Goal: Task Accomplishment & Management: Complete application form

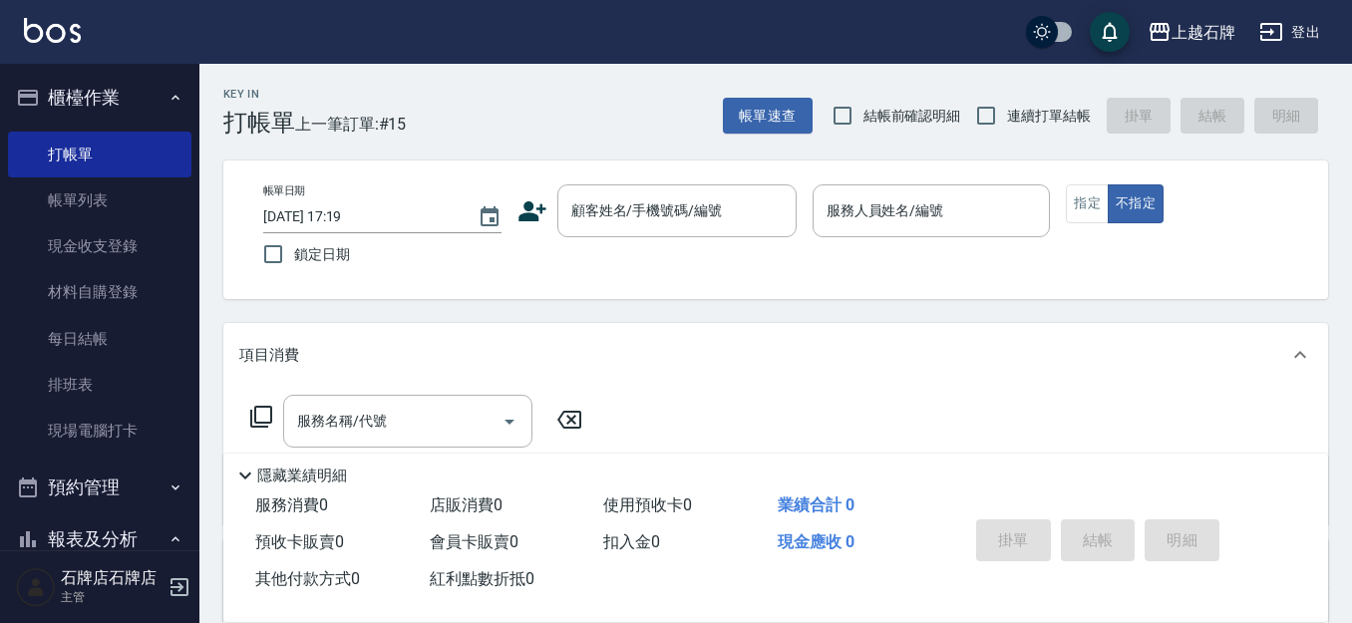
click at [535, 218] on icon at bounding box center [533, 211] width 28 height 20
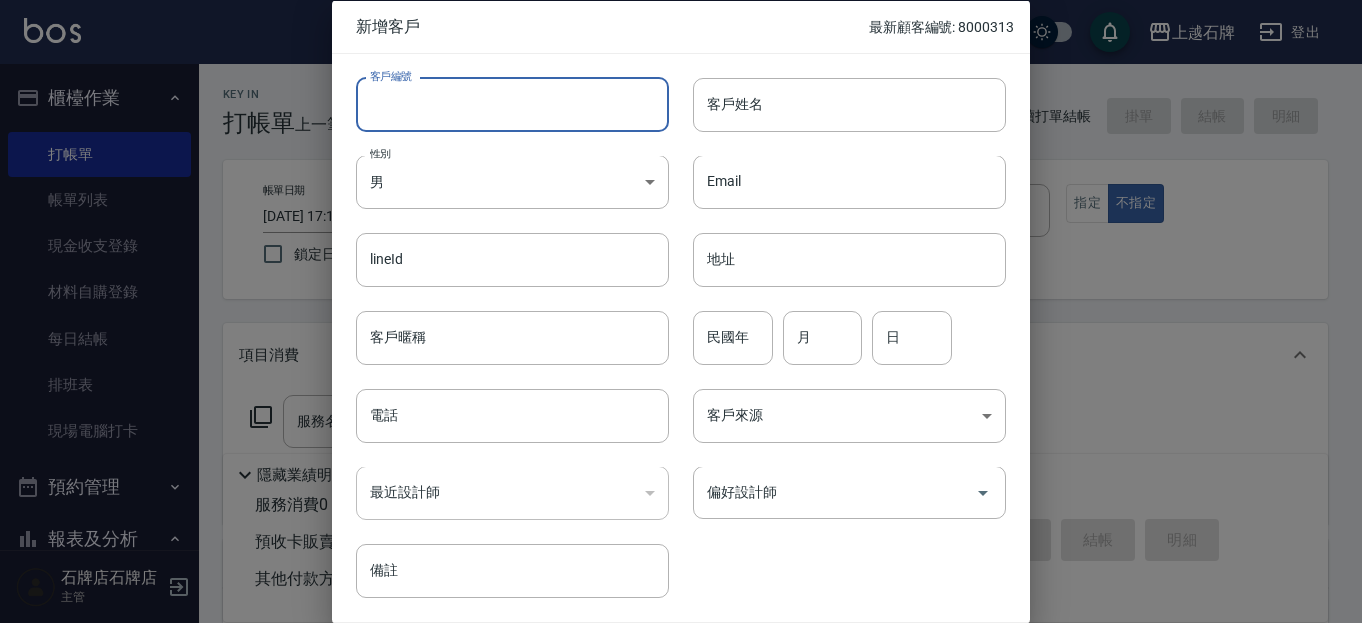
click at [556, 86] on input "客戶編號" at bounding box center [512, 104] width 313 height 54
type input "60608"
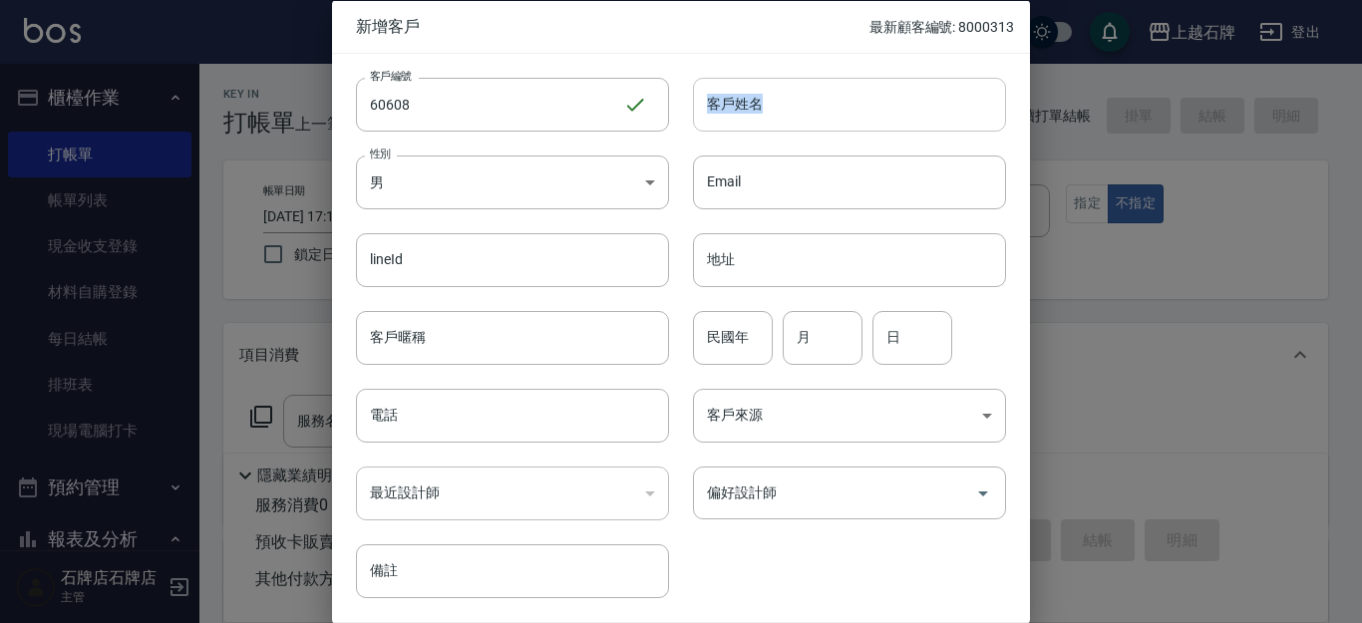
drag, startPoint x: 786, startPoint y: 70, endPoint x: 718, endPoint y: 102, distance: 75.0
click at [718, 102] on div "客戶姓名 客戶姓名" at bounding box center [837, 92] width 337 height 78
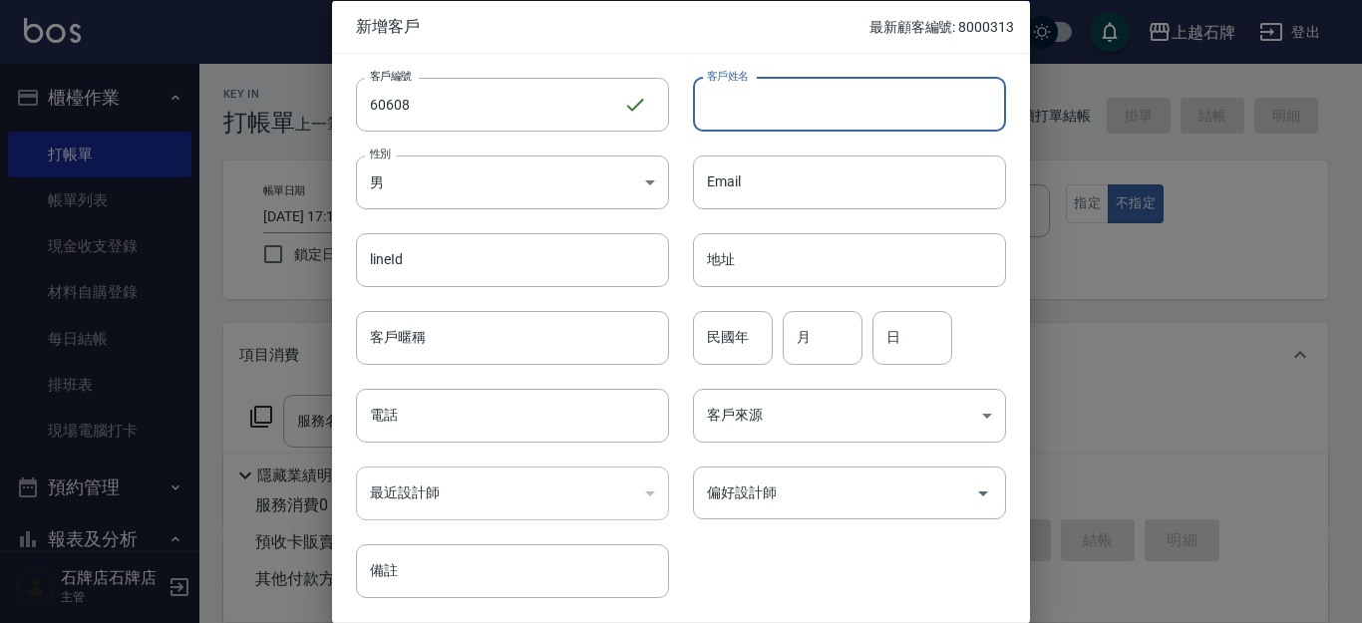
drag, startPoint x: 716, startPoint y: 102, endPoint x: 754, endPoint y: 105, distance: 38.0
click at [717, 102] on input "客戶姓名" at bounding box center [849, 104] width 313 height 54
type input "[PERSON_NAME]"
click at [641, 189] on body "上越石牌 登出 櫃檯作業 打帳單 帳單列表 現金收支登錄 材料自購登錄 每日結帳 排班表 現場電腦打卡 預約管理 預約管理 單日預約紀錄 單週預約紀錄 報表及…" at bounding box center [681, 485] width 1362 height 971
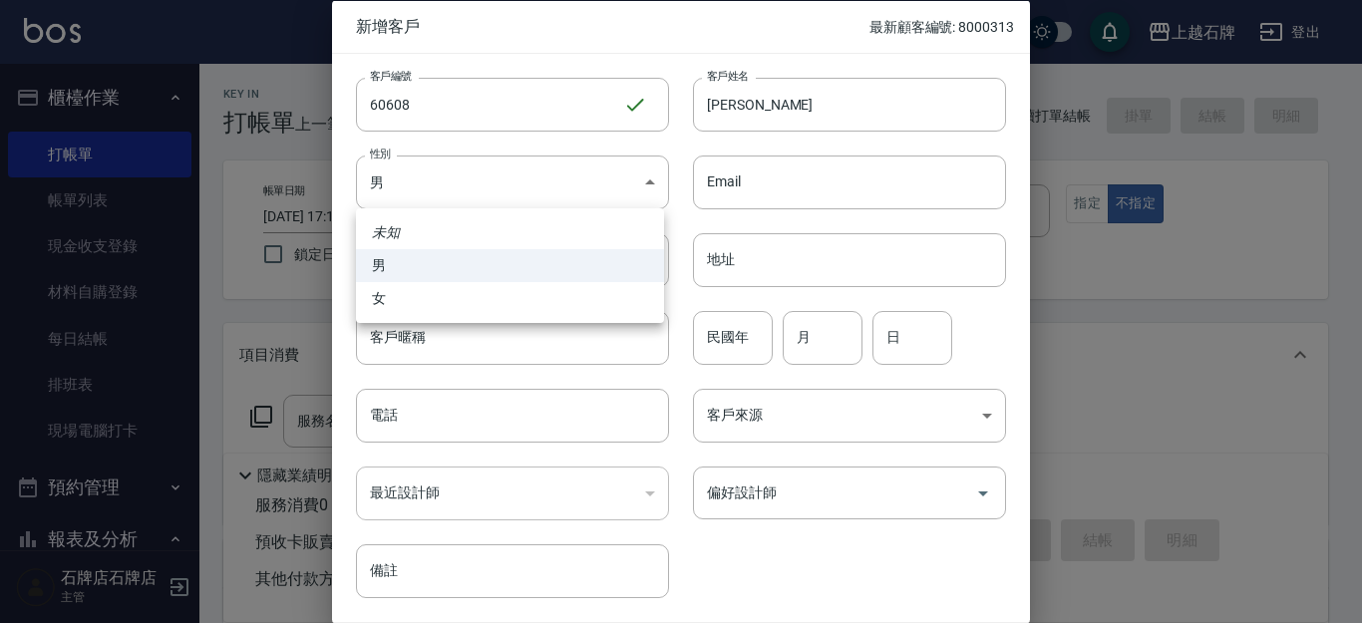
click at [615, 279] on li "男" at bounding box center [510, 265] width 308 height 33
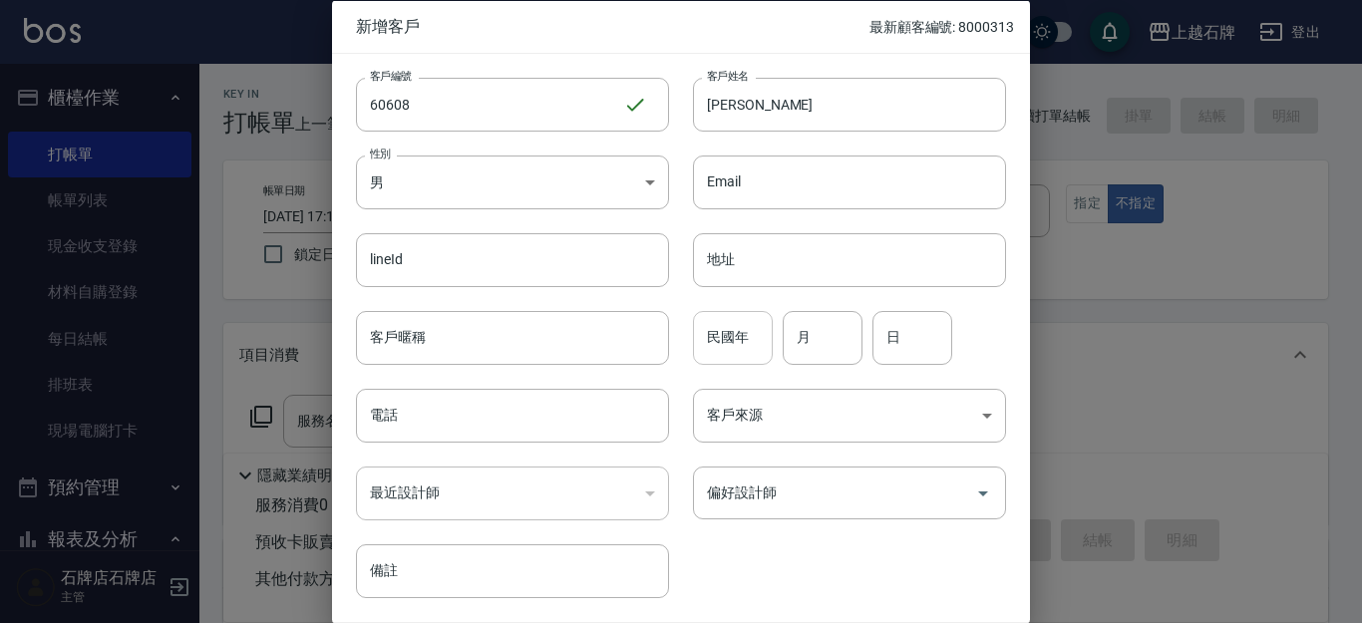
click at [733, 348] on input "民國年" at bounding box center [733, 337] width 80 height 54
type input "90"
type input "03"
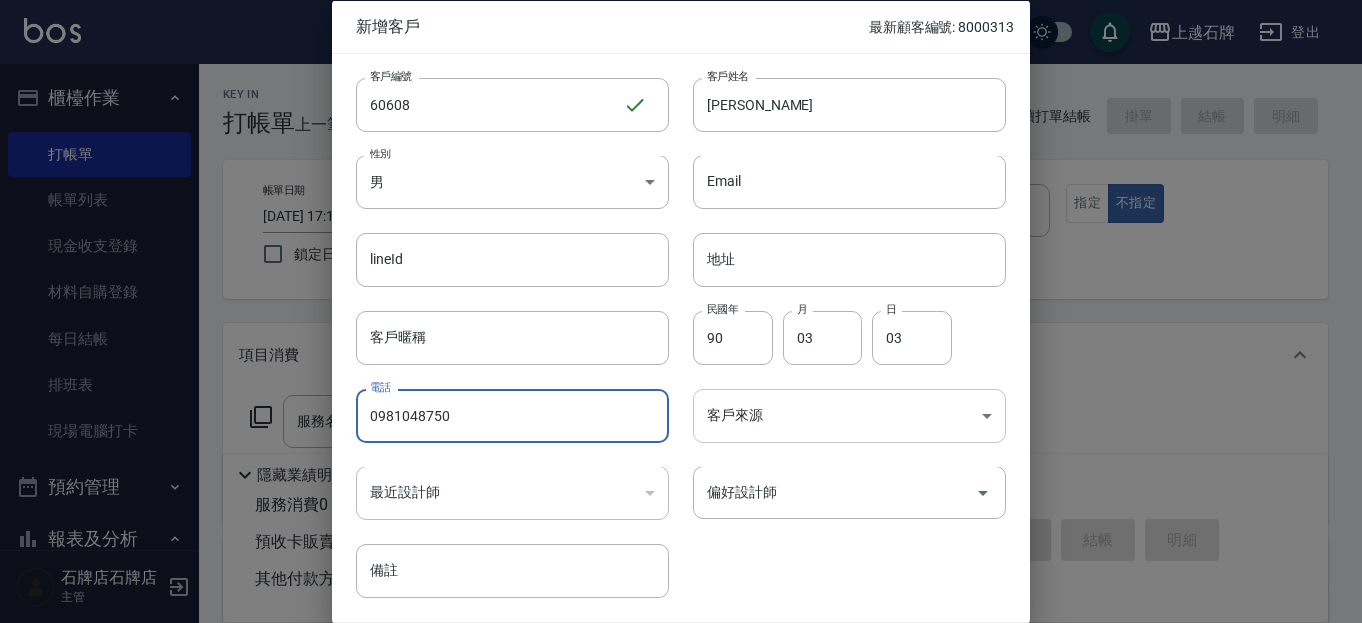
type input "0981048750"
click at [761, 403] on body "上越石牌 登出 櫃檯作業 打帳單 帳單列表 現金收支登錄 材料自購登錄 每日結帳 排班表 現場電腦打卡 預約管理 預約管理 單日預約紀錄 單週預約紀錄 報表及…" at bounding box center [681, 485] width 1362 height 971
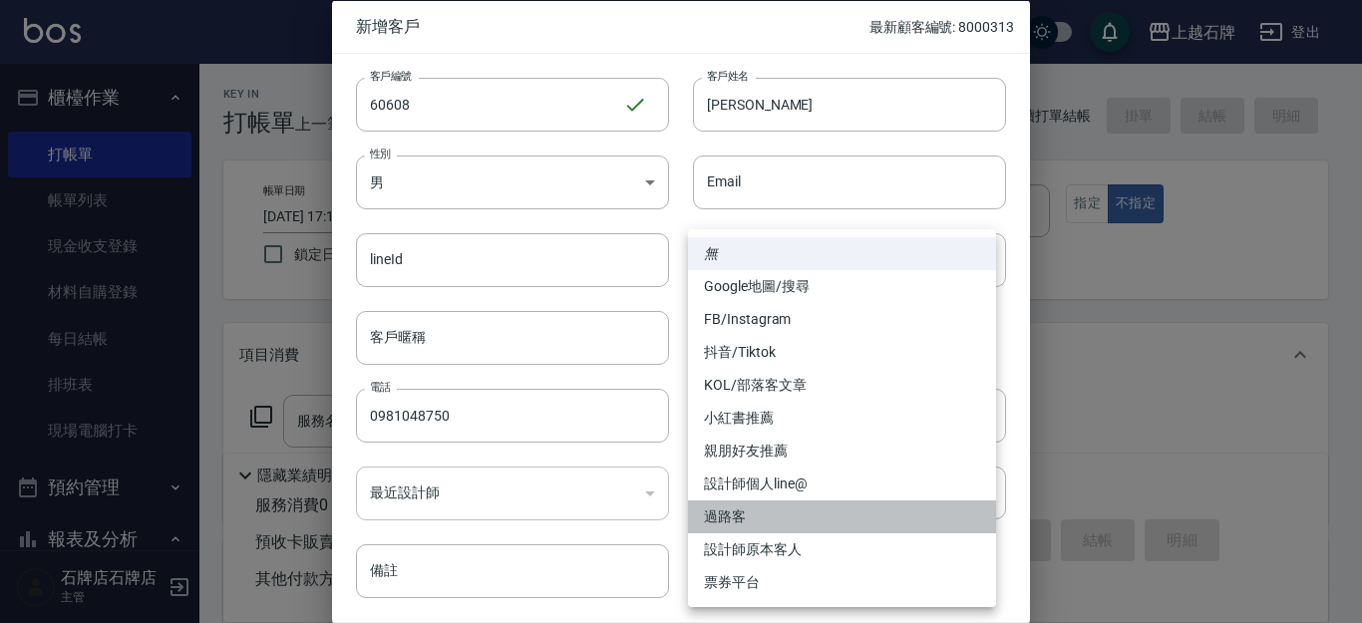
click at [763, 512] on li "過路客" at bounding box center [842, 517] width 308 height 33
type input "過路客"
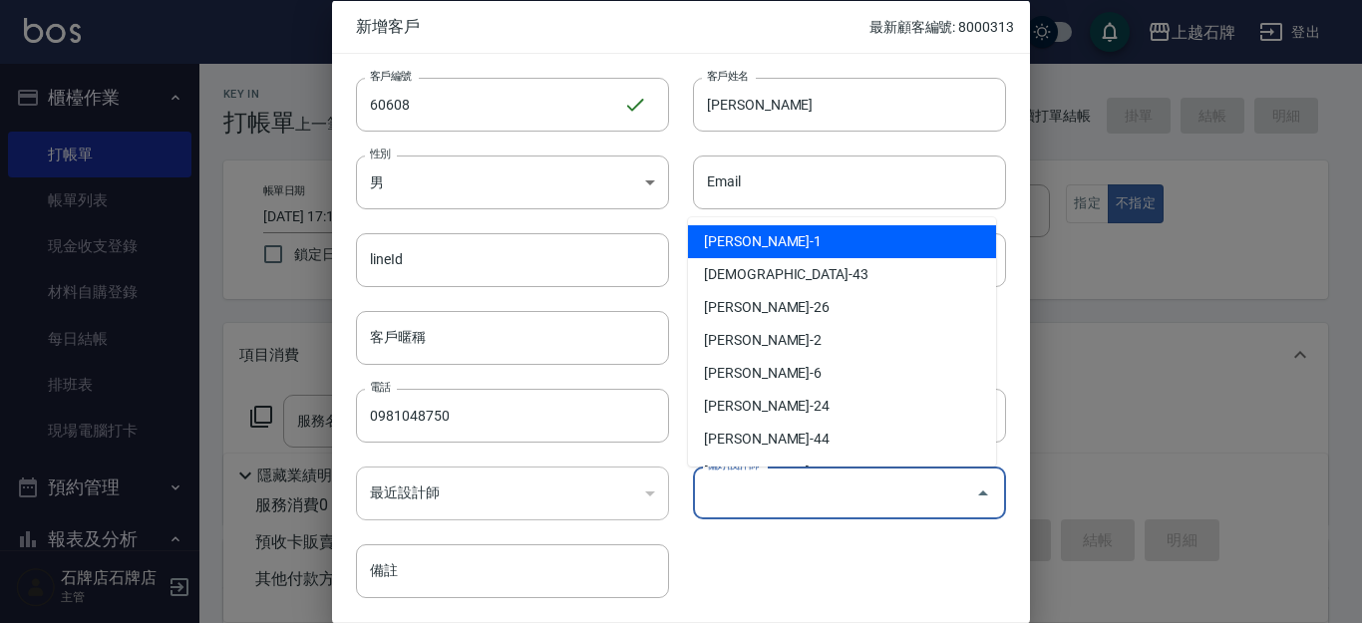
click at [756, 484] on input "偏好設計師" at bounding box center [834, 493] width 265 height 35
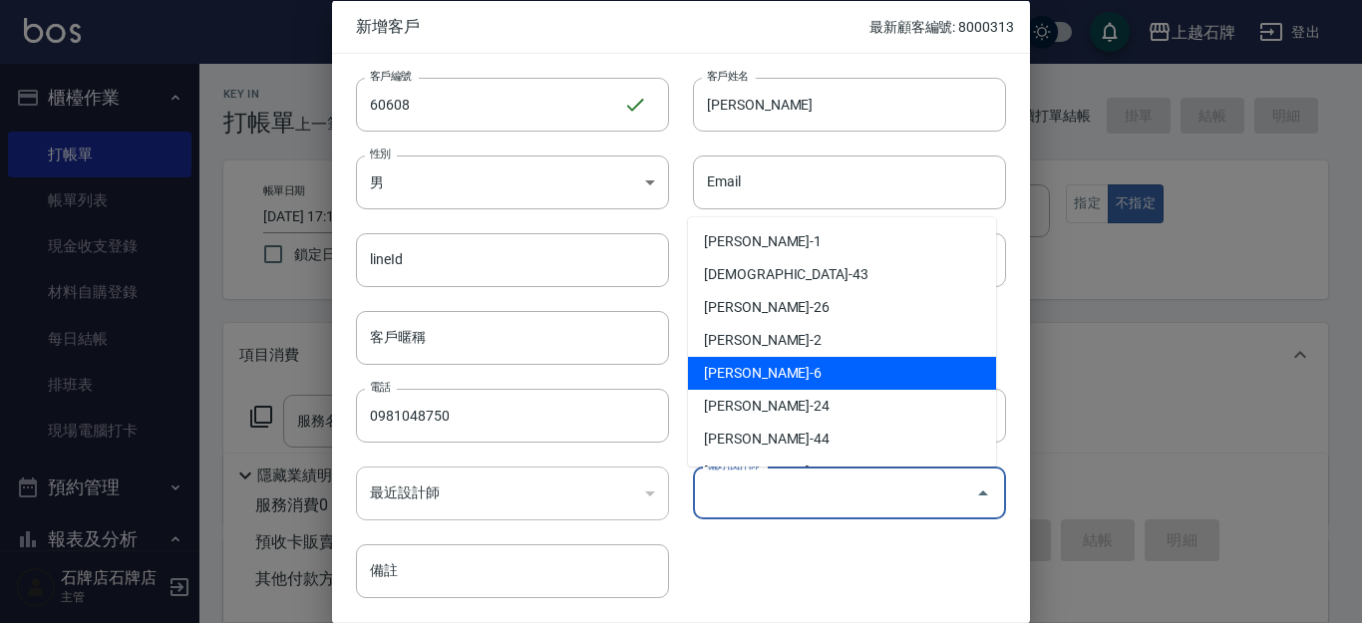
click at [766, 370] on li "[PERSON_NAME]-6" at bounding box center [842, 373] width 308 height 33
type input "王雯萍"
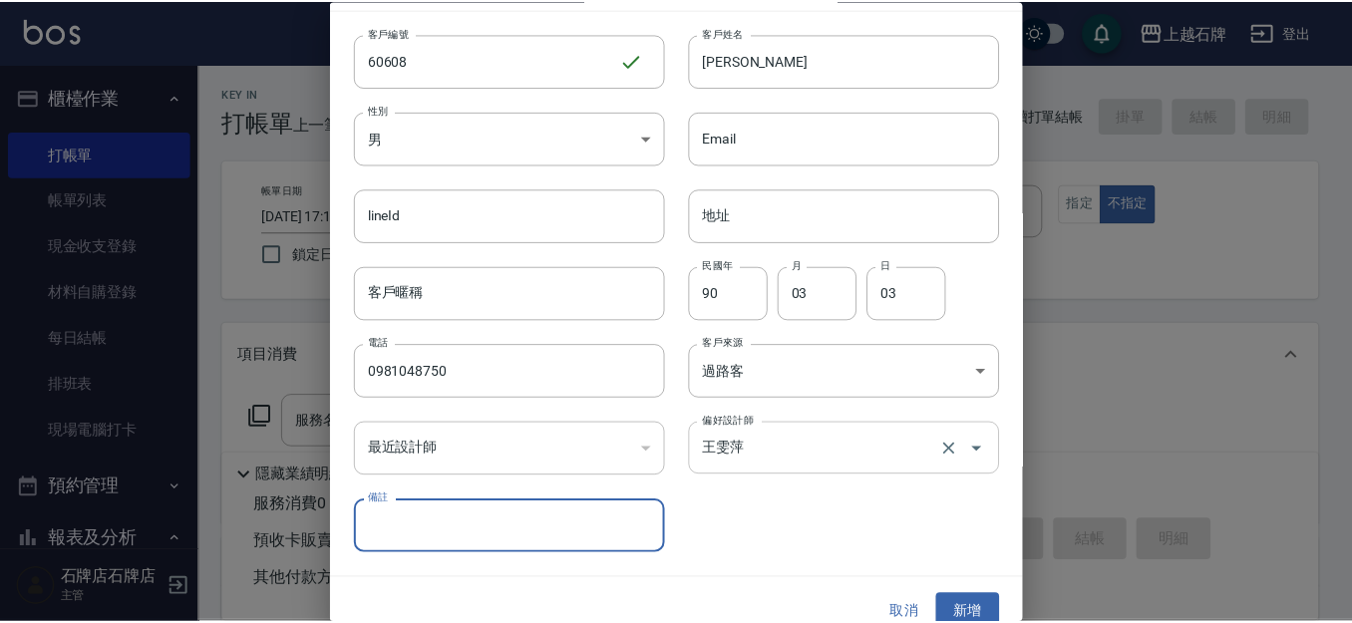
scroll to position [68, 0]
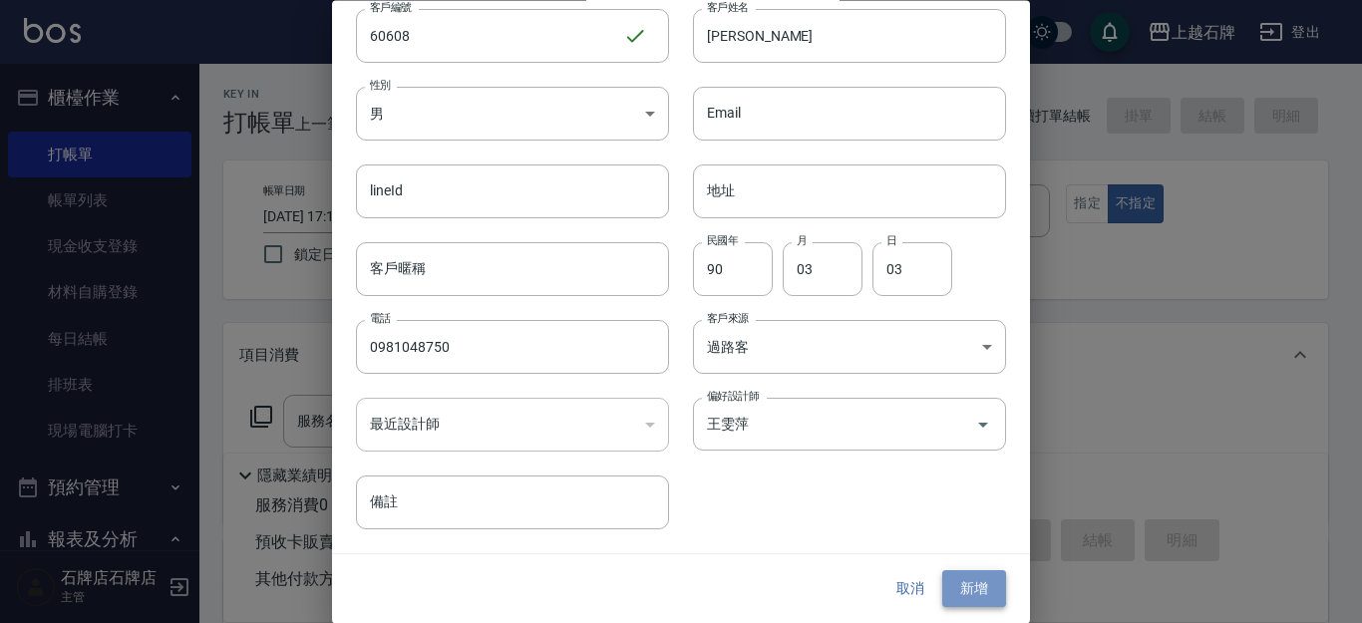
click at [968, 588] on button "新增" at bounding box center [975, 590] width 64 height 37
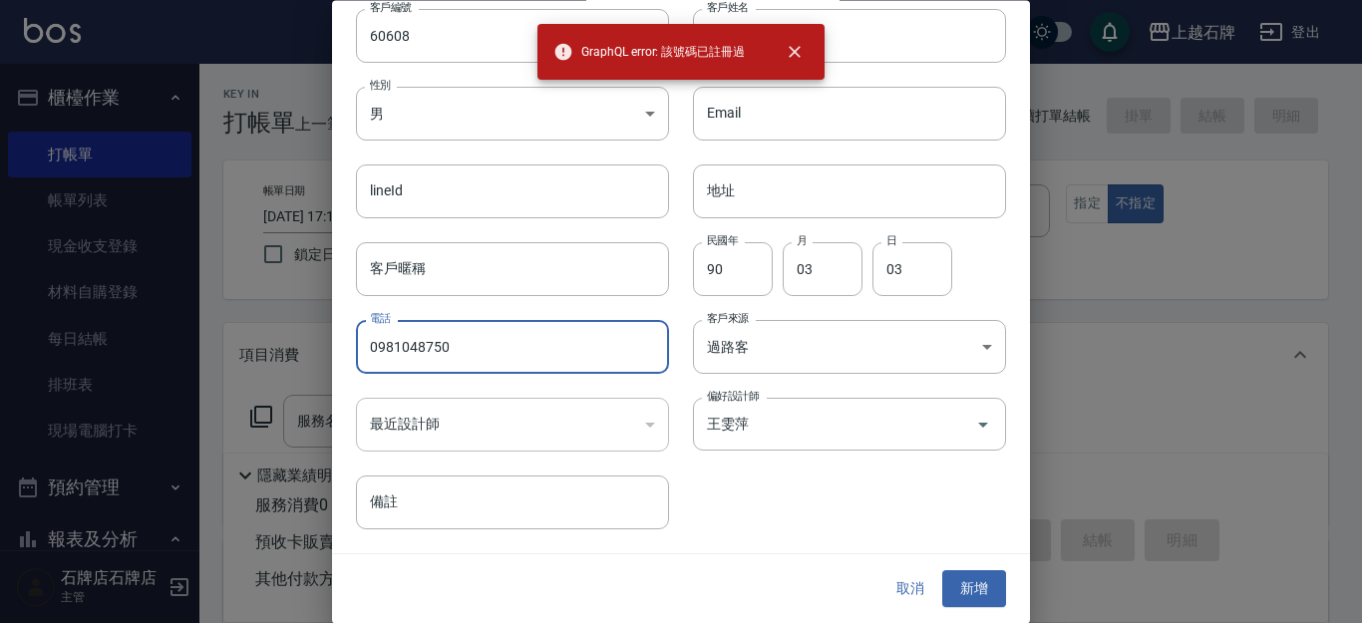
click at [501, 319] on div "電話 [PHONE_NUMBER] 電話" at bounding box center [500, 336] width 337 height 78
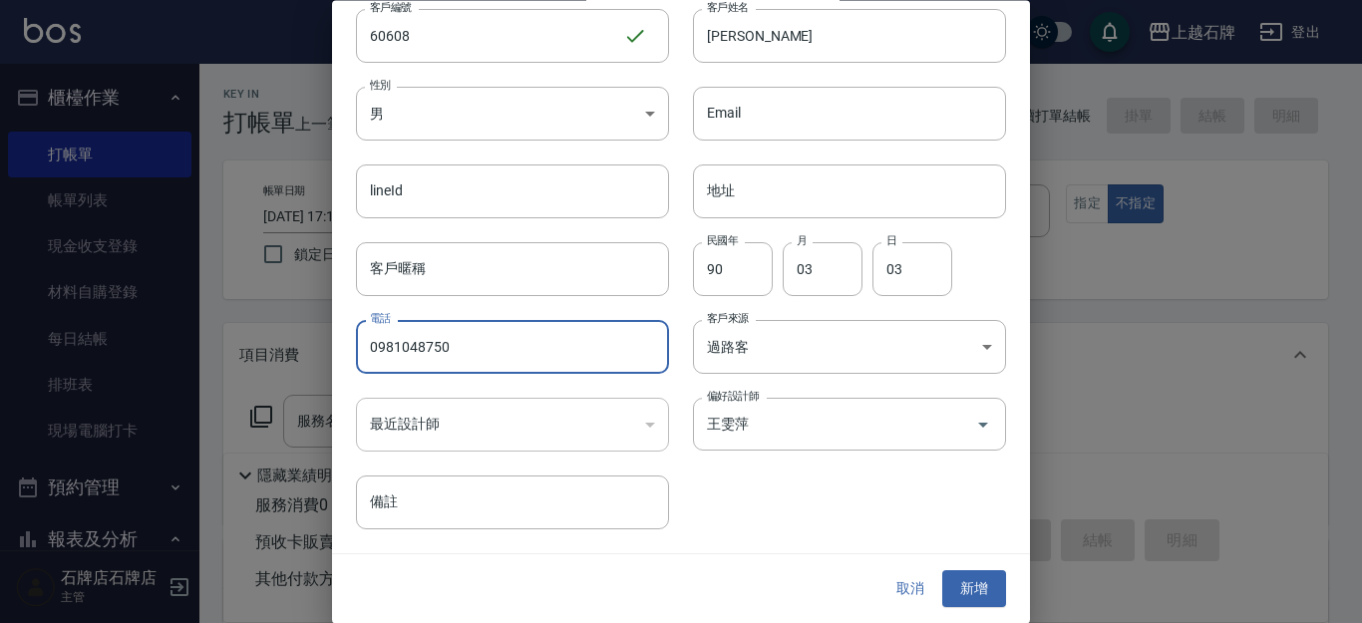
drag, startPoint x: 367, startPoint y: 346, endPoint x: 589, endPoint y: 347, distance: 222.4
click at [589, 347] on input "0981048750" at bounding box center [512, 348] width 313 height 54
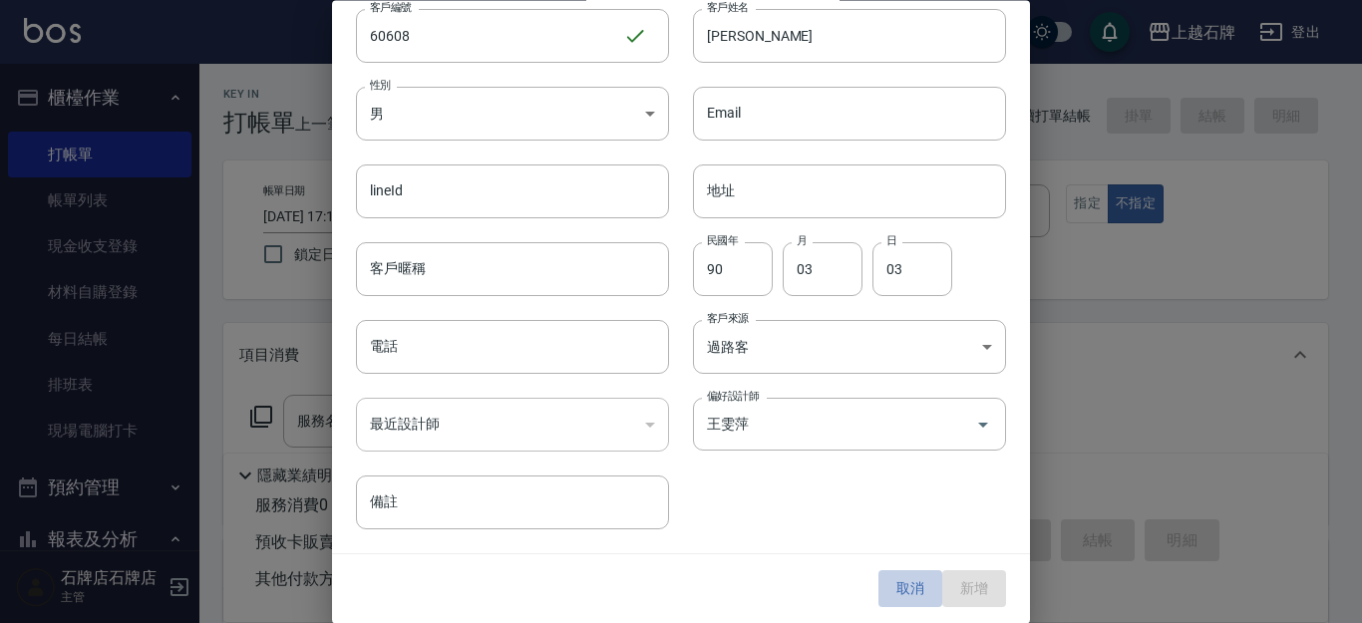
click at [890, 584] on button "取消" at bounding box center [911, 590] width 64 height 37
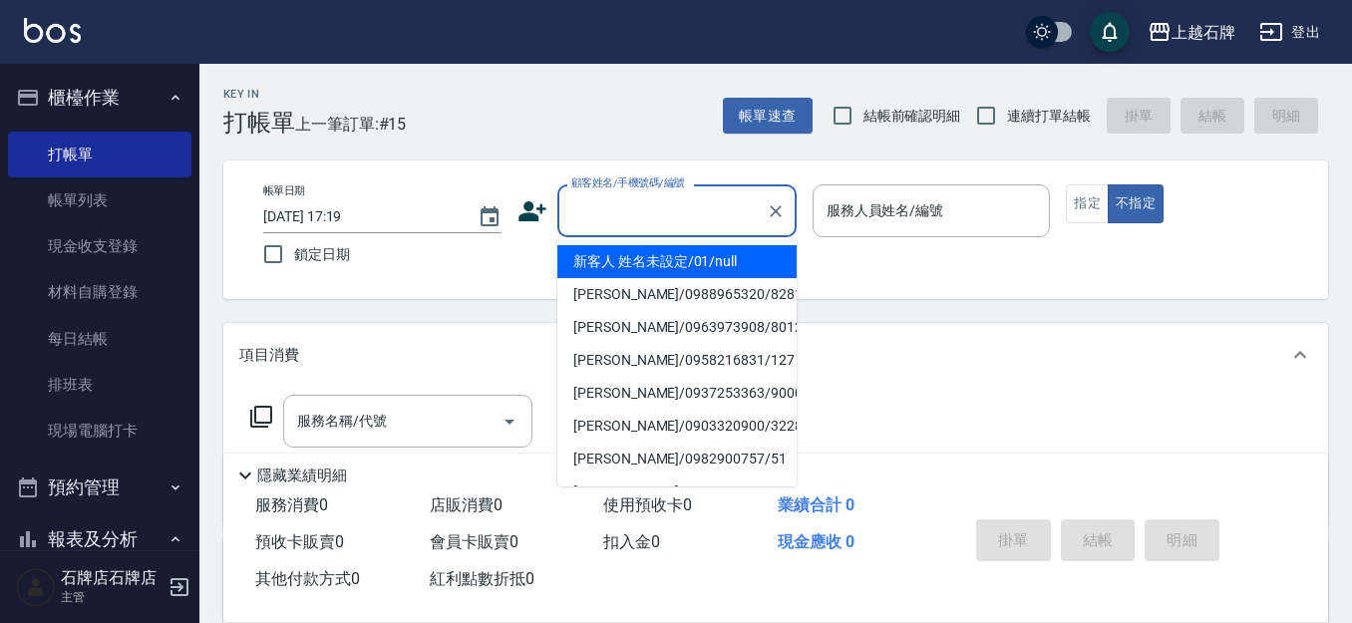
click at [623, 204] on input "顧客姓名/手機號碼/編號" at bounding box center [663, 210] width 192 height 35
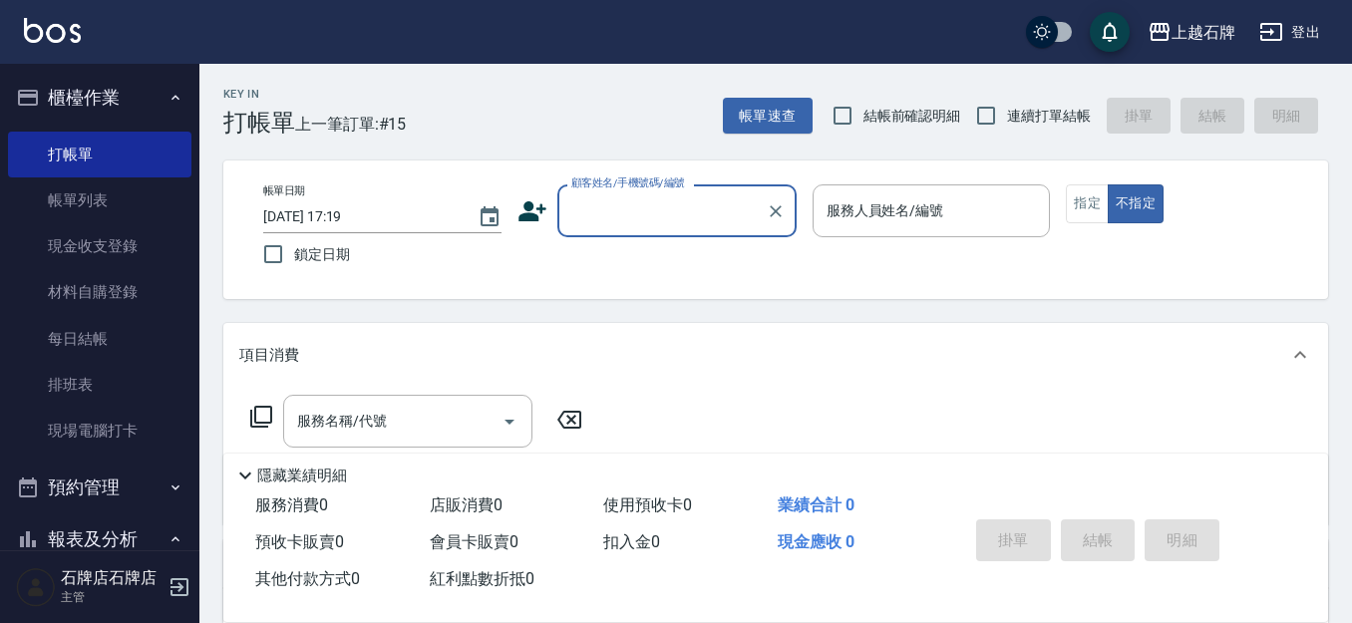
paste input "0981048750"
drag, startPoint x: 735, startPoint y: 271, endPoint x: 752, endPoint y: 265, distance: 18.0
click at [736, 271] on li "[PERSON_NAME]/0981048750/800121" at bounding box center [677, 261] width 239 height 33
type input "[PERSON_NAME]/0981048750/800121"
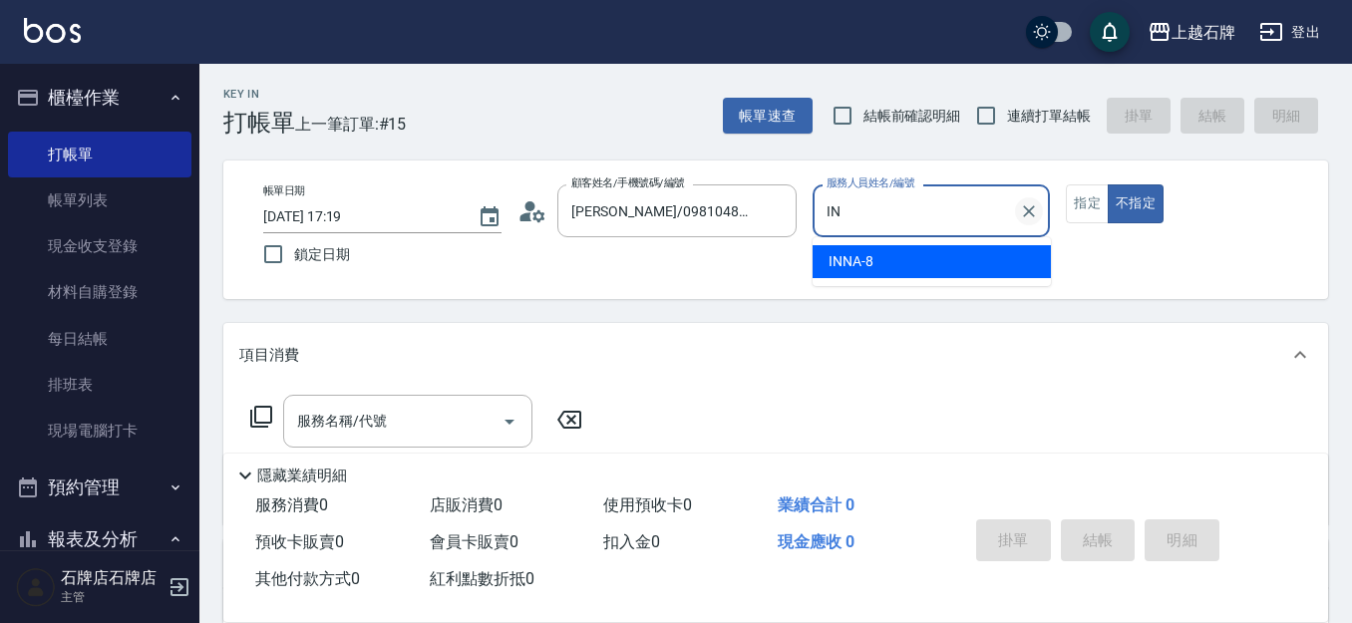
type input "I"
type input "6"
type button "false"
type input "ViVi-6"
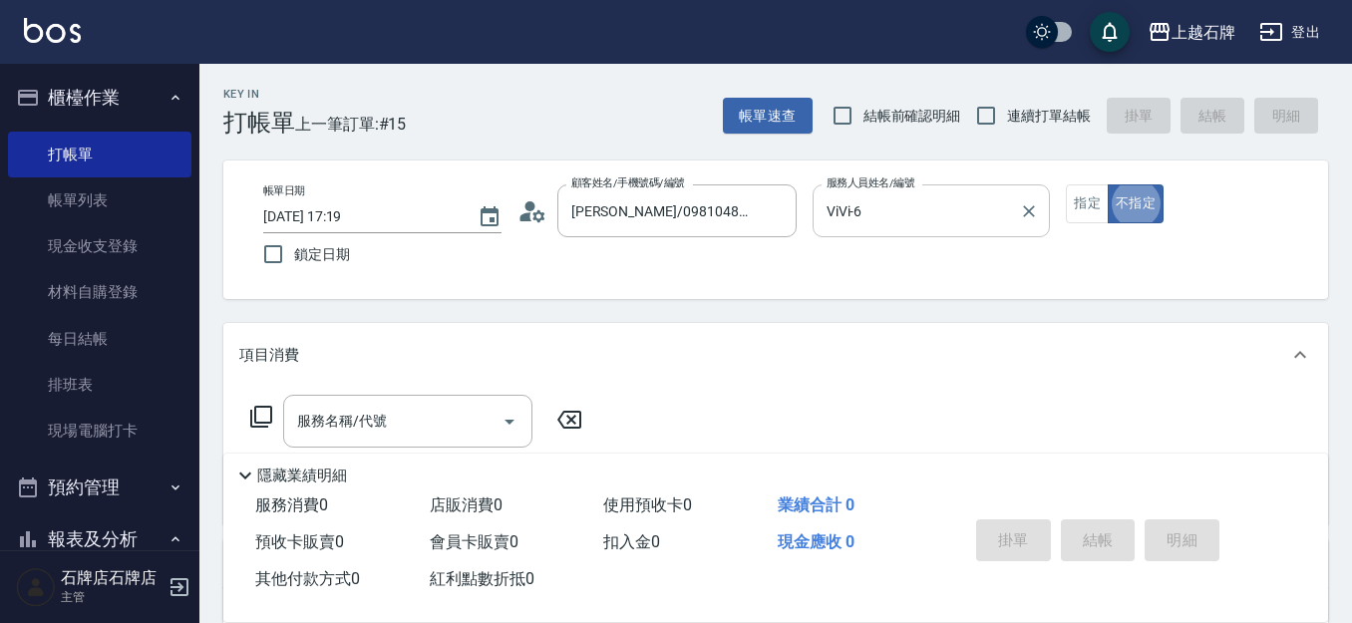
click at [270, 412] on icon at bounding box center [261, 417] width 22 height 22
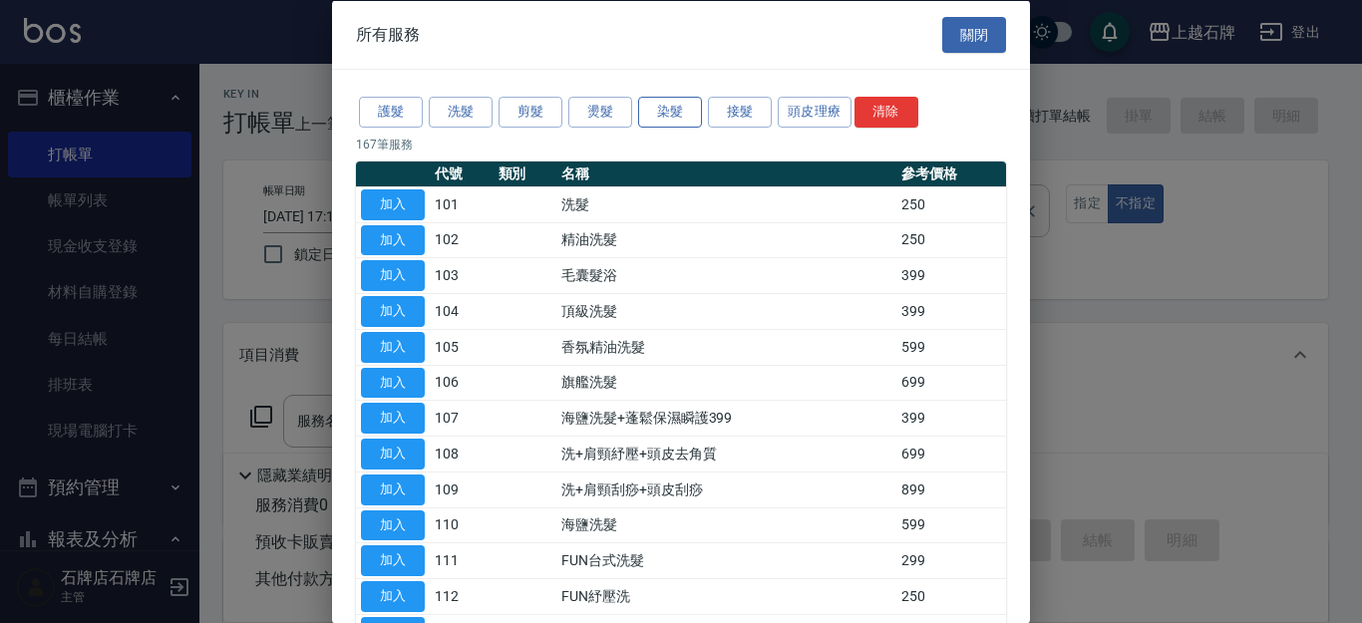
click at [668, 101] on button "染髮" at bounding box center [670, 112] width 64 height 31
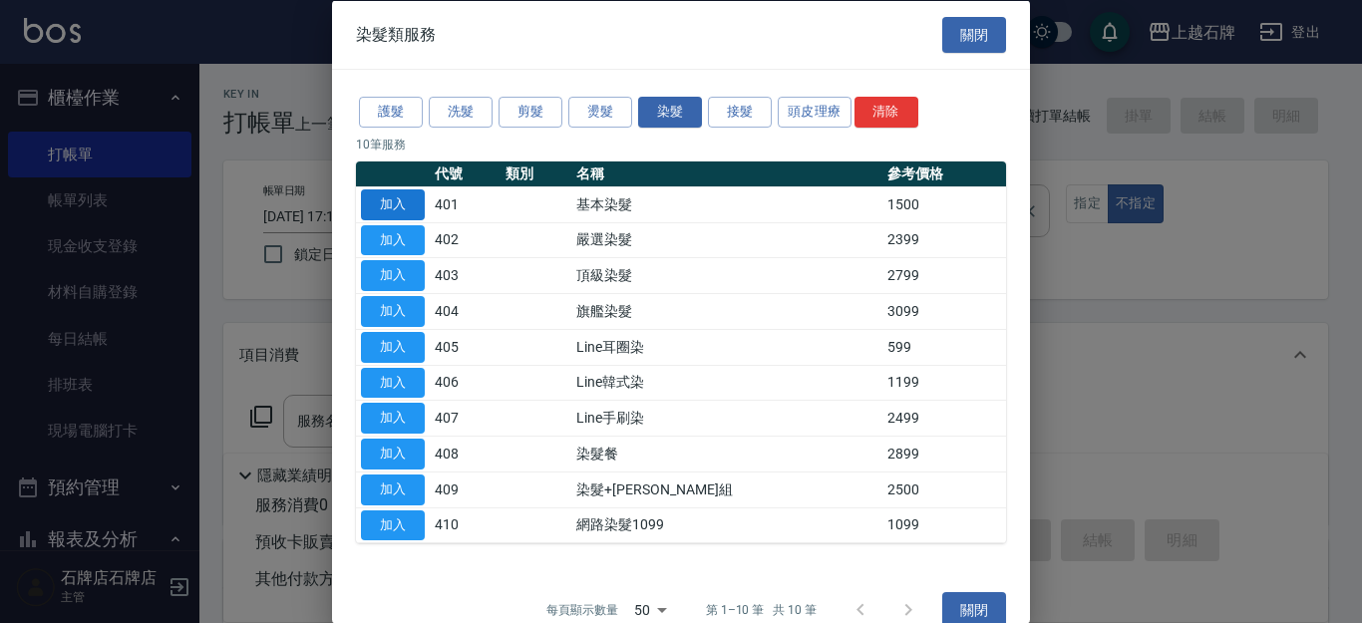
click at [388, 204] on button "加入" at bounding box center [393, 204] width 64 height 31
type input "基本染髮(401)"
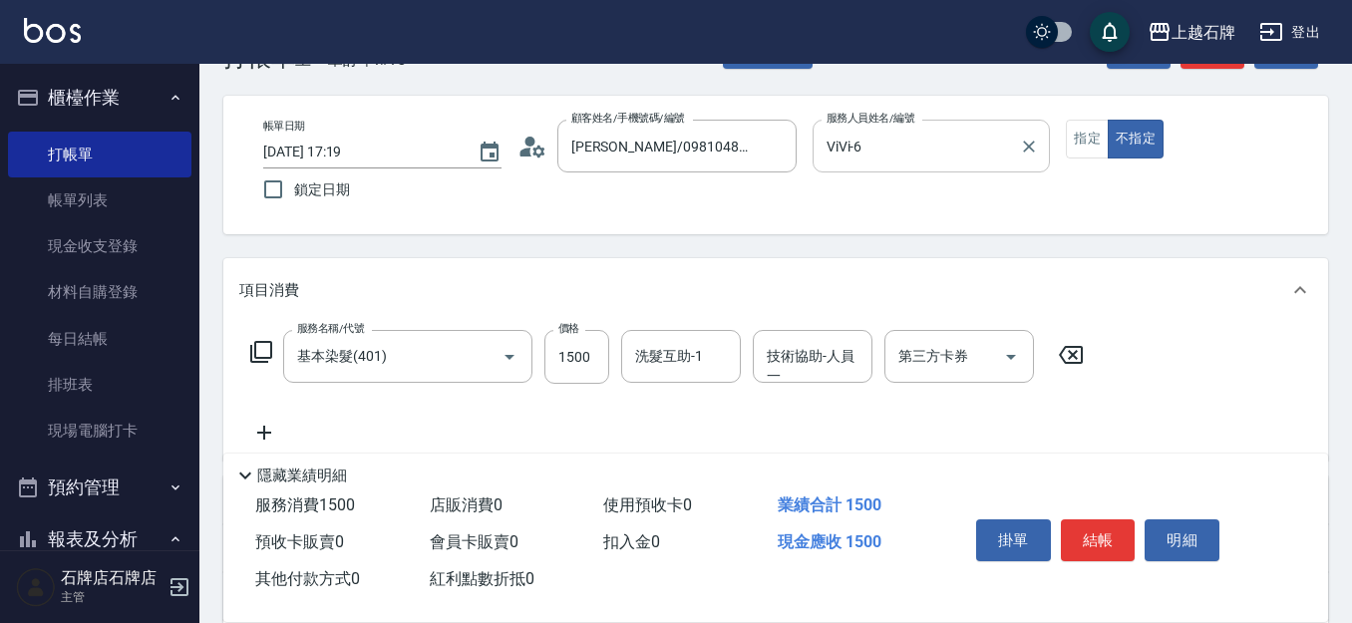
scroll to position [100, 0]
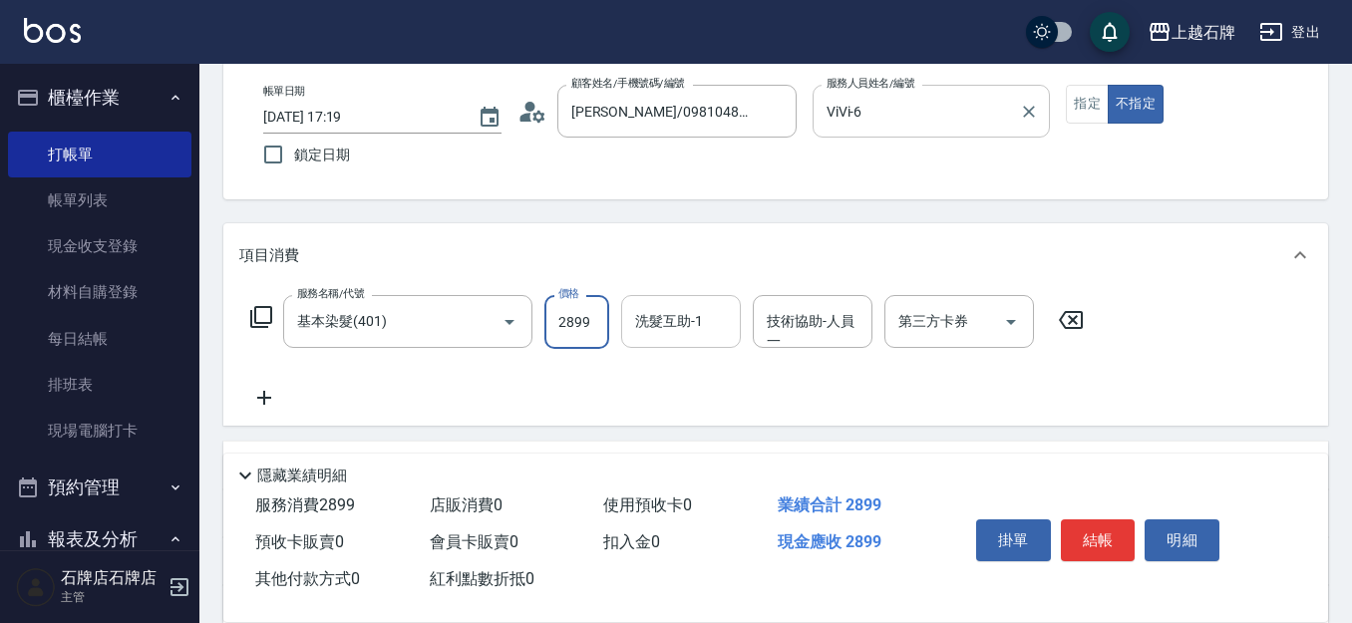
type input "2899"
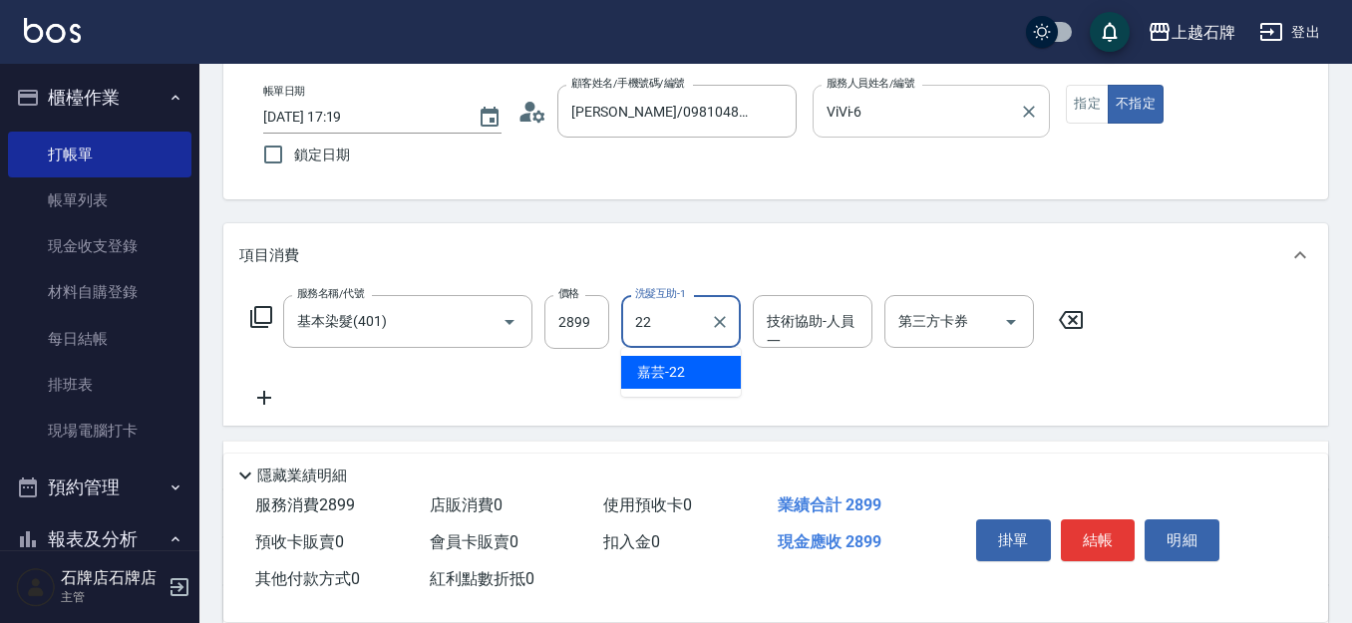
type input "嘉芸-22"
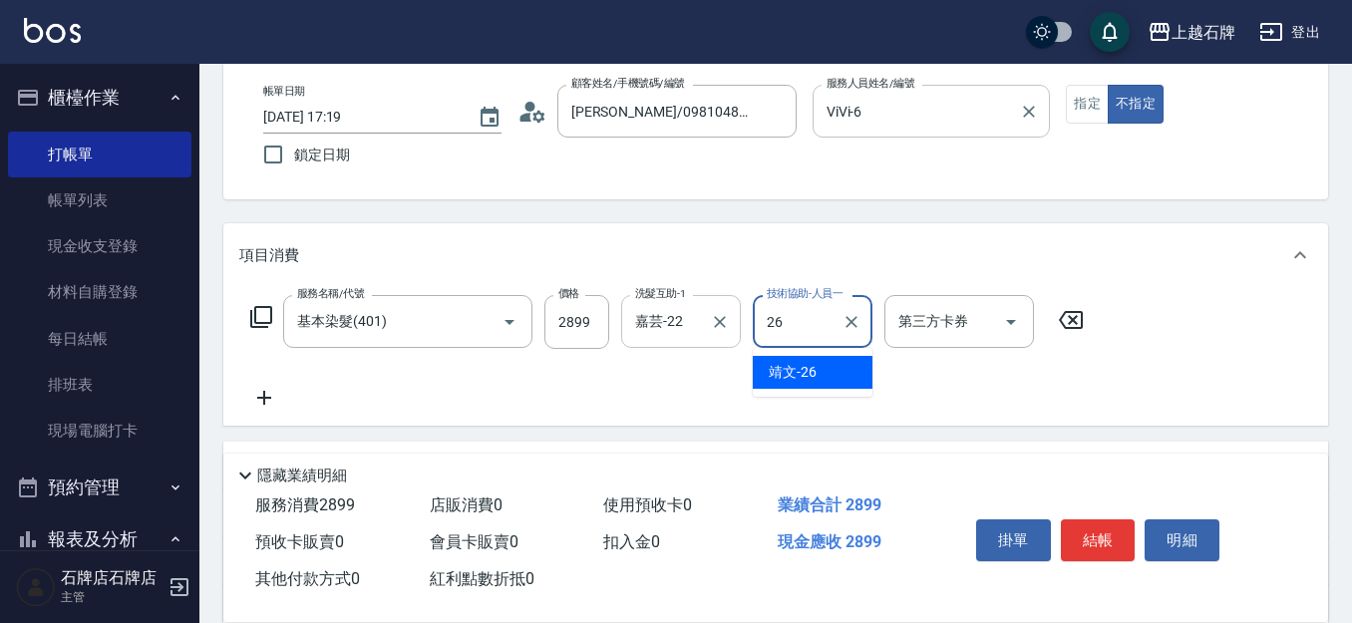
type input "靖文-26"
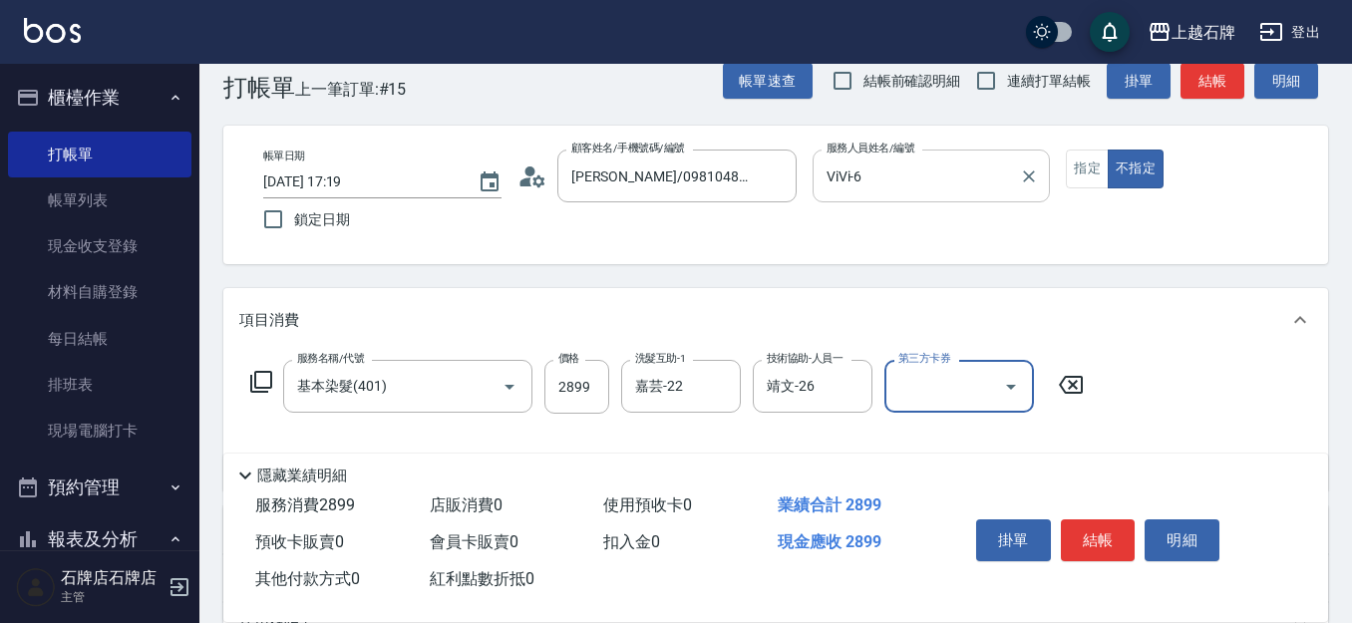
scroll to position [0, 0]
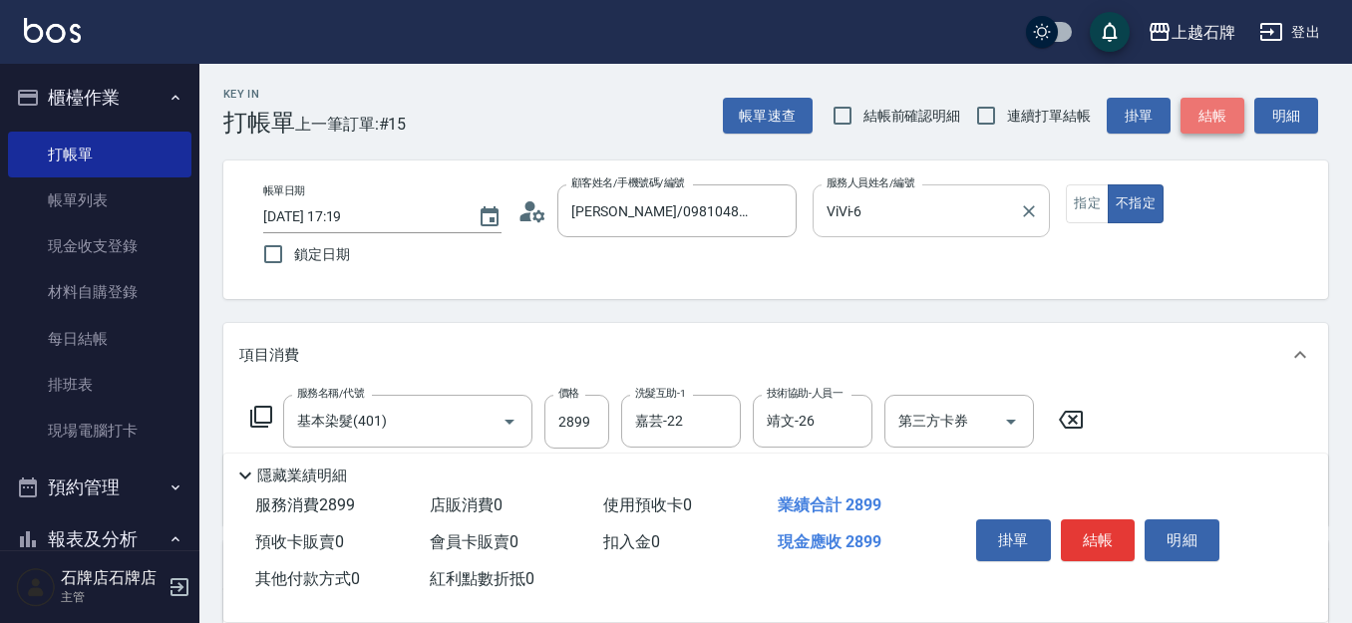
click at [1223, 112] on button "結帳" at bounding box center [1213, 116] width 64 height 37
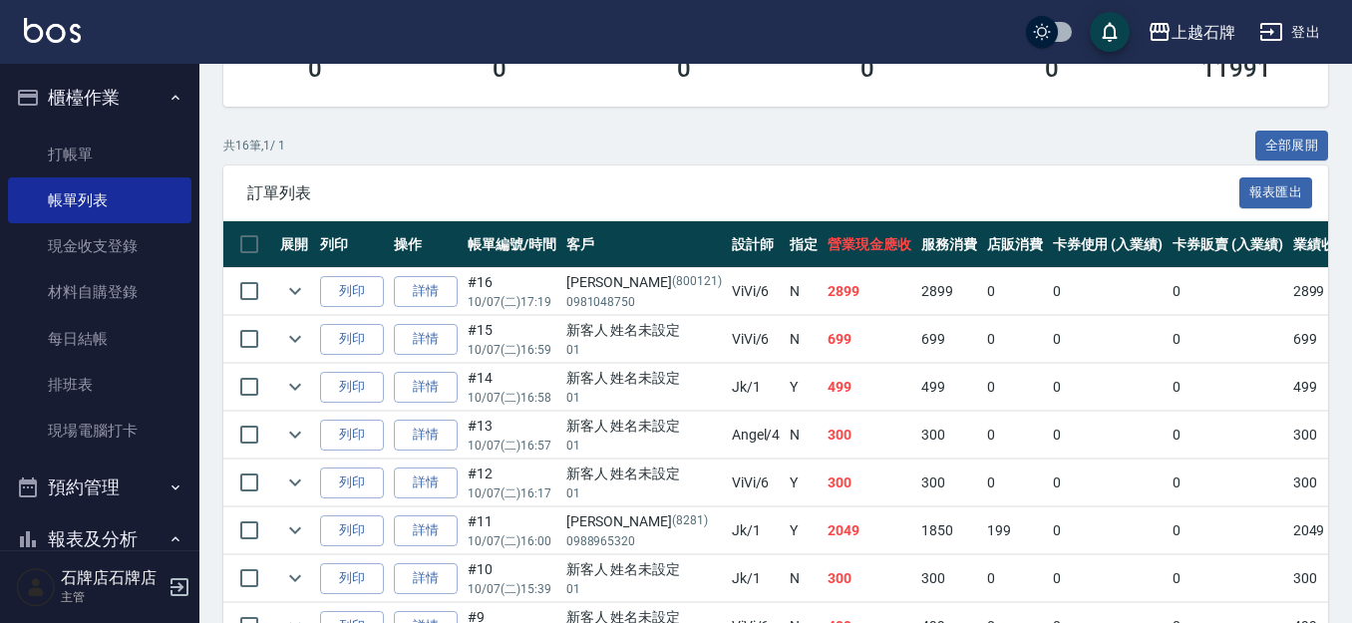
scroll to position [399, 0]
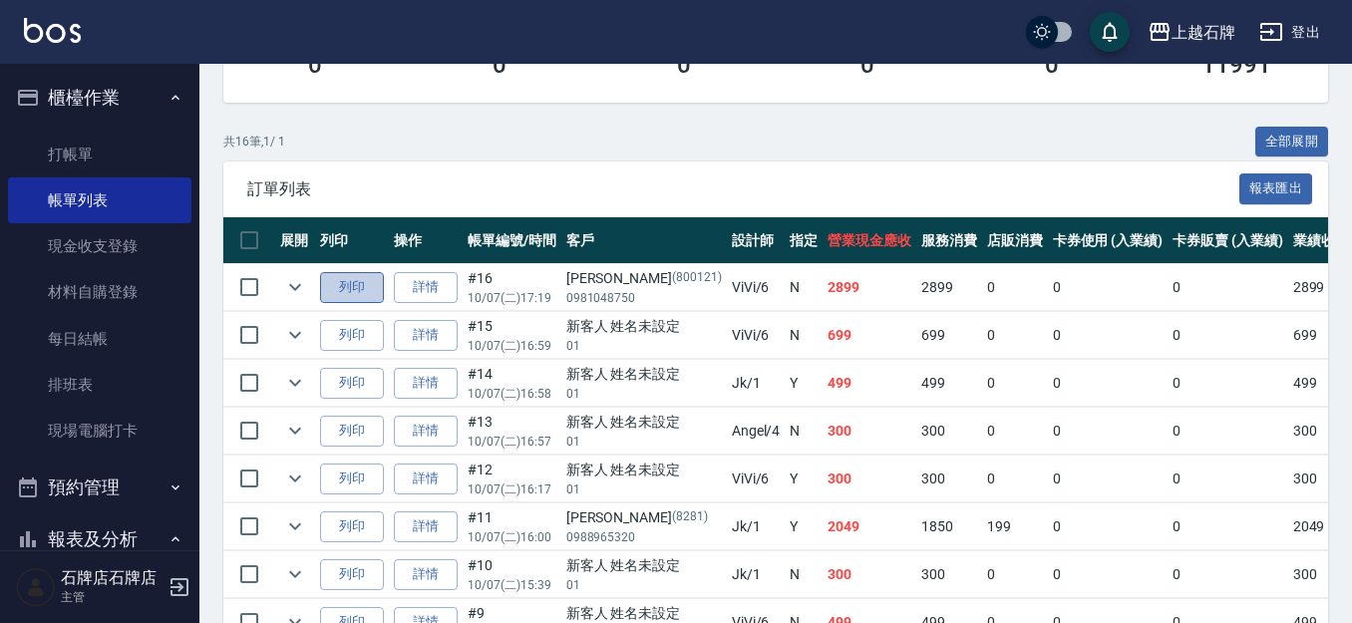
drag, startPoint x: 360, startPoint y: 279, endPoint x: 371, endPoint y: 275, distance: 11.7
click at [366, 279] on button "列印" at bounding box center [352, 287] width 64 height 31
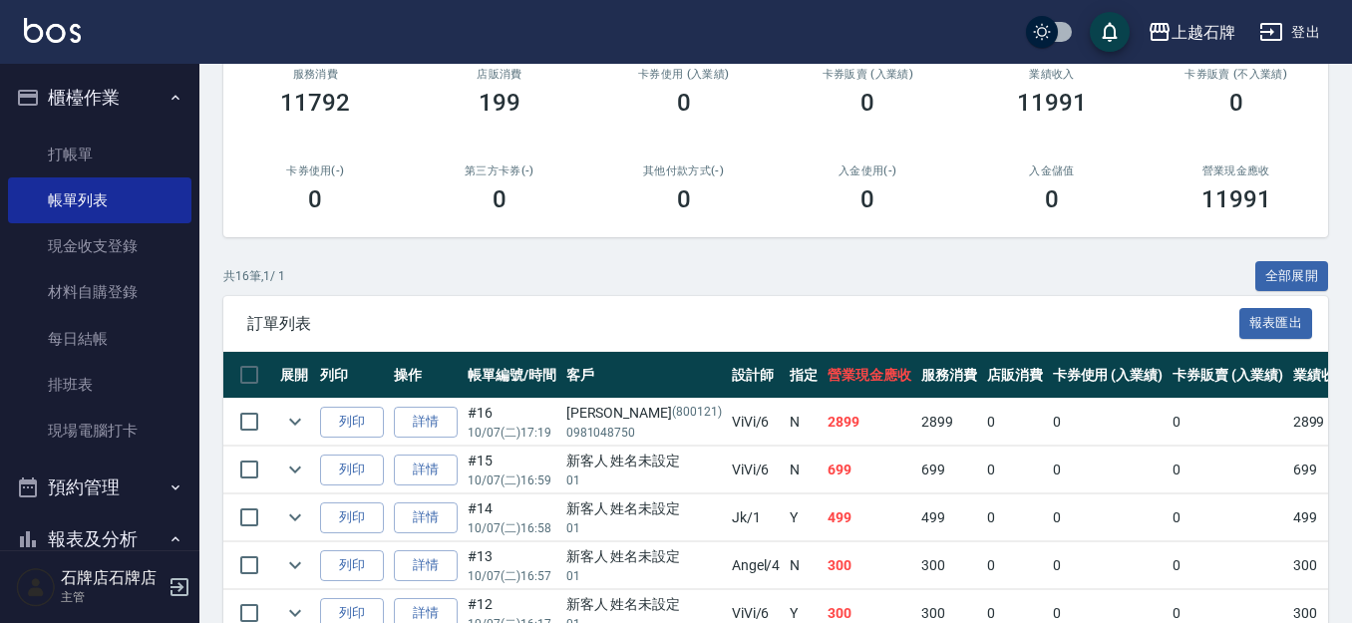
scroll to position [100, 0]
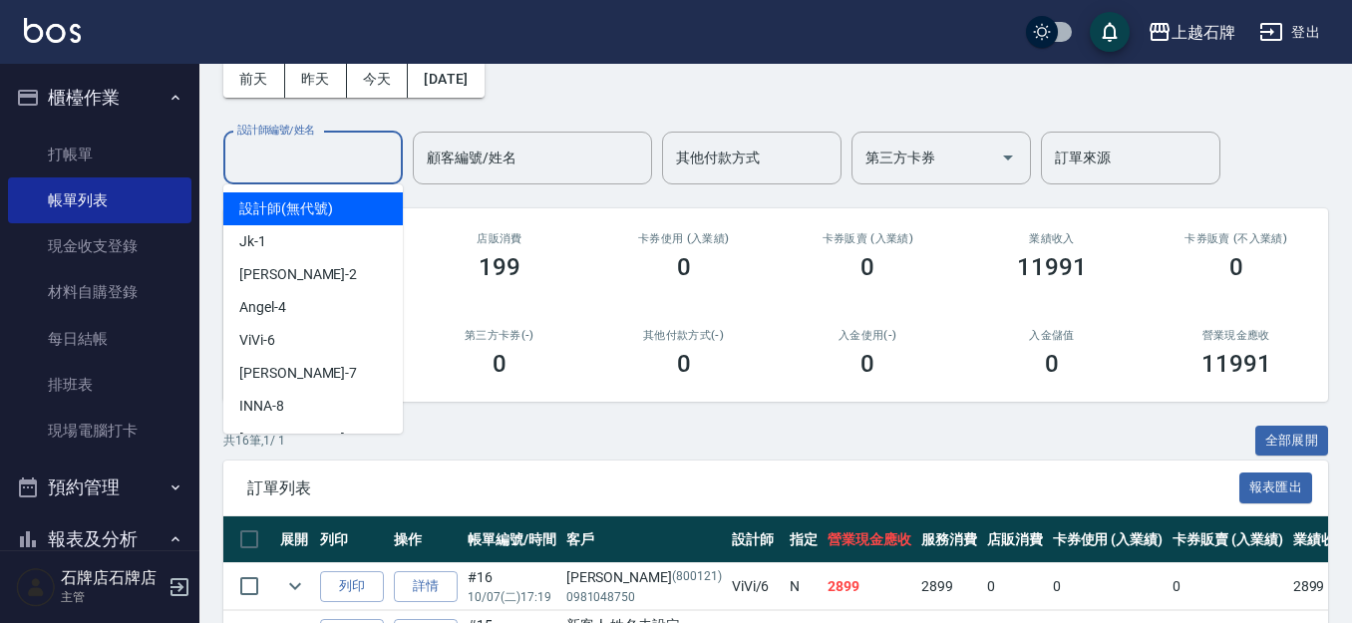
click at [353, 173] on input "設計師編號/姓名" at bounding box center [313, 158] width 162 height 35
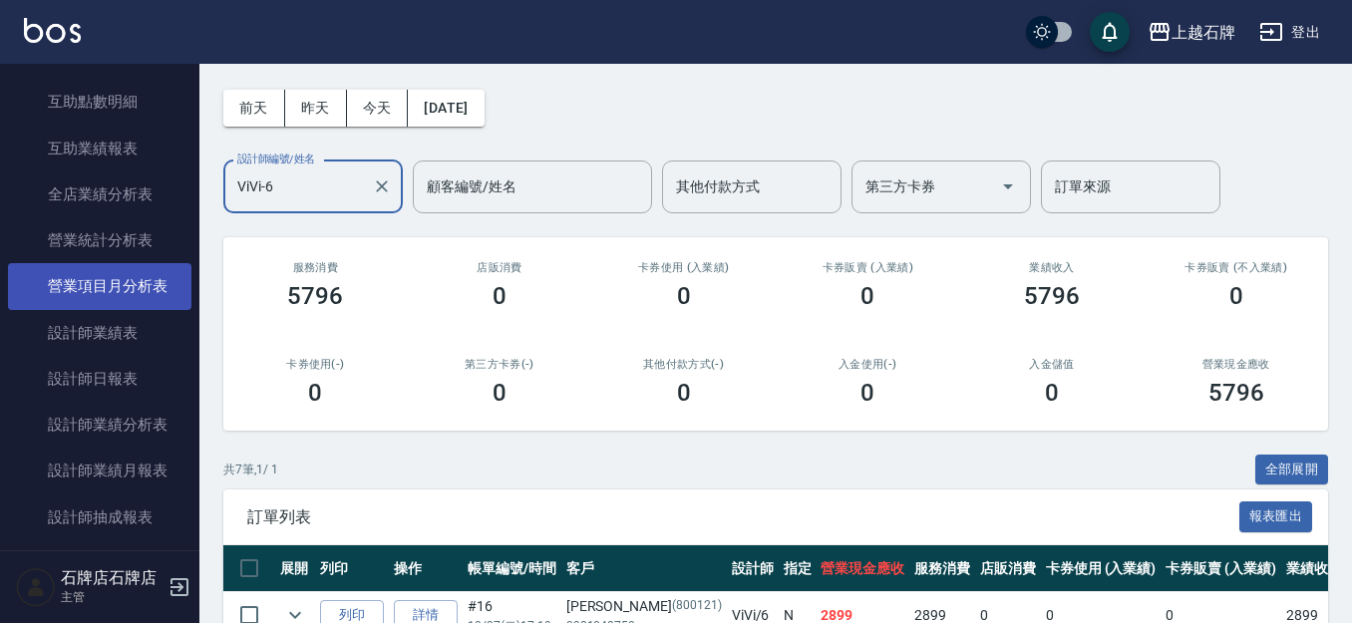
scroll to position [898, 0]
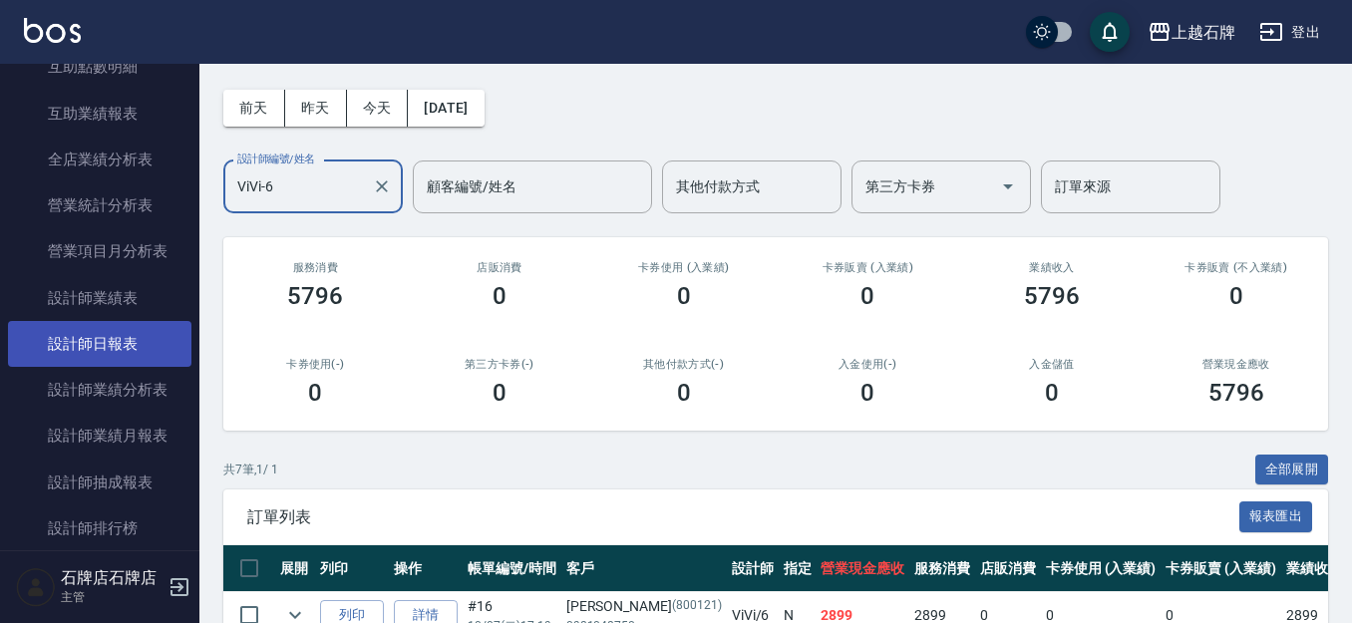
type input "ViVi-6"
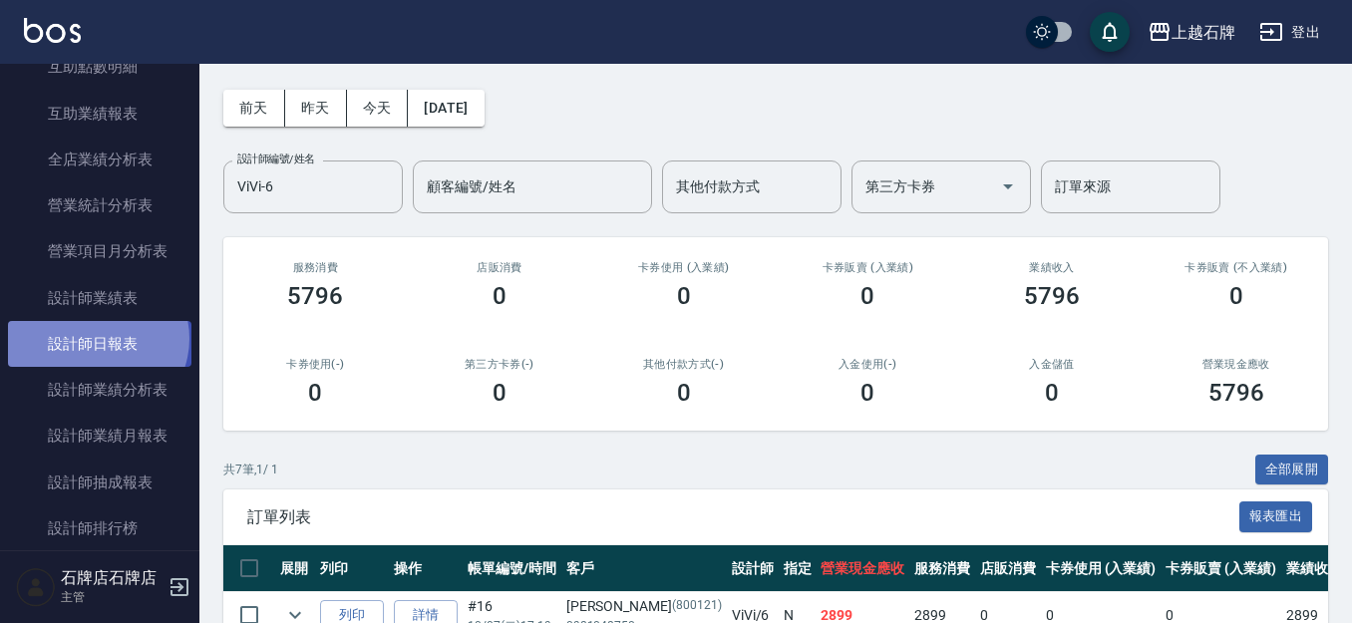
click at [96, 339] on link "設計師日報表" at bounding box center [100, 344] width 184 height 46
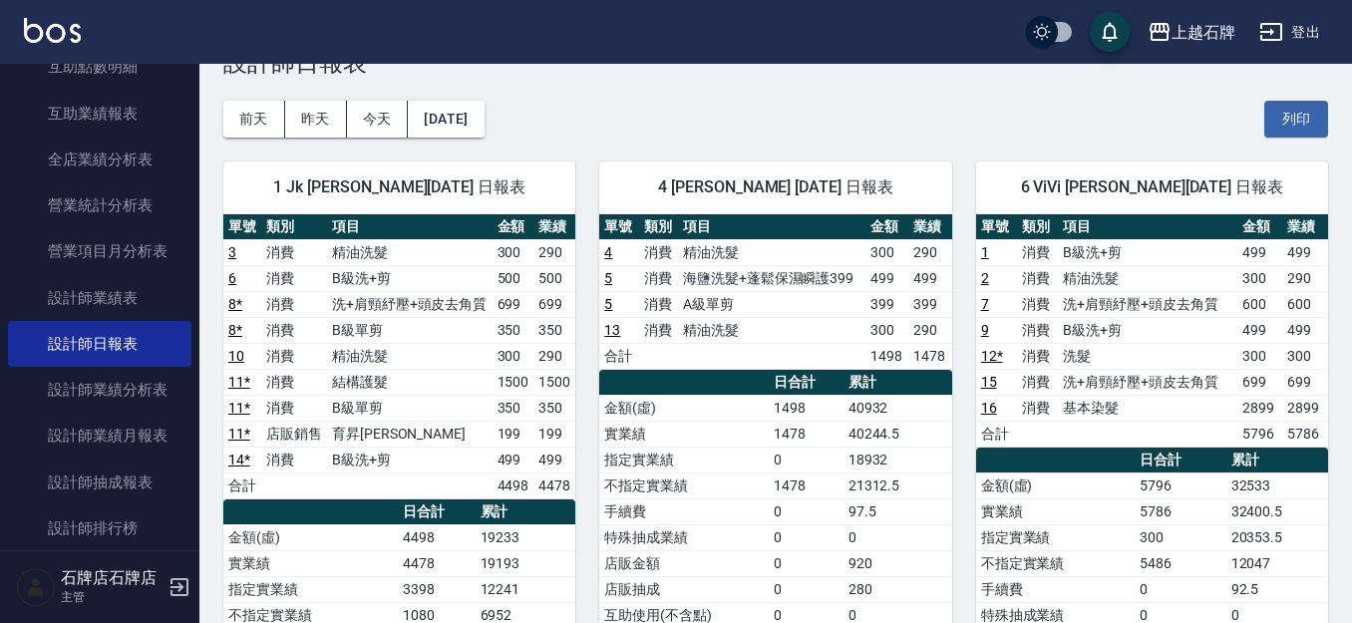
scroll to position [100, 0]
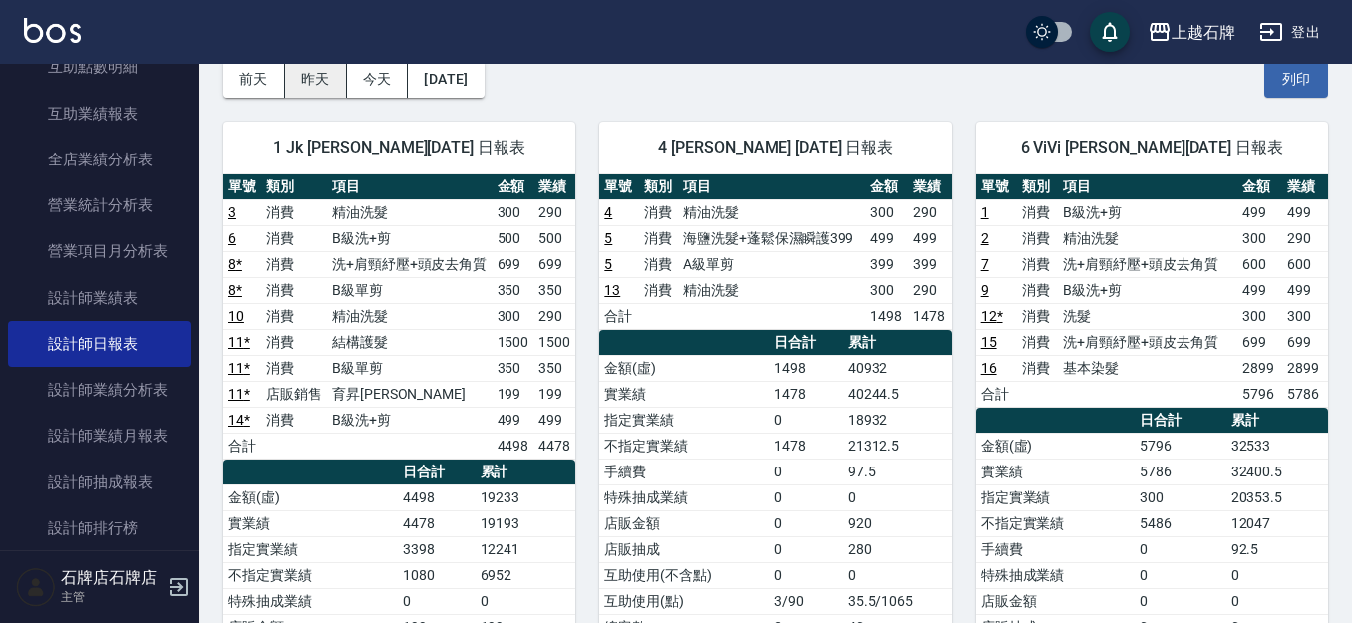
click at [328, 94] on button "昨天" at bounding box center [316, 79] width 62 height 37
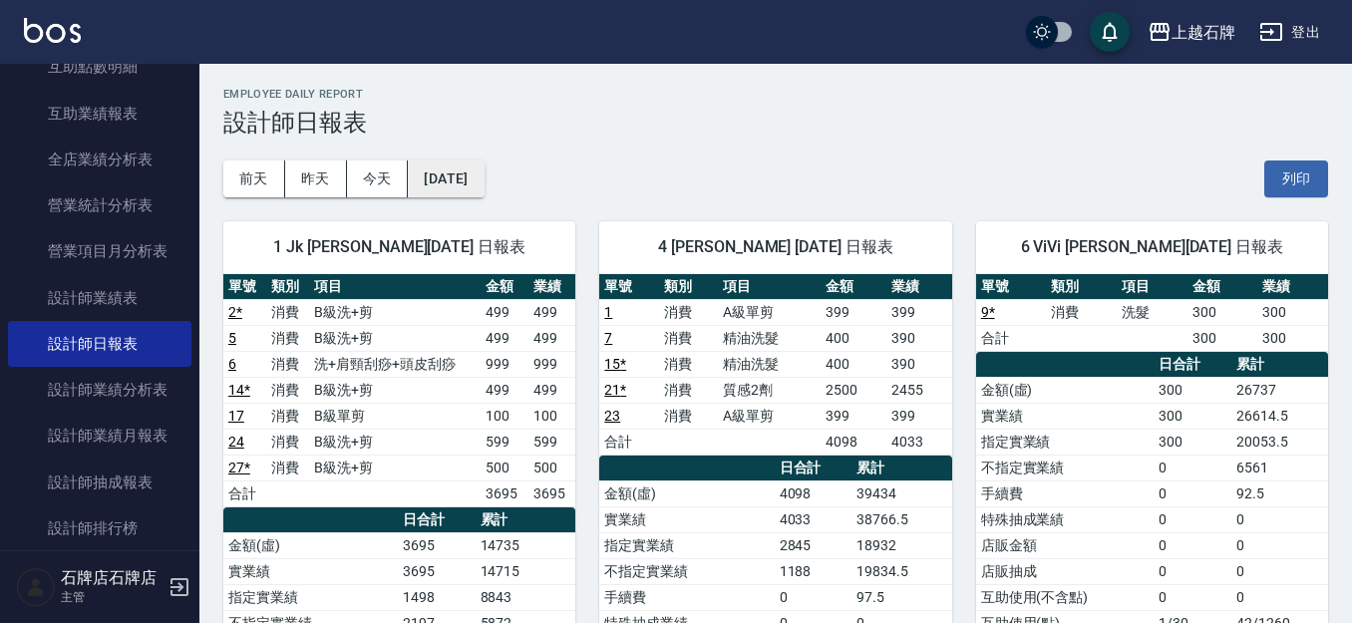
click at [424, 174] on button "[DATE]" at bounding box center [446, 179] width 76 height 37
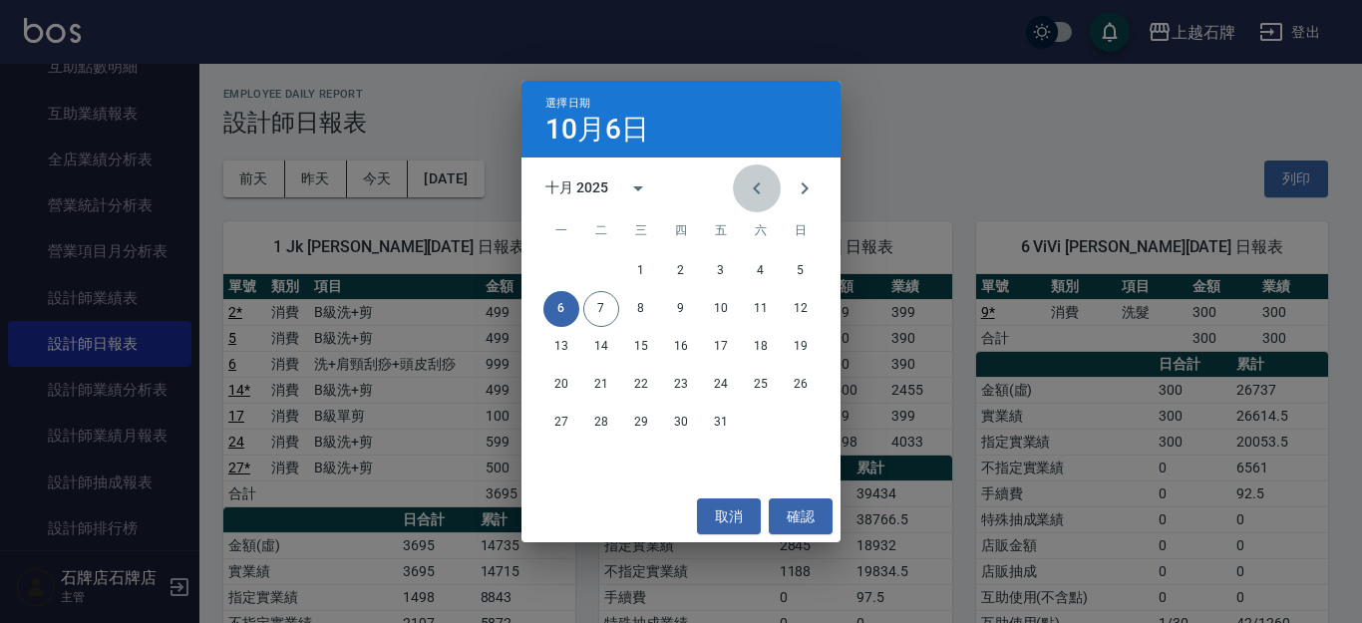
click at [754, 182] on icon "Previous month" at bounding box center [757, 189] width 24 height 24
click at [799, 261] on button "7" at bounding box center [801, 271] width 36 height 36
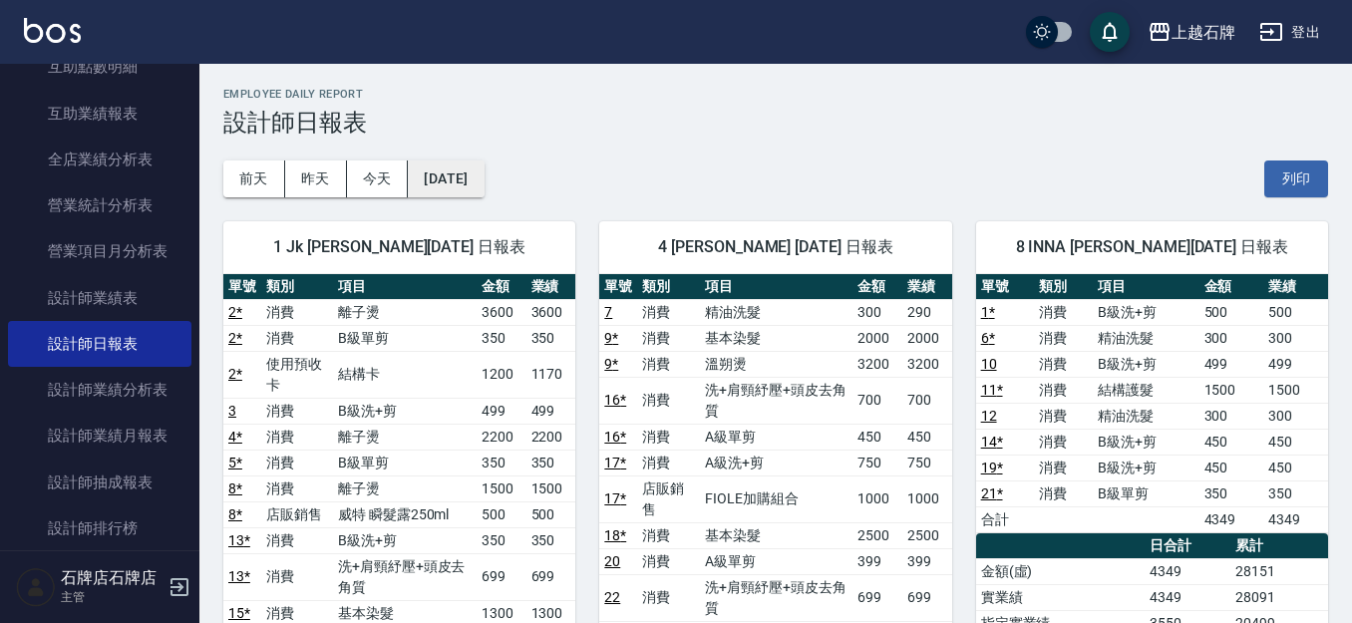
click at [476, 185] on button "[DATE]" at bounding box center [446, 179] width 76 height 37
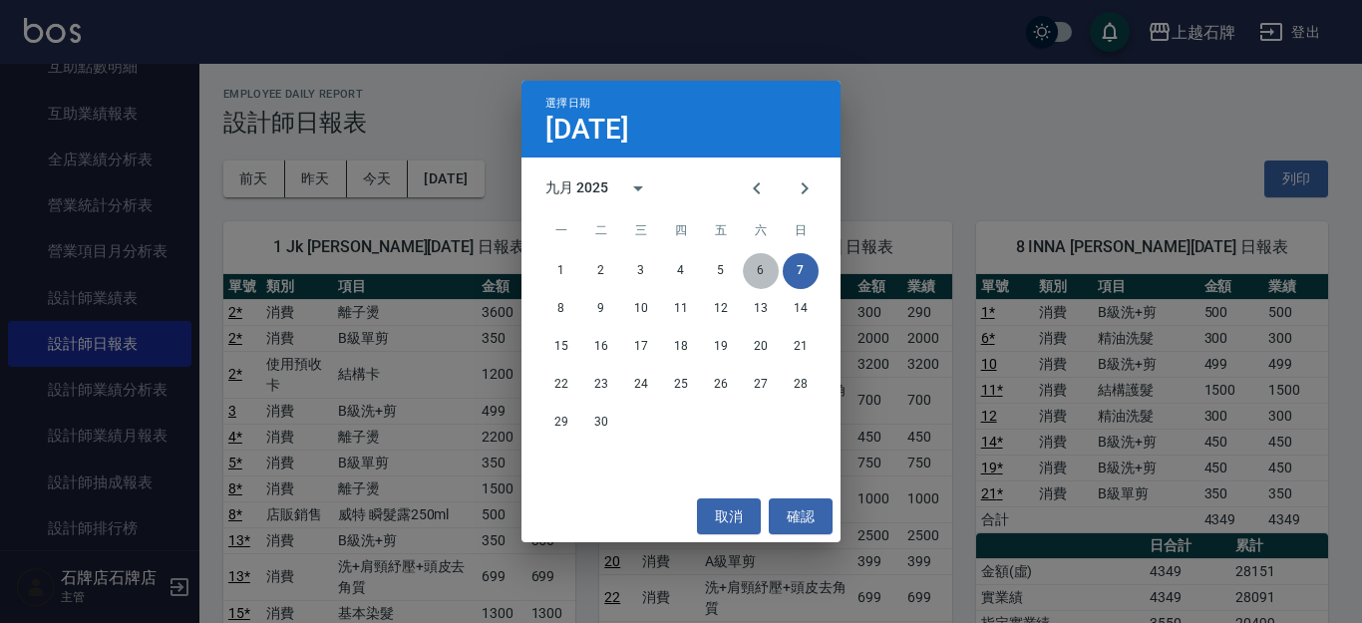
click at [750, 274] on button "6" at bounding box center [761, 271] width 36 height 36
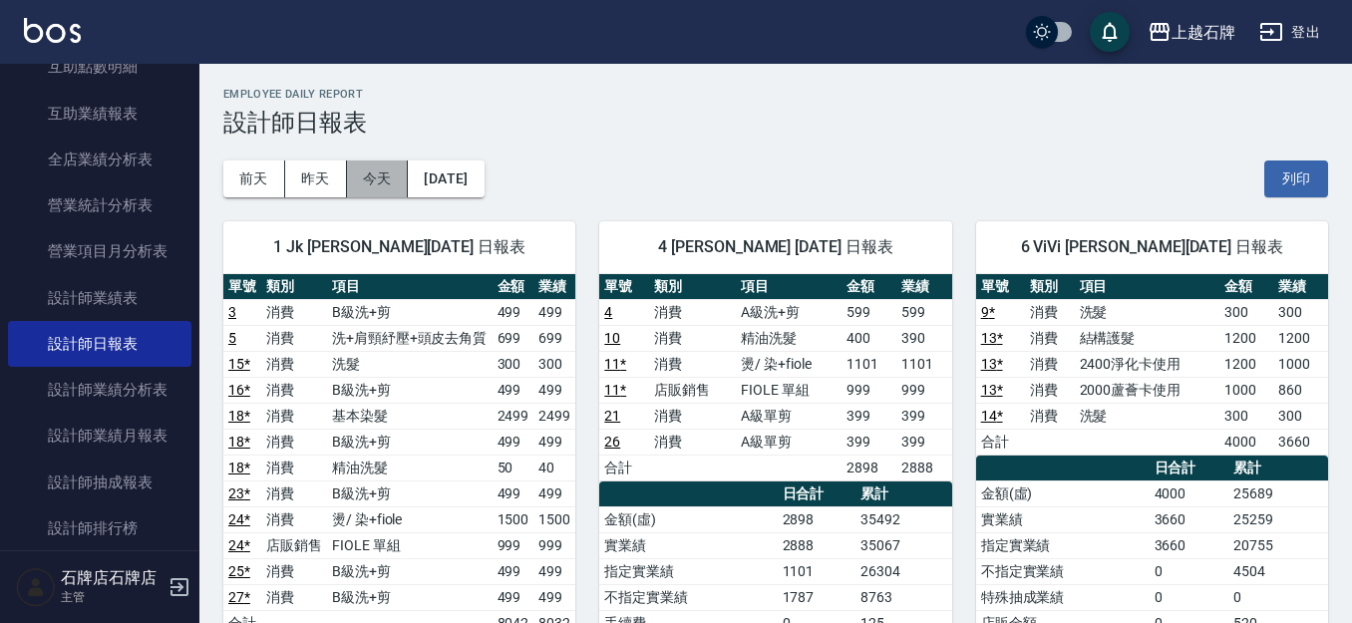
click at [360, 175] on button "今天" at bounding box center [378, 179] width 62 height 37
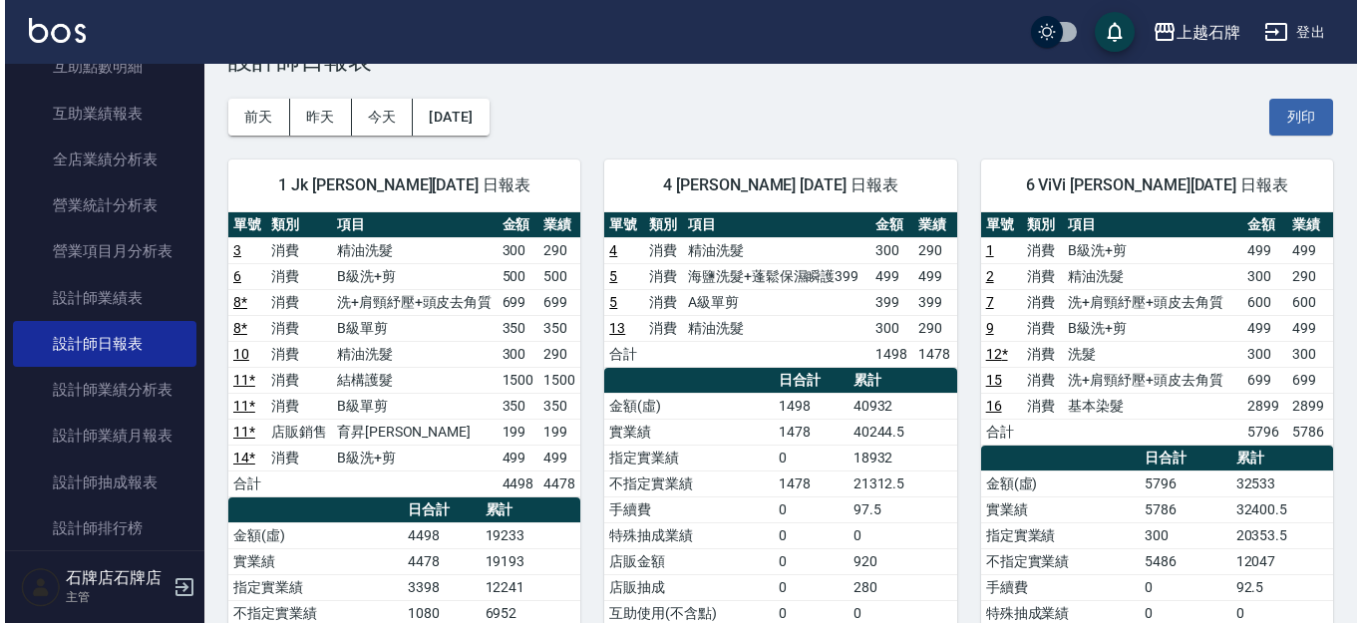
scroll to position [100, 0]
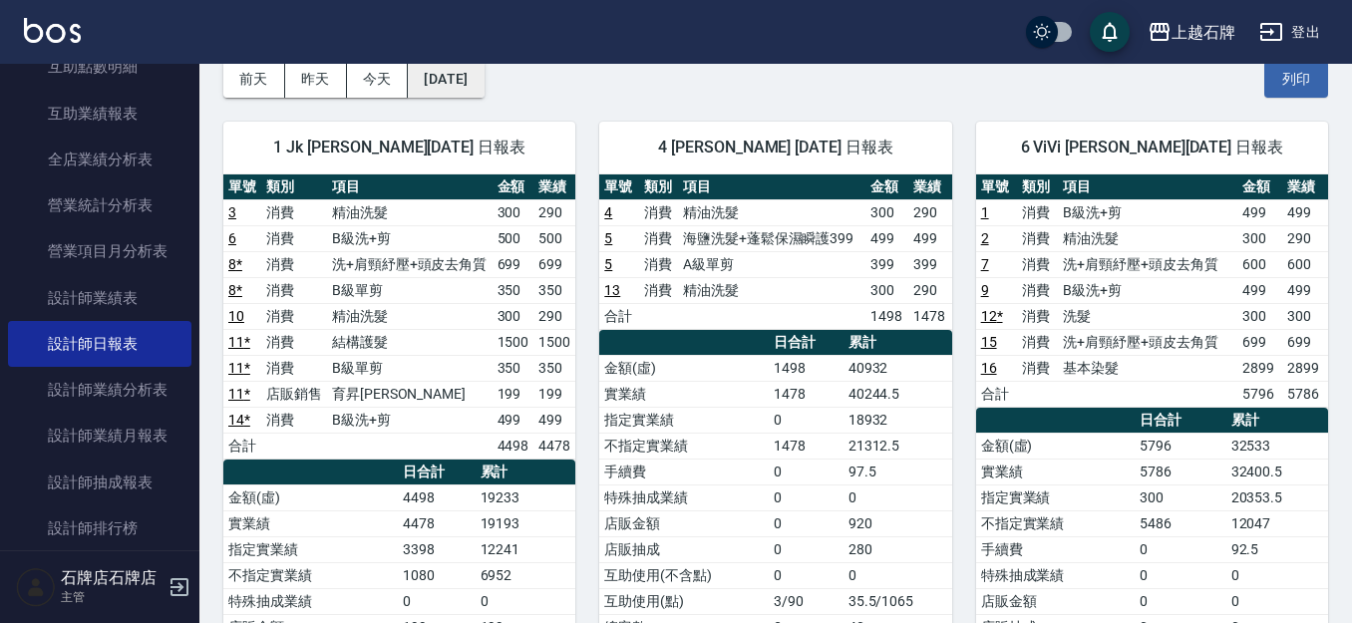
click at [445, 94] on button "[DATE]" at bounding box center [446, 79] width 76 height 37
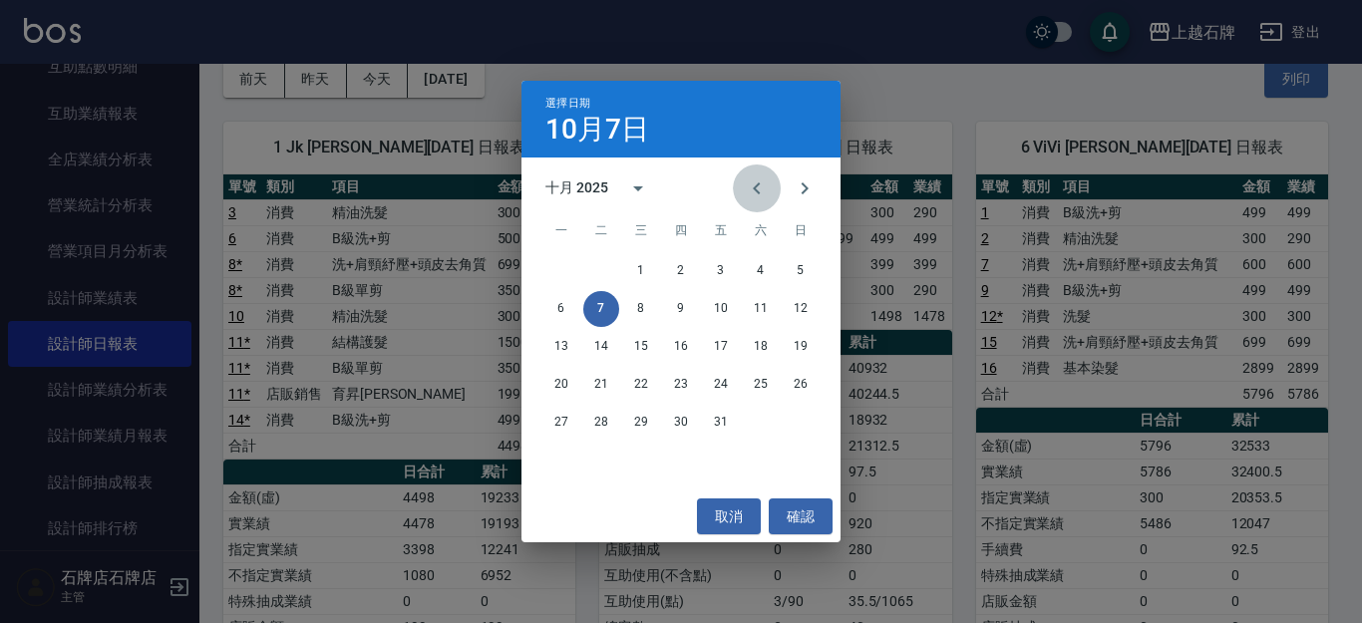
click at [746, 188] on icon "Previous month" at bounding box center [757, 189] width 24 height 24
click at [795, 258] on button "7" at bounding box center [801, 271] width 36 height 36
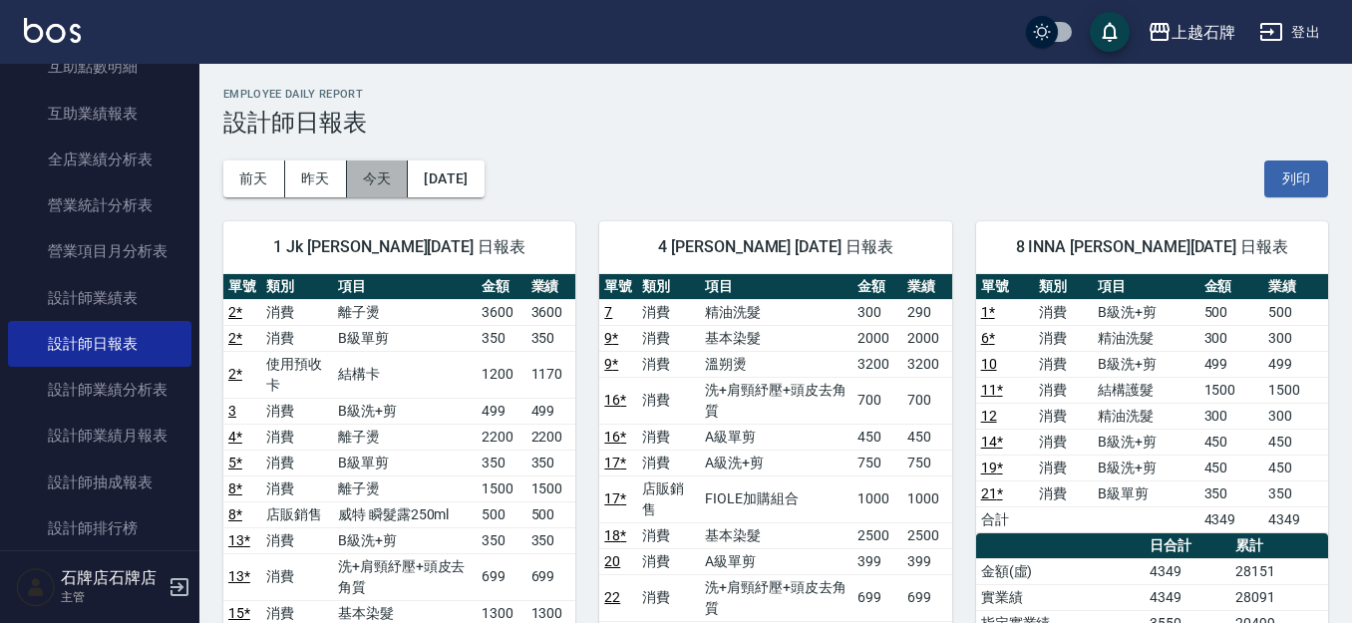
click at [371, 176] on button "今天" at bounding box center [378, 179] width 62 height 37
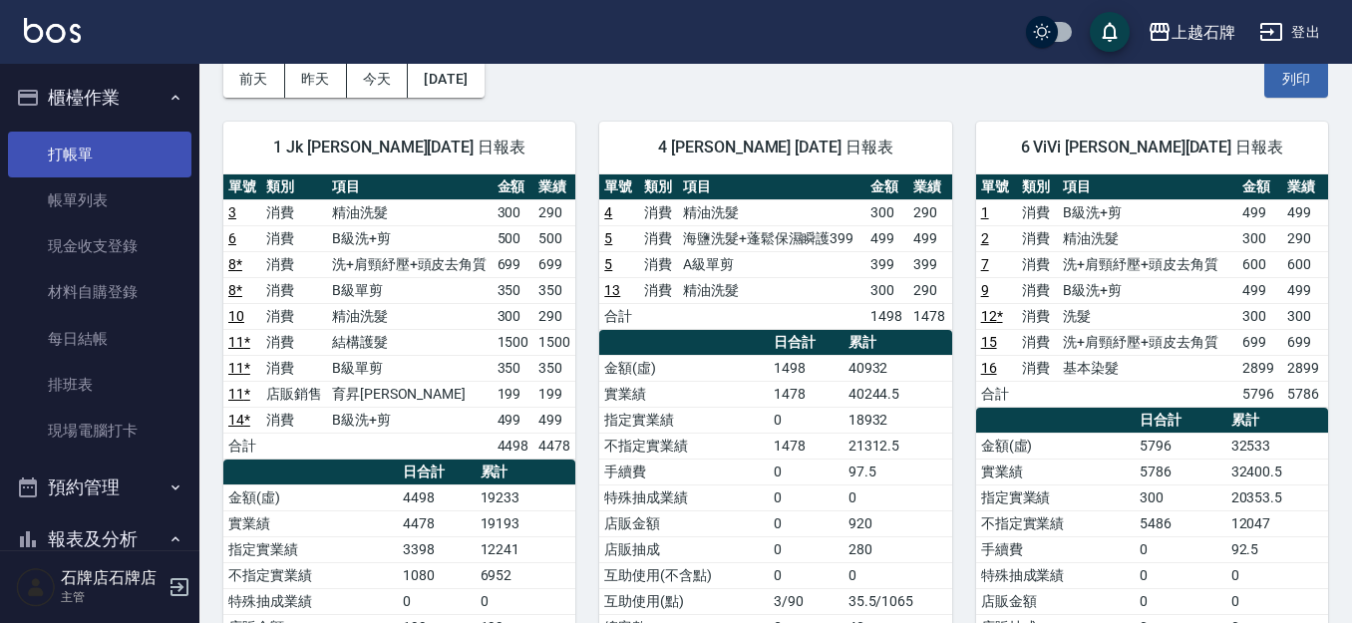
click at [147, 146] on link "打帳單" at bounding box center [100, 155] width 184 height 46
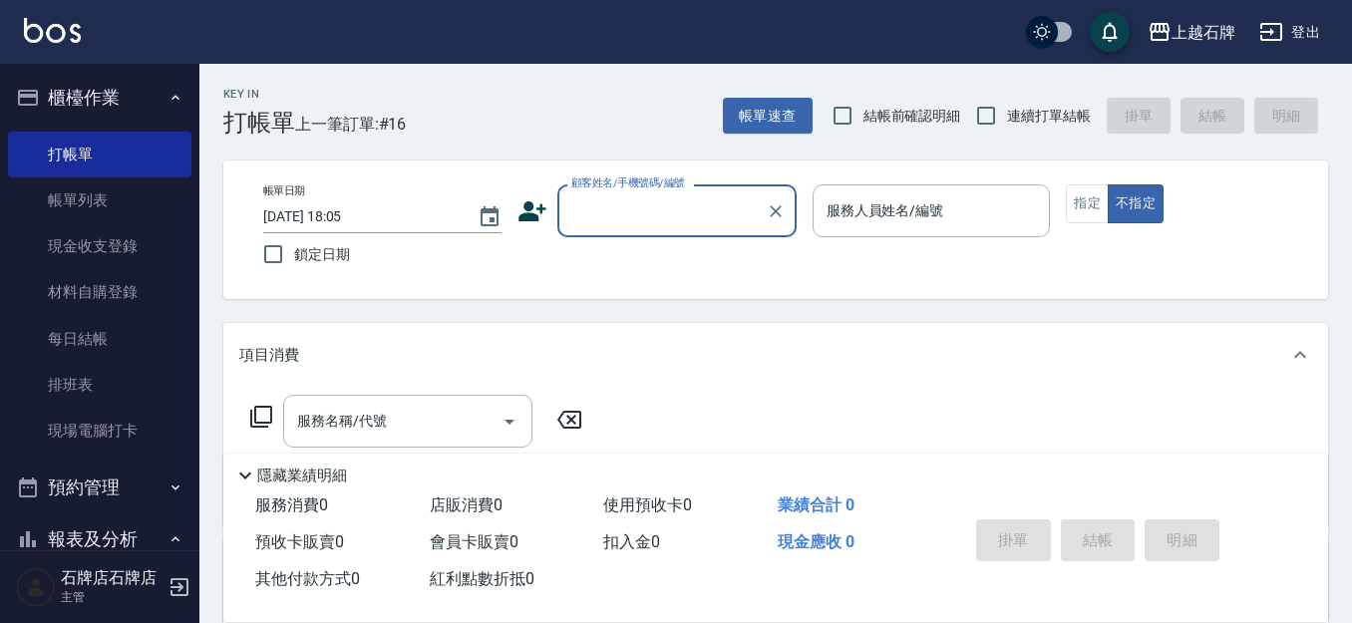
click at [643, 215] on input "顧客姓名/手機號碼/編號" at bounding box center [663, 210] width 192 height 35
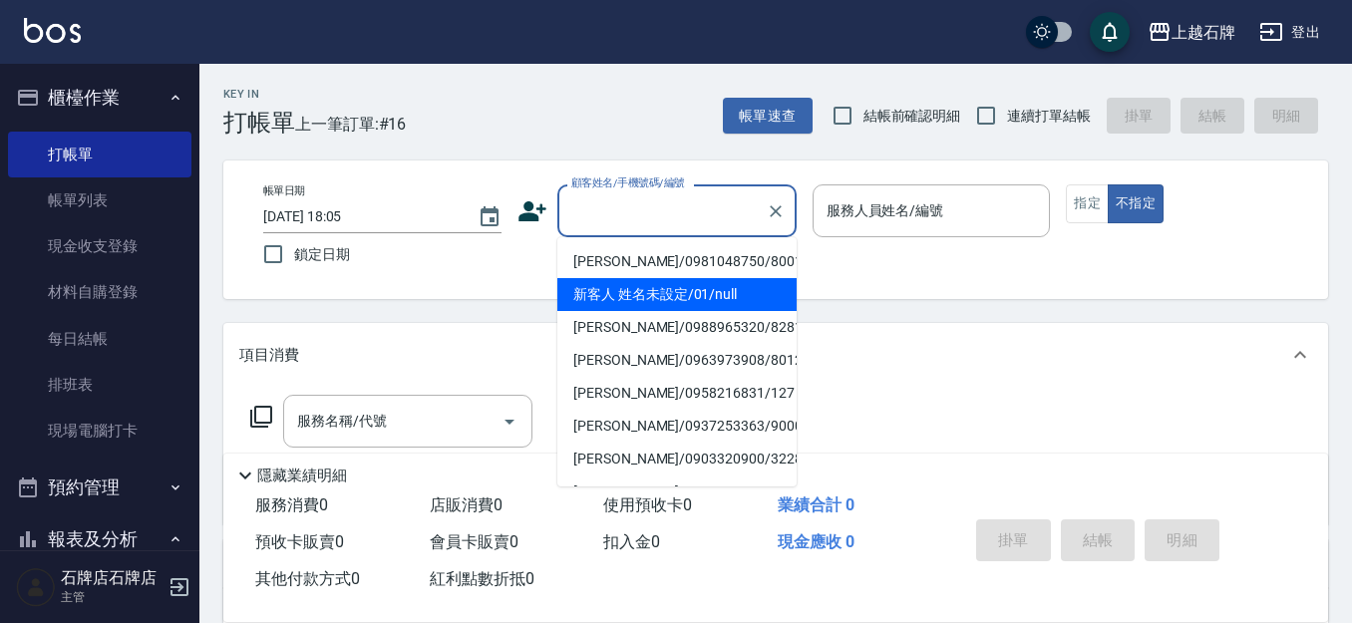
click at [686, 298] on li "新客人 姓名未設定/01/null" at bounding box center [677, 294] width 239 height 33
type input "新客人 姓名未設定/01/null"
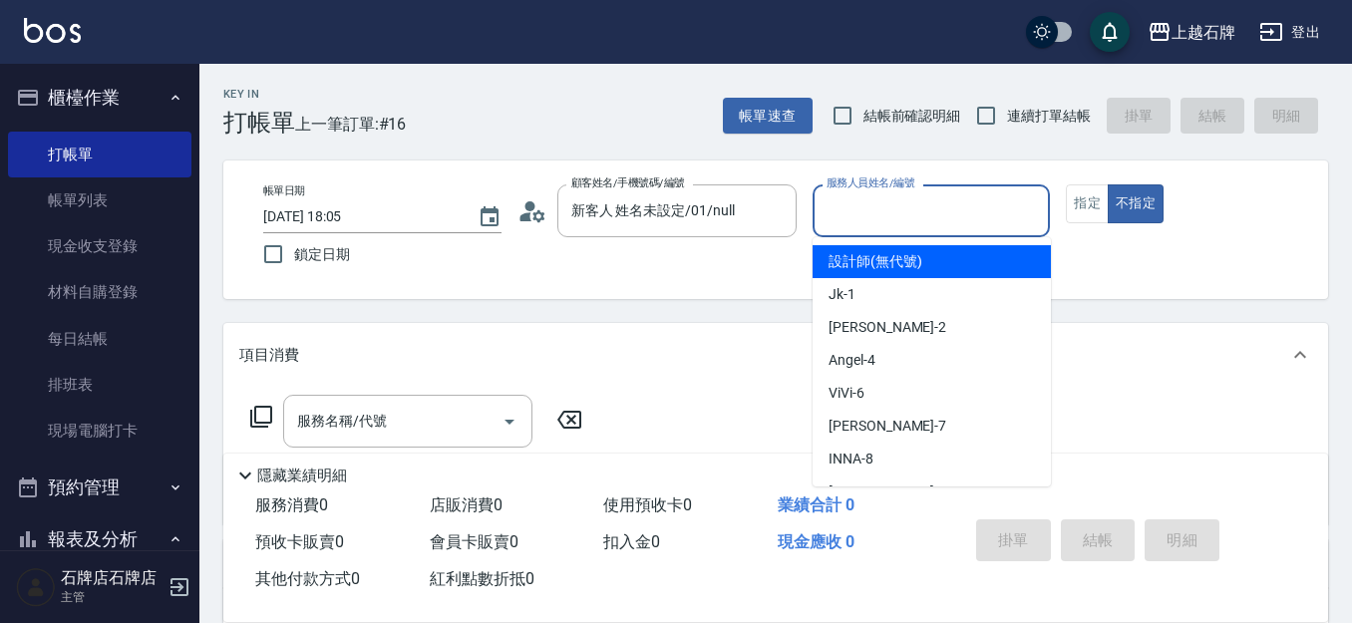
drag, startPoint x: 909, startPoint y: 207, endPoint x: 915, endPoint y: 272, distance: 65.1
click at [910, 216] on input "服務人員姓名/編號" at bounding box center [932, 210] width 220 height 35
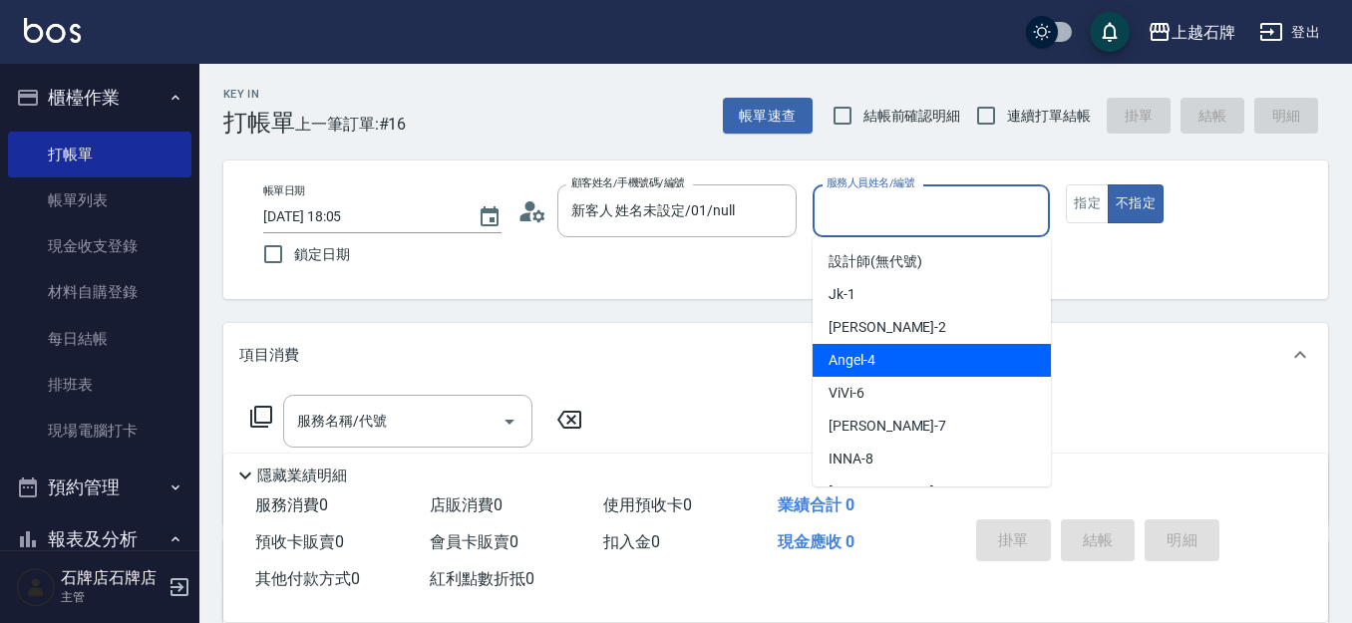
click at [909, 361] on div "[PERSON_NAME] -4" at bounding box center [932, 360] width 238 height 33
type input "[PERSON_NAME]-4"
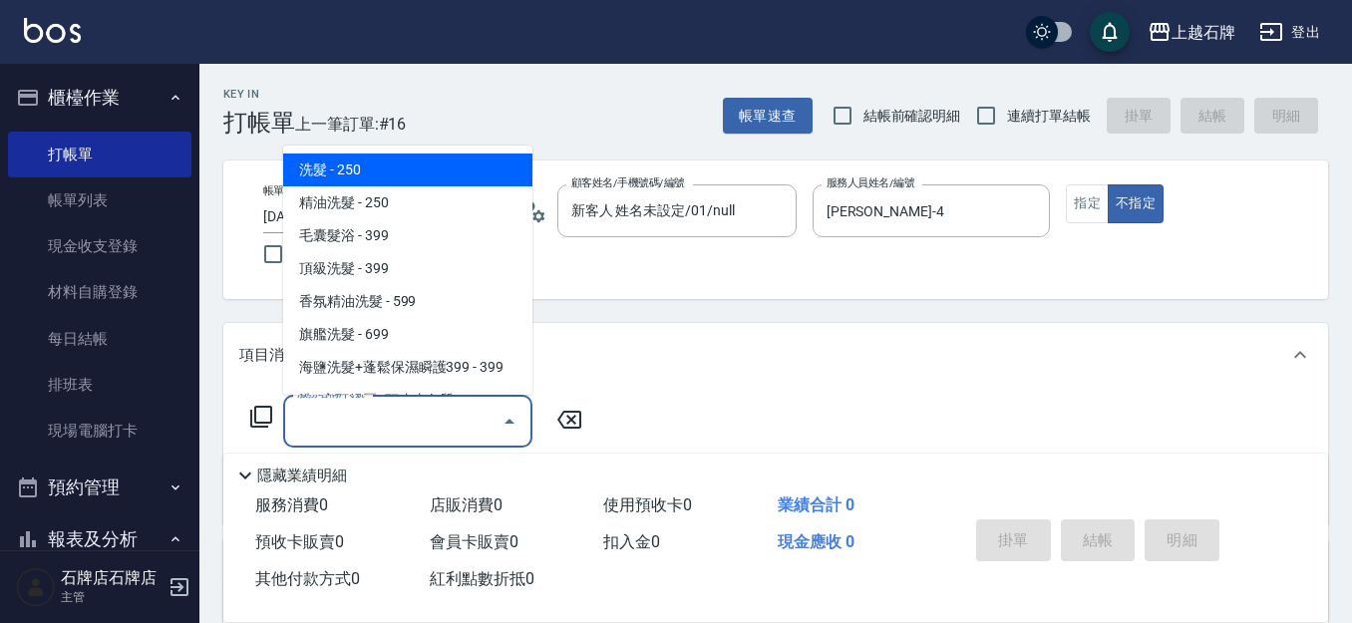
click at [441, 427] on input "服務名稱/代號" at bounding box center [392, 421] width 201 height 35
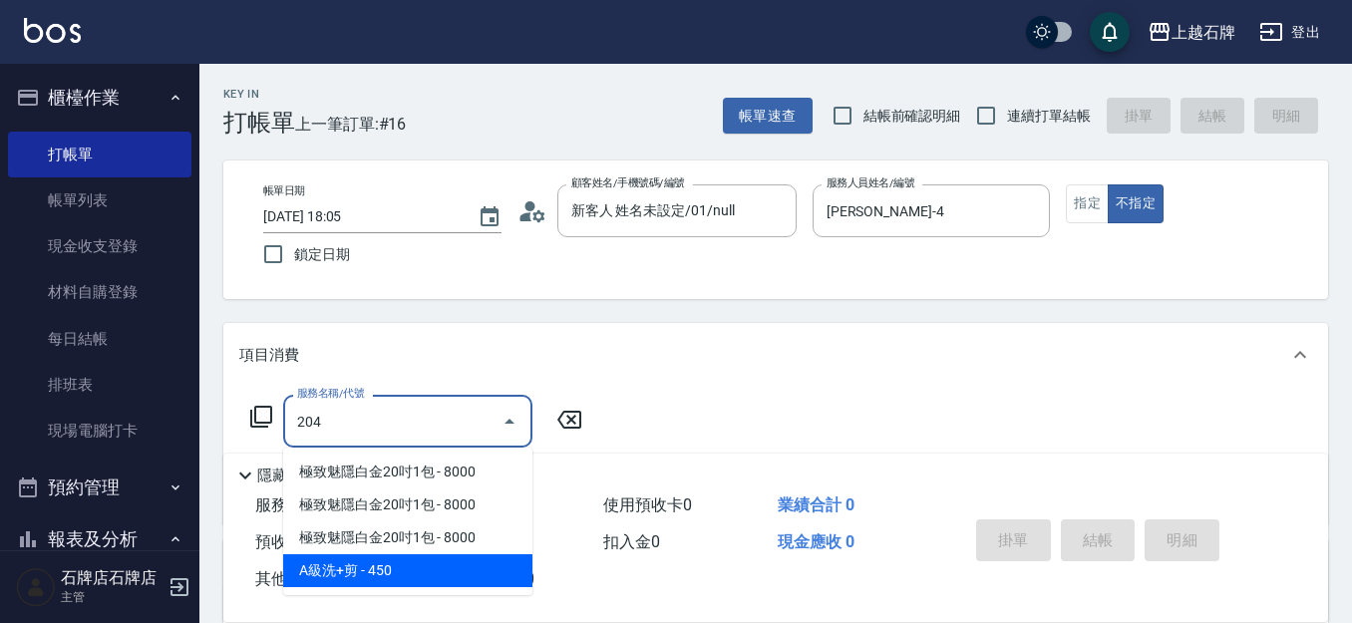
click at [461, 587] on ul "極致魅隱白金20吋1包 - 8000 極致魅隱白金20吋1包 - 8000 極致魅隱白金20吋1包 - 8000 A級洗+剪 - 450" at bounding box center [407, 522] width 249 height 148
click at [442, 574] on span "A級洗+剪 - 450" at bounding box center [407, 571] width 249 height 33
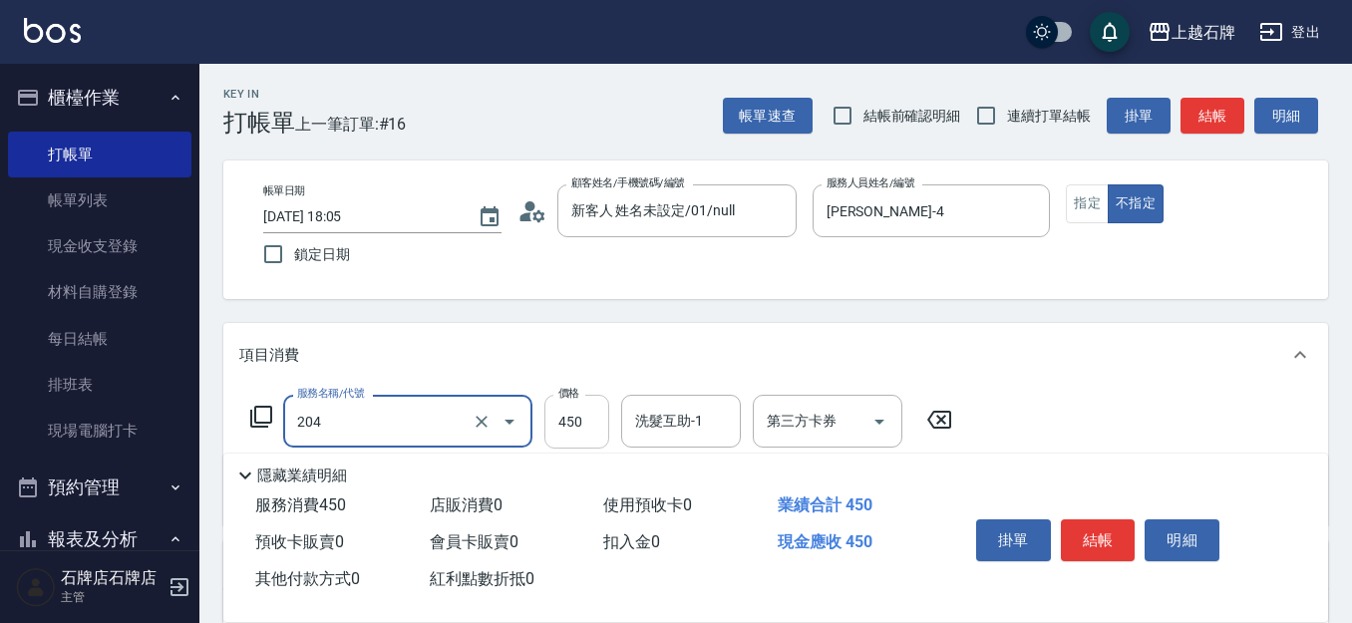
type input "A級洗+剪(204)"
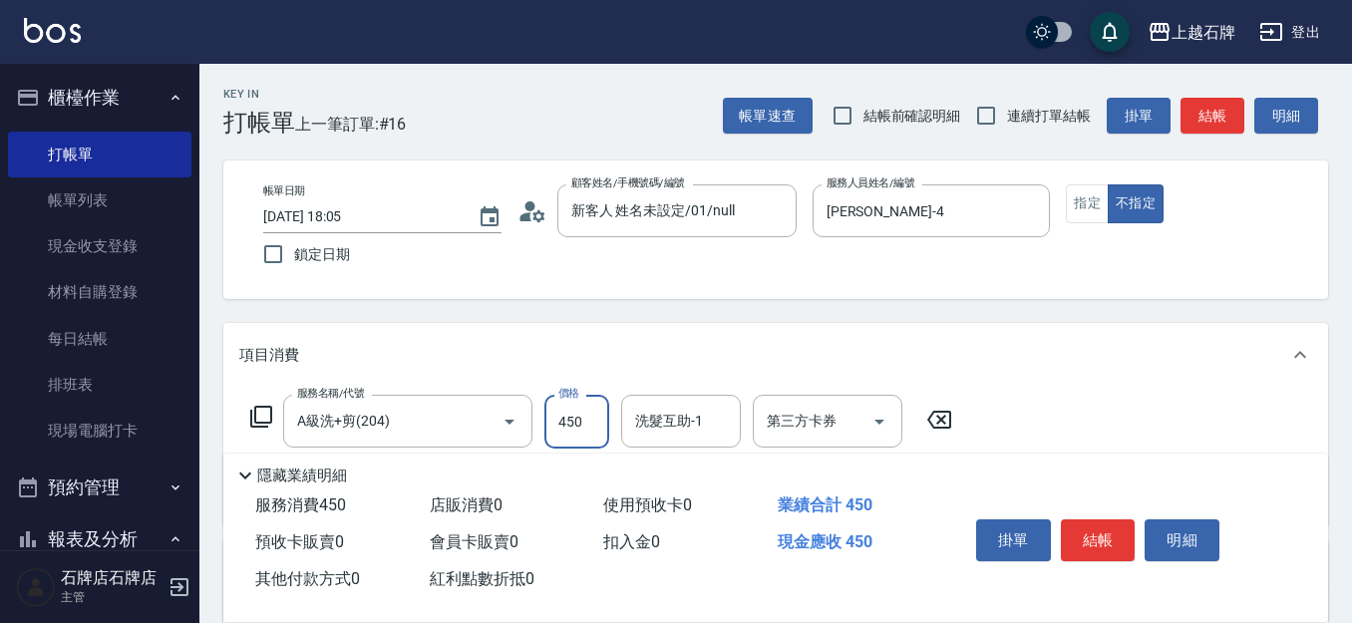
click at [572, 432] on input "450" at bounding box center [577, 422] width 65 height 54
type input "499"
click at [688, 423] on input "洗髮互助-1" at bounding box center [681, 421] width 102 height 35
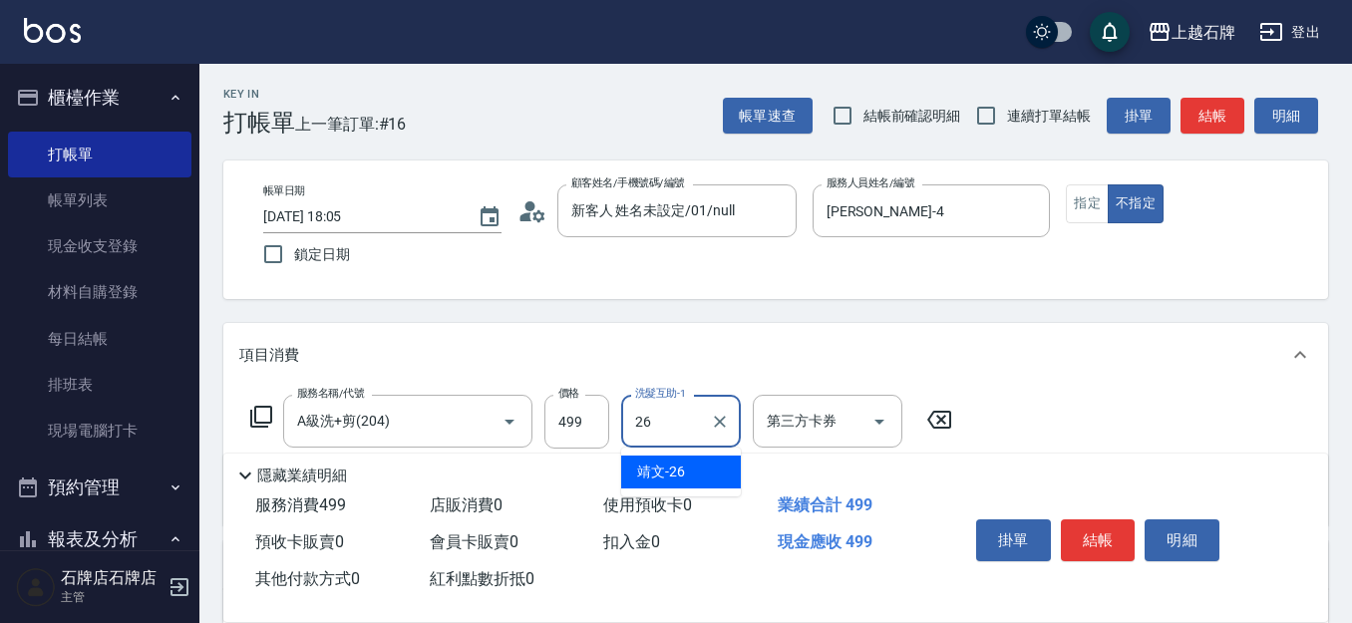
click at [688, 466] on div "靖文 -26" at bounding box center [681, 472] width 120 height 33
type input "靖文-26"
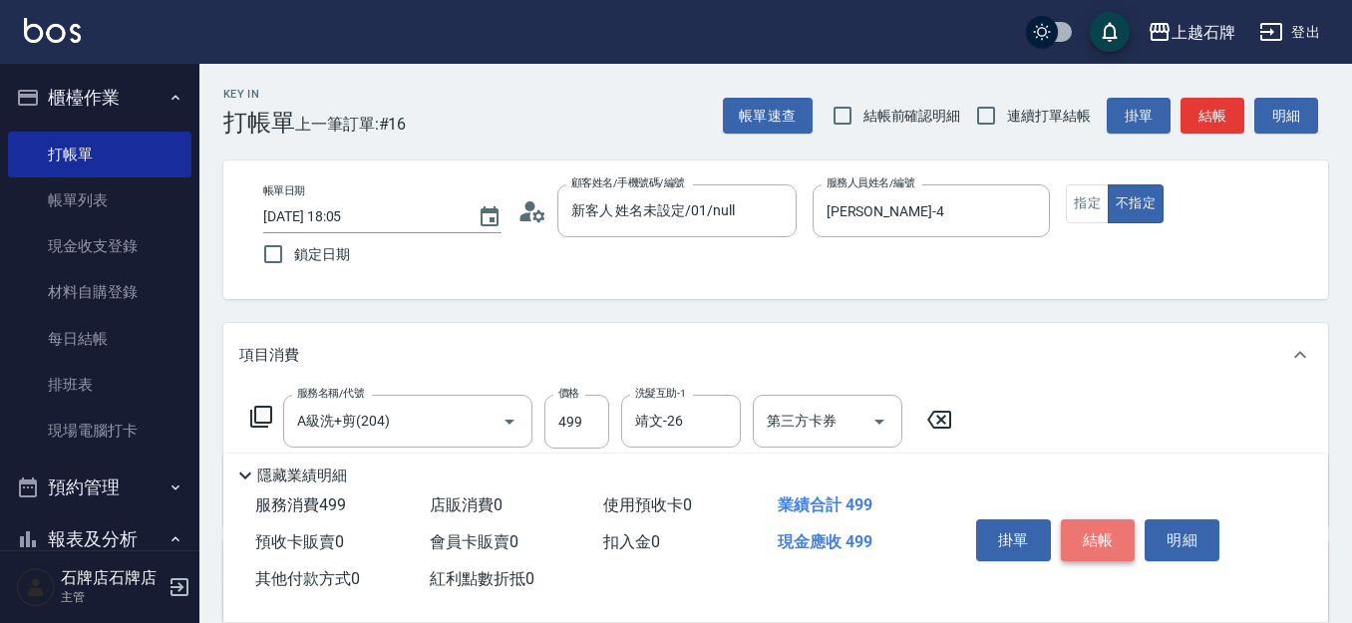
click at [1108, 531] on button "結帳" at bounding box center [1098, 541] width 75 height 42
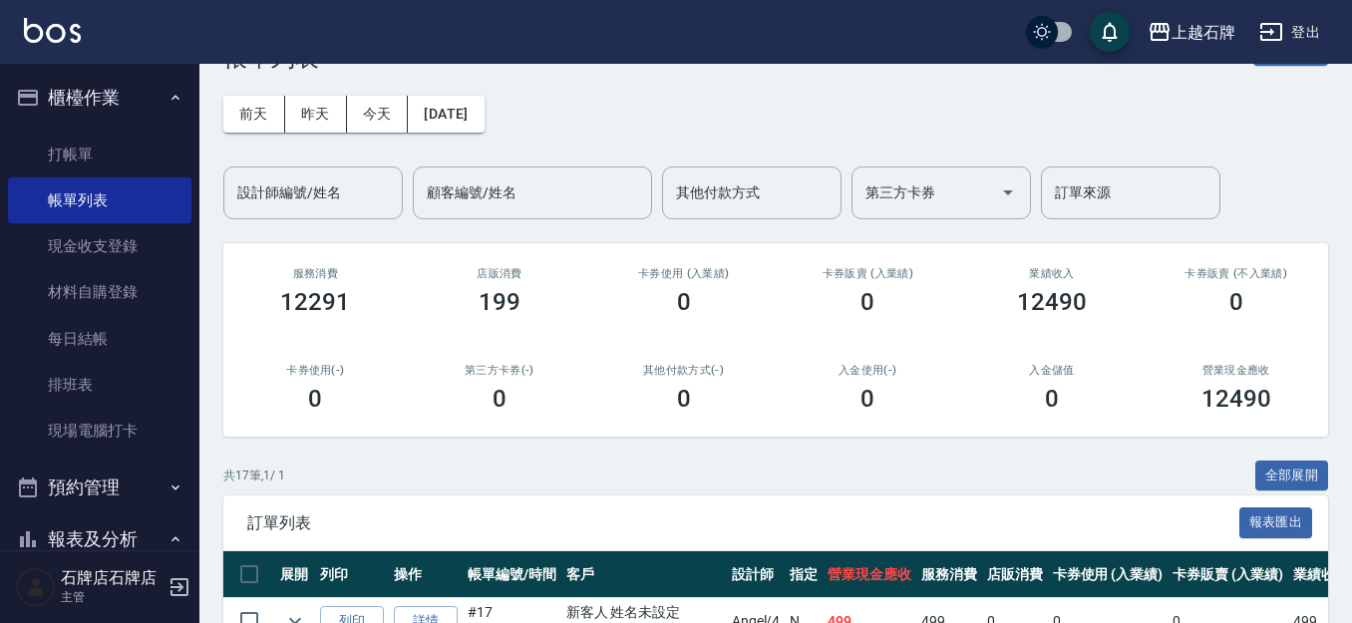
scroll to position [100, 0]
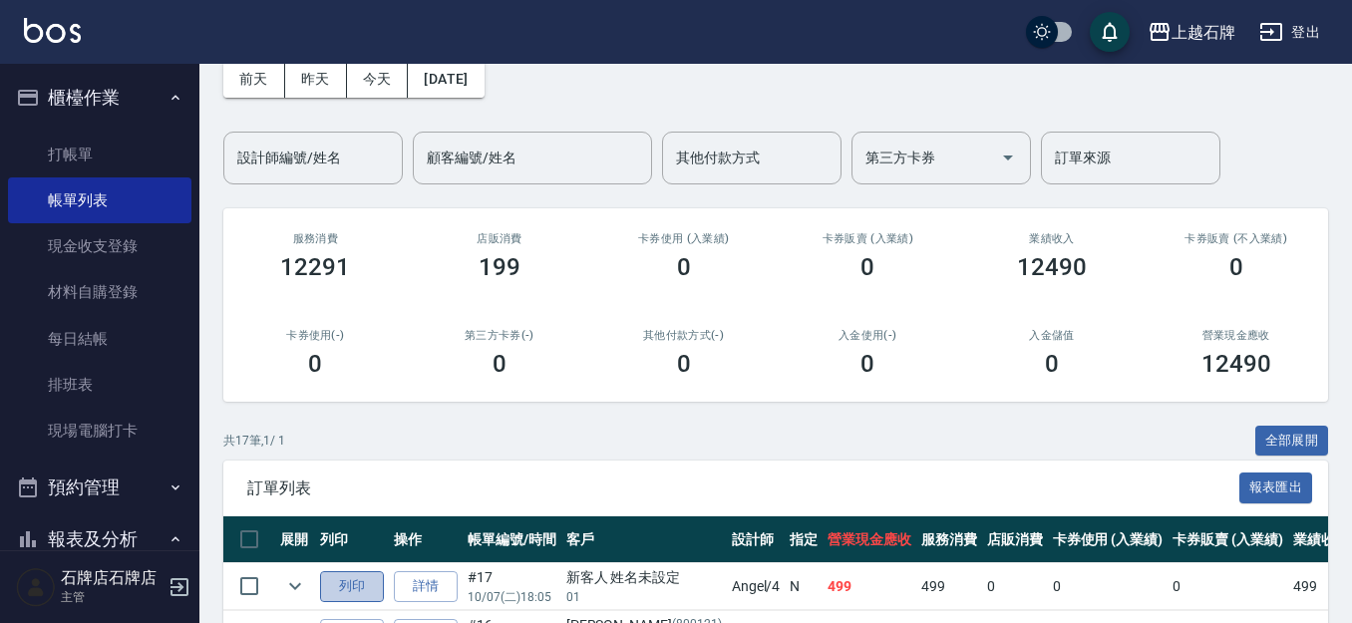
click at [343, 591] on button "列印" at bounding box center [352, 587] width 64 height 31
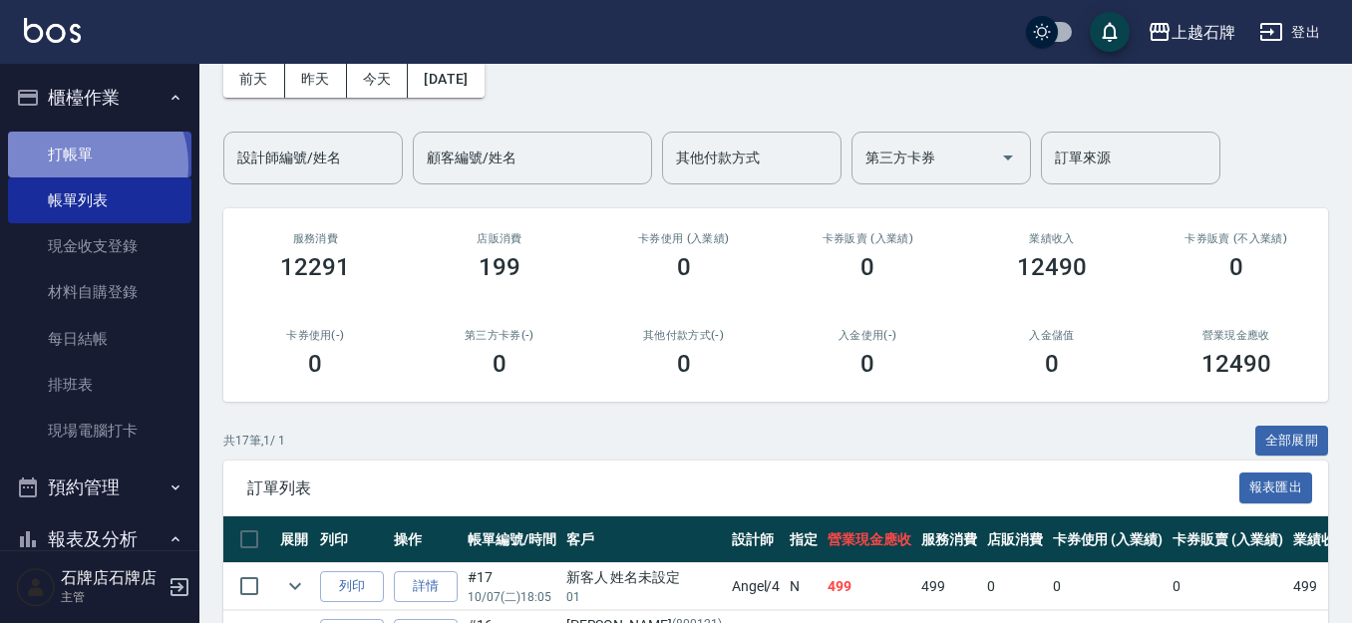
click at [85, 165] on link "打帳單" at bounding box center [100, 155] width 184 height 46
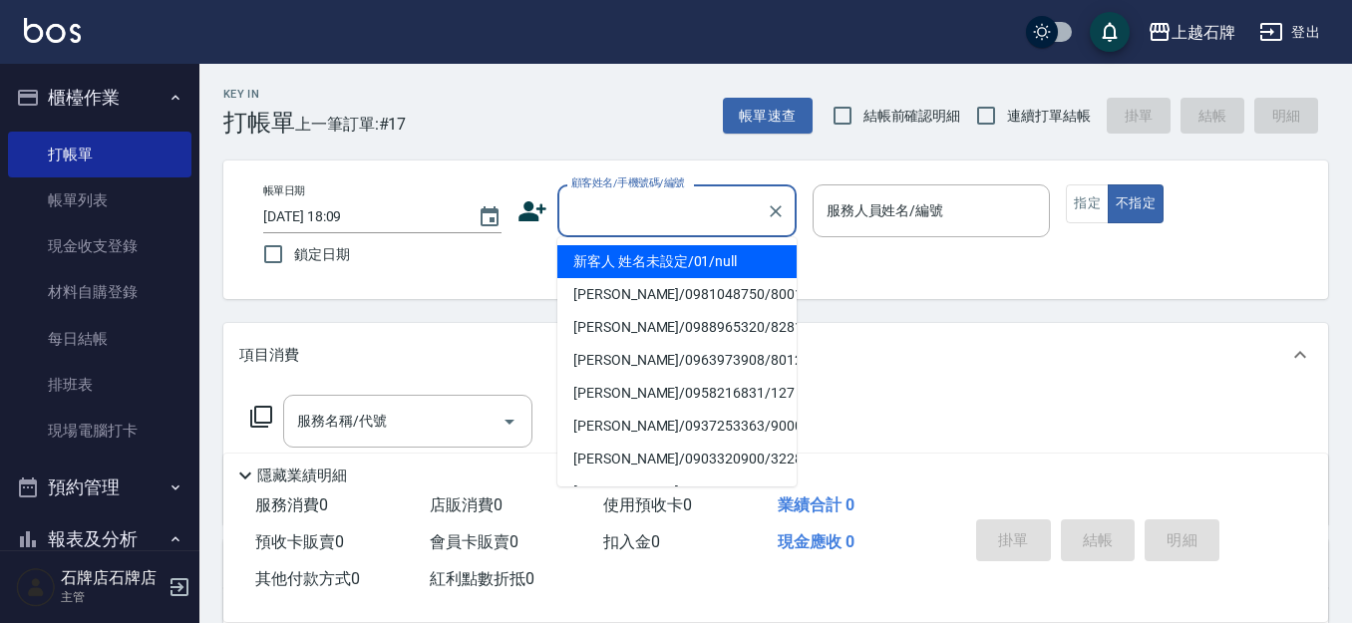
click at [611, 213] on input "顧客姓名/手機號碼/編號" at bounding box center [663, 210] width 192 height 35
click at [693, 271] on li "新客人 姓名未設定/01/null" at bounding box center [677, 261] width 239 height 33
type input "新客人 姓名未設定/01/null"
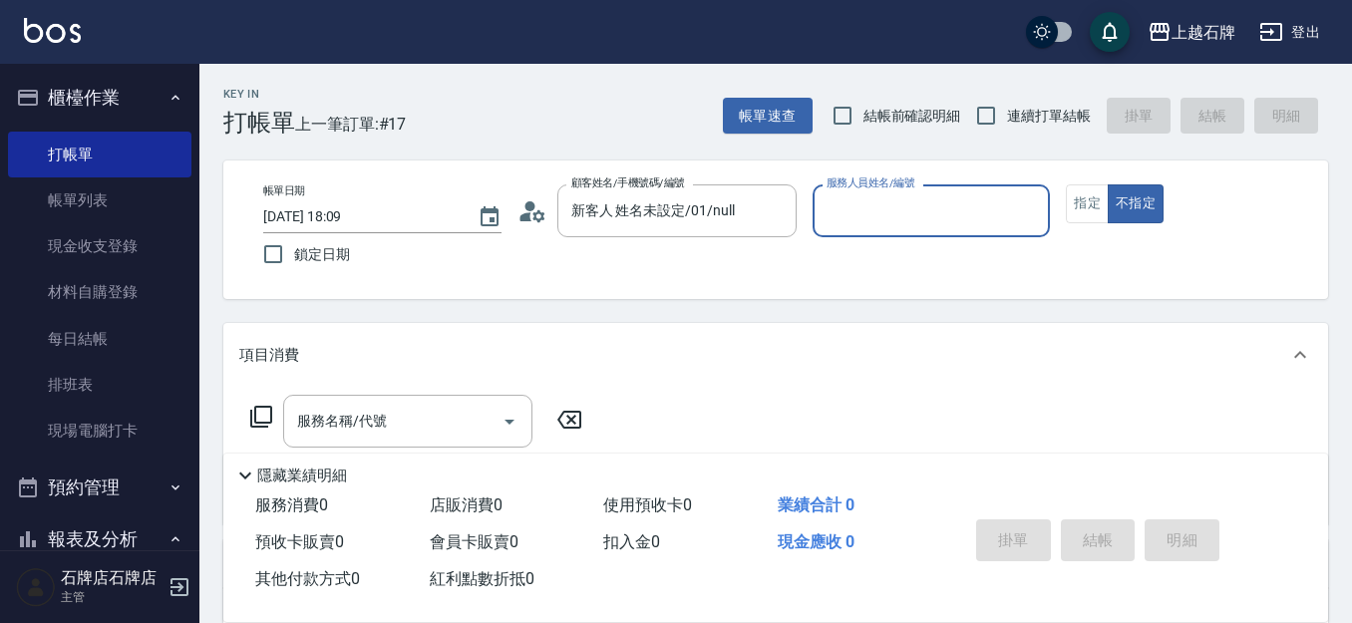
click at [878, 227] on input "服務人員姓名/編號" at bounding box center [932, 210] width 220 height 35
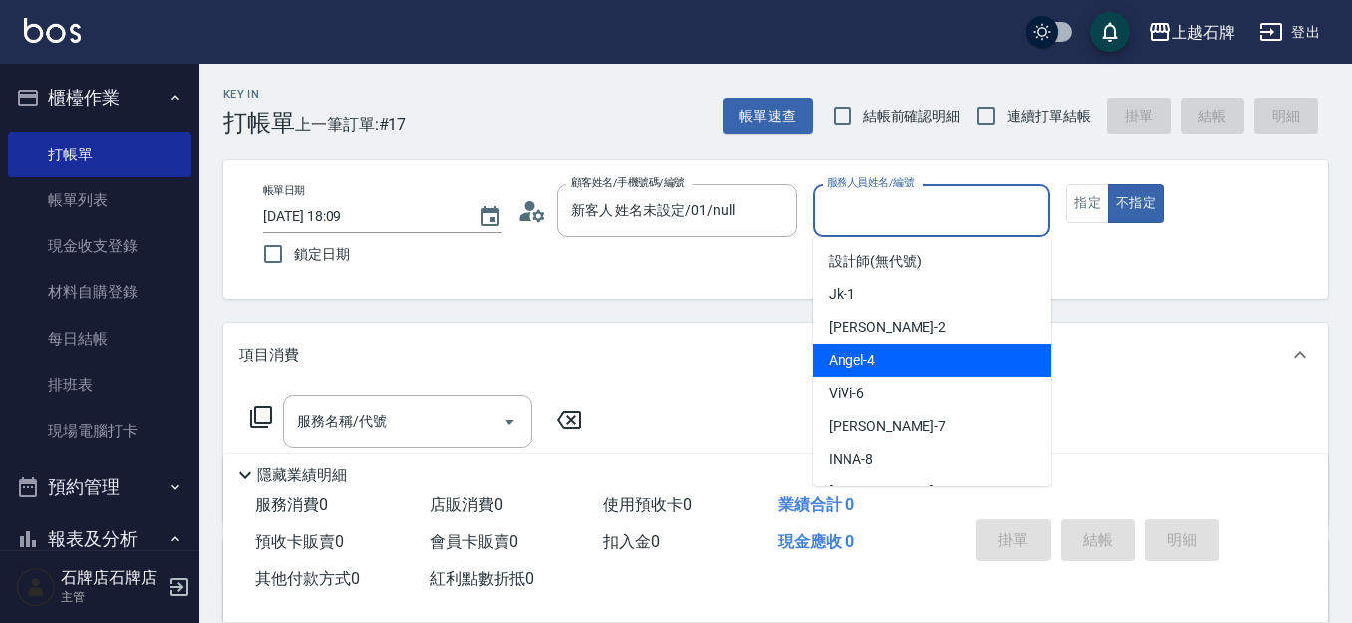
click at [873, 354] on span "[PERSON_NAME] -4" at bounding box center [852, 360] width 47 height 21
type input "[PERSON_NAME]-4"
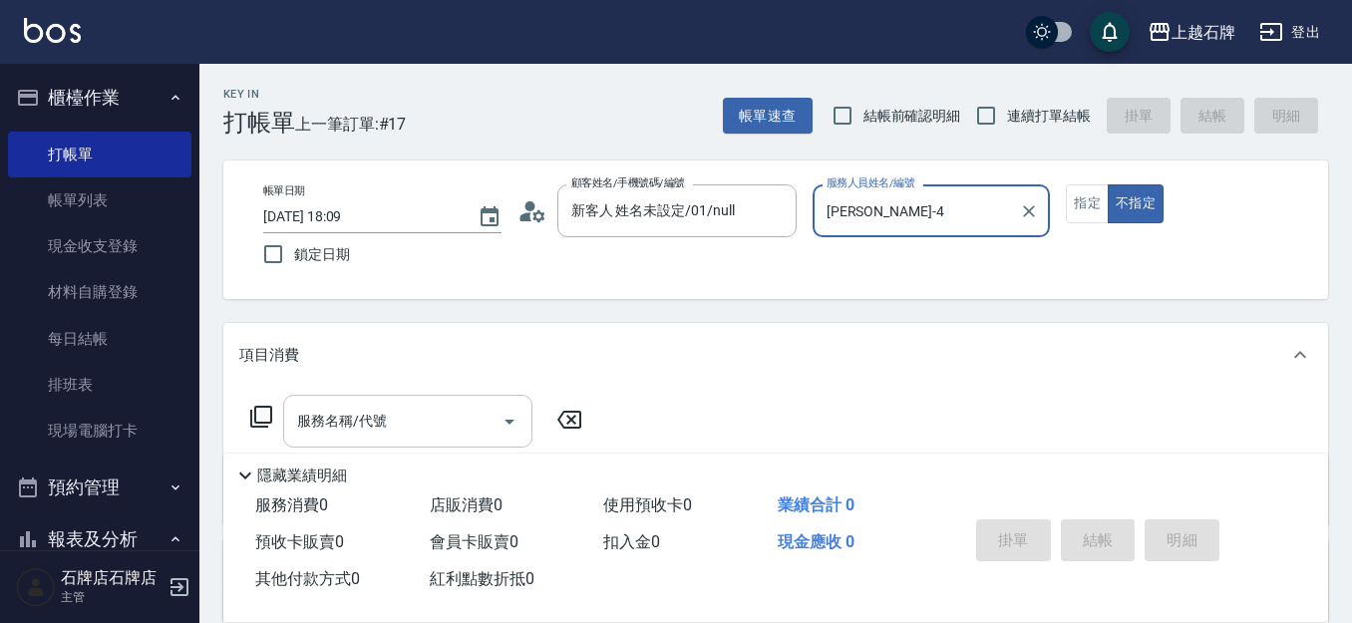
click at [411, 413] on input "服務名稱/代號" at bounding box center [392, 421] width 201 height 35
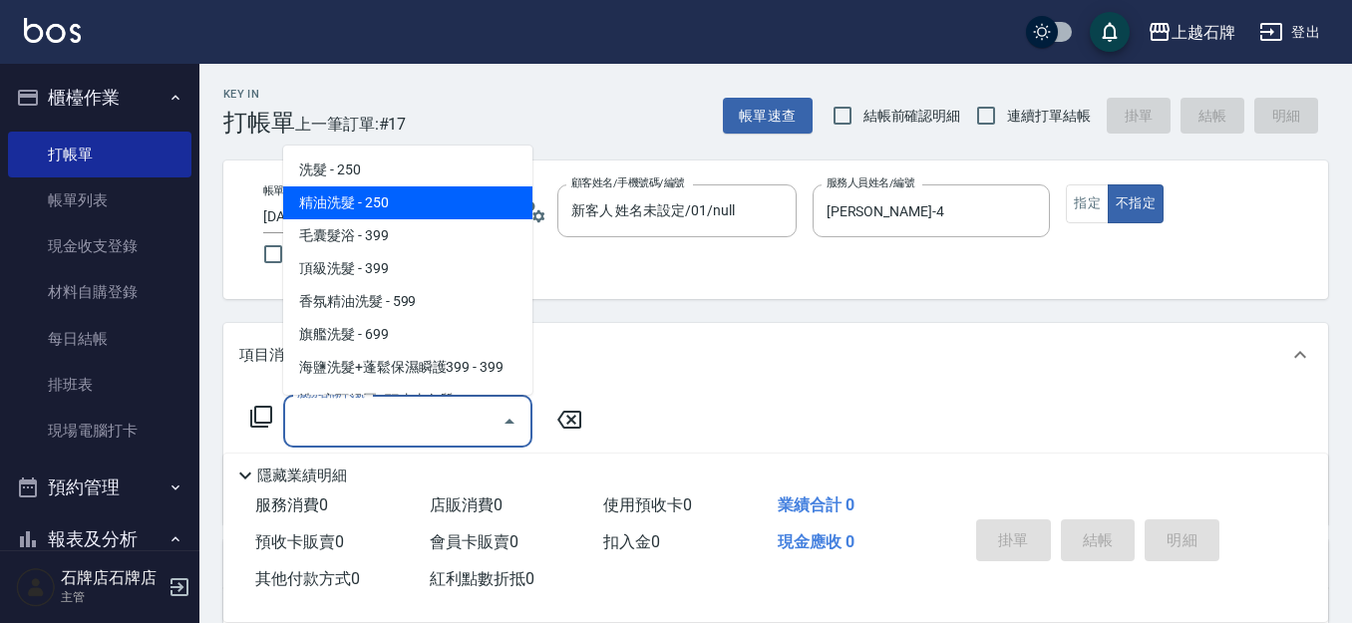
click at [439, 208] on span "精油洗髮 - 250" at bounding box center [407, 203] width 249 height 33
type input "精油洗髮(102)"
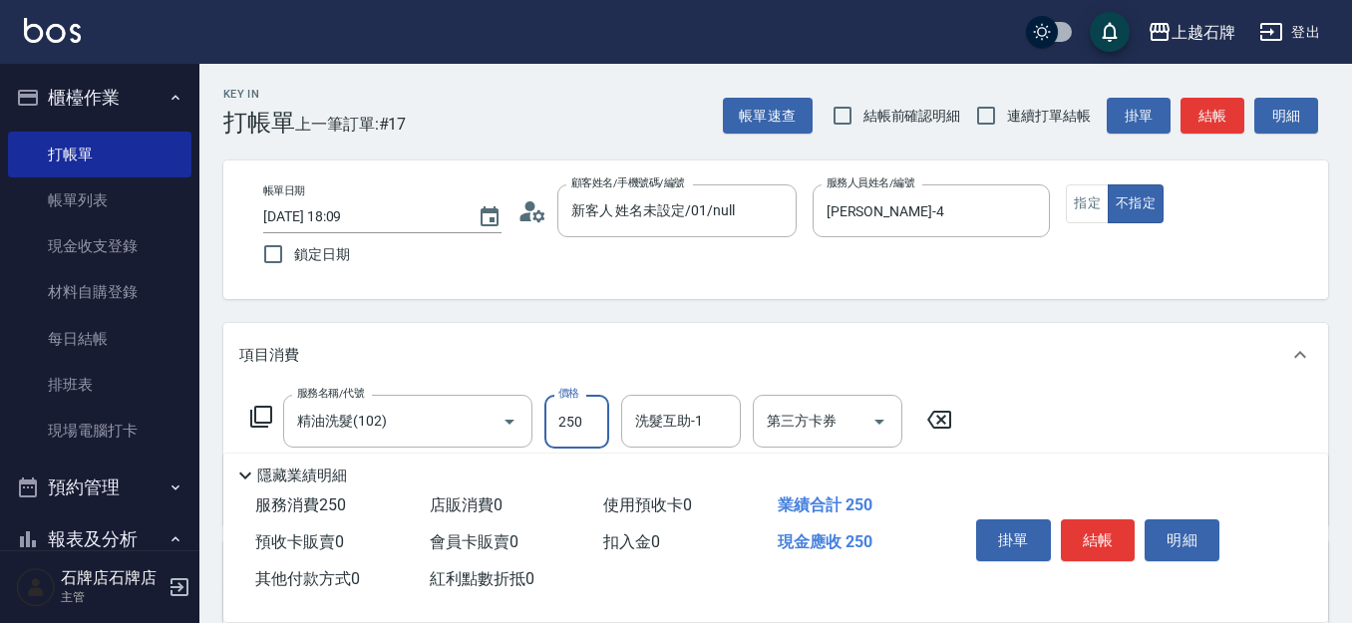
click at [587, 432] on input "250" at bounding box center [577, 422] width 65 height 54
type input "300"
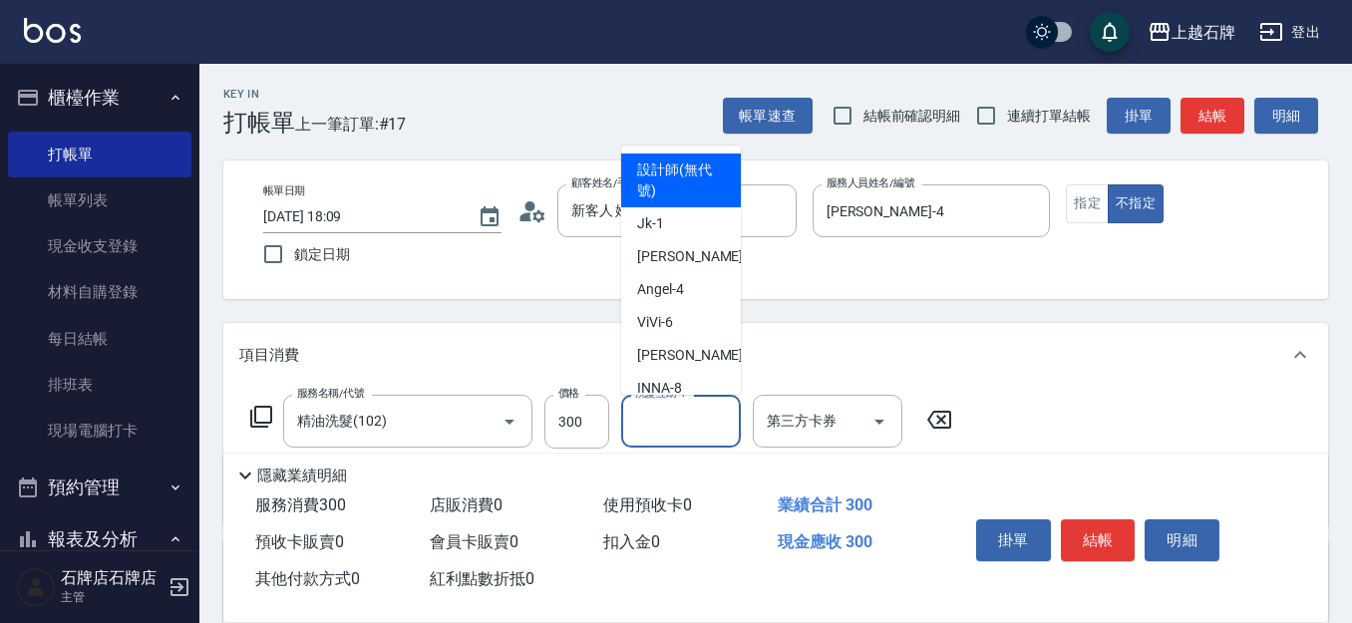
click at [697, 425] on input "洗髮互助-1" at bounding box center [681, 421] width 102 height 35
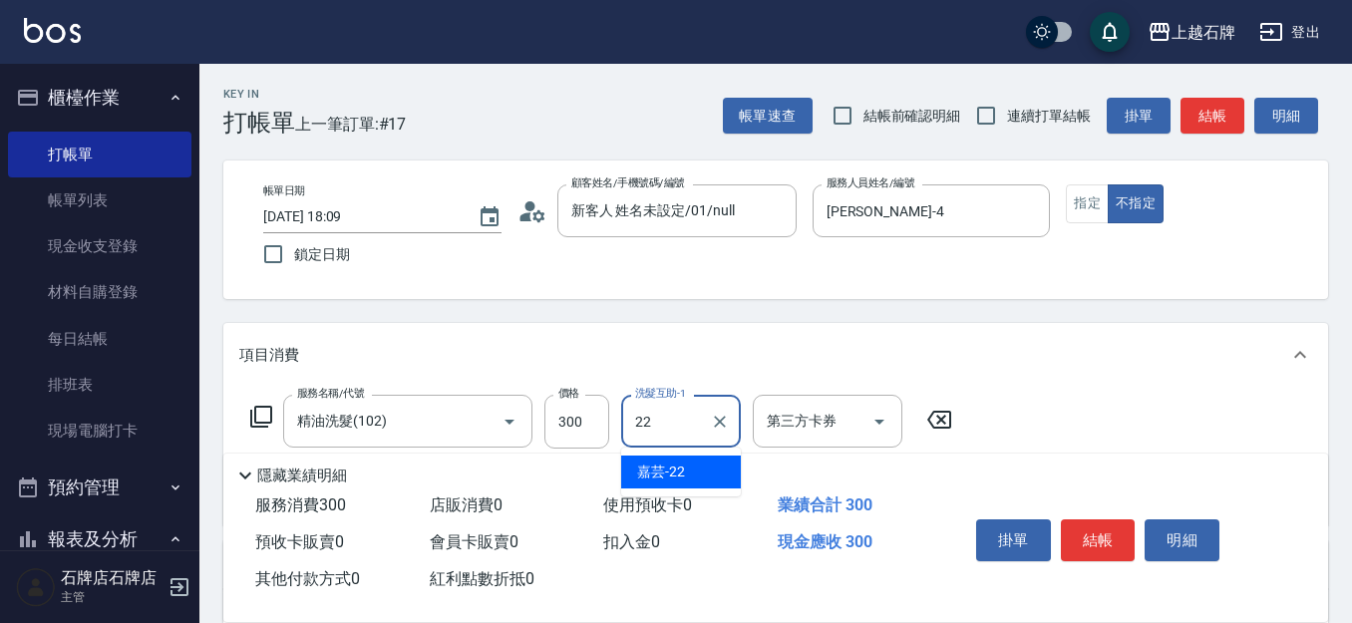
click at [692, 470] on div "嘉芸 -22" at bounding box center [681, 472] width 120 height 33
type input "嘉芸-22"
click at [1116, 539] on button "結帳" at bounding box center [1098, 541] width 75 height 42
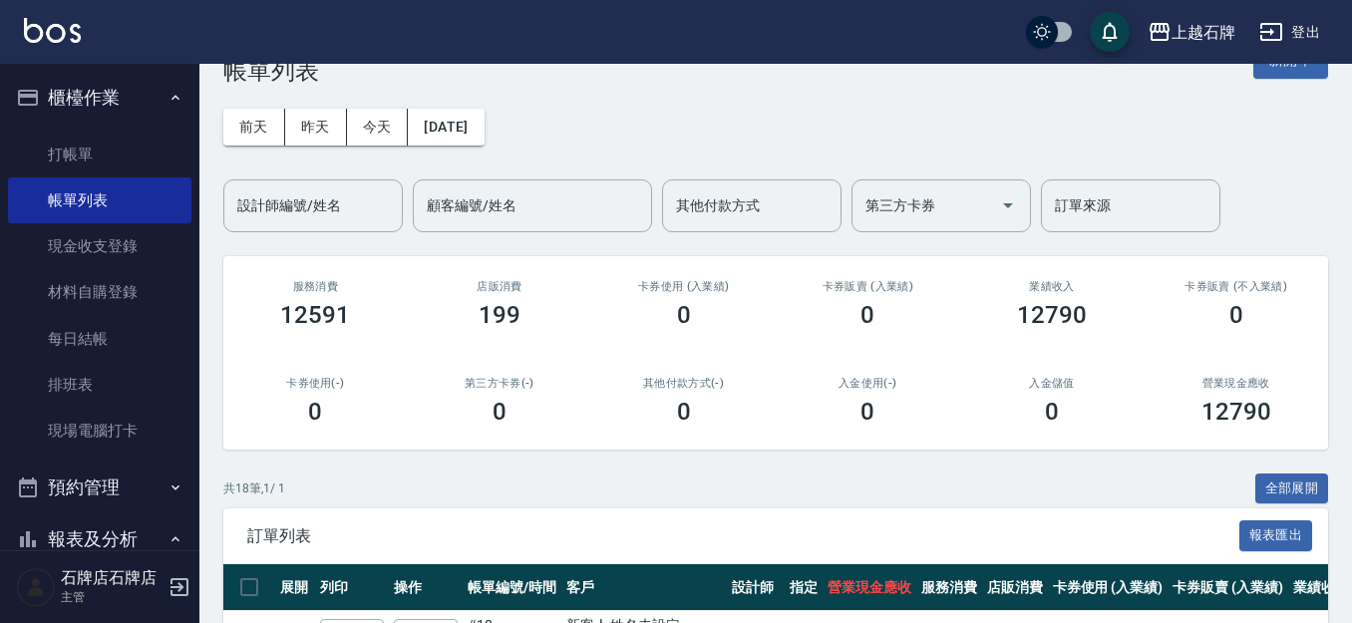
scroll to position [199, 0]
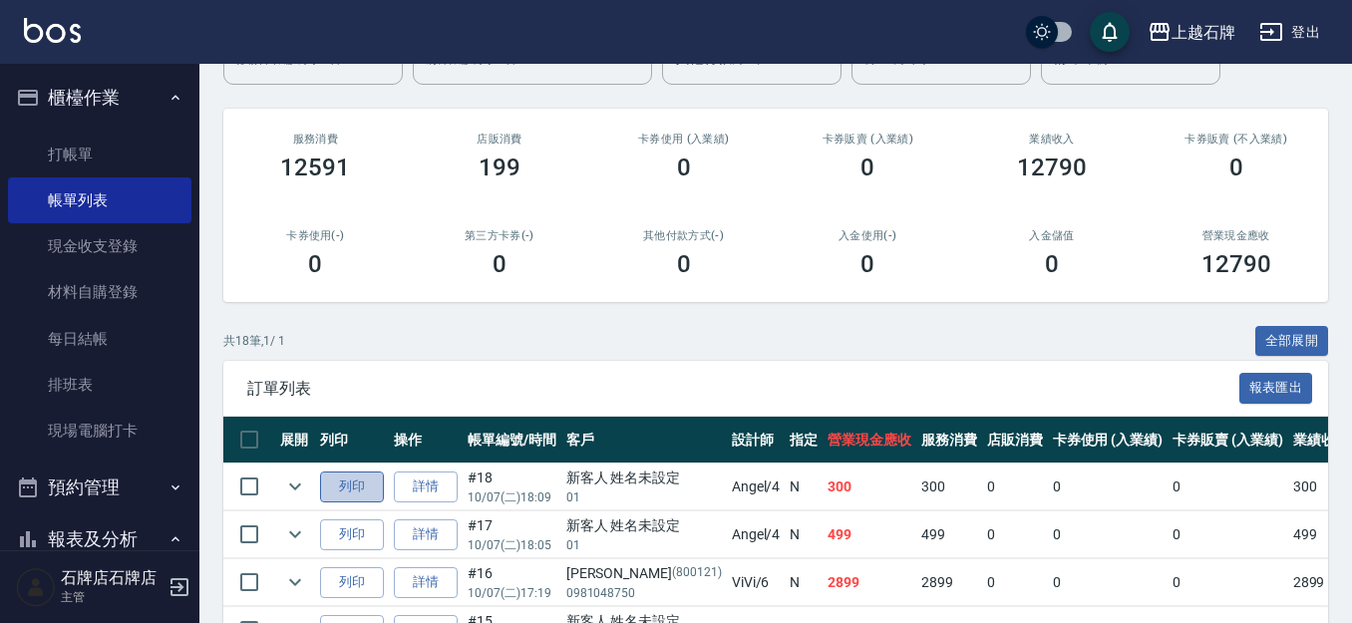
click at [356, 486] on button "列印" at bounding box center [352, 487] width 64 height 31
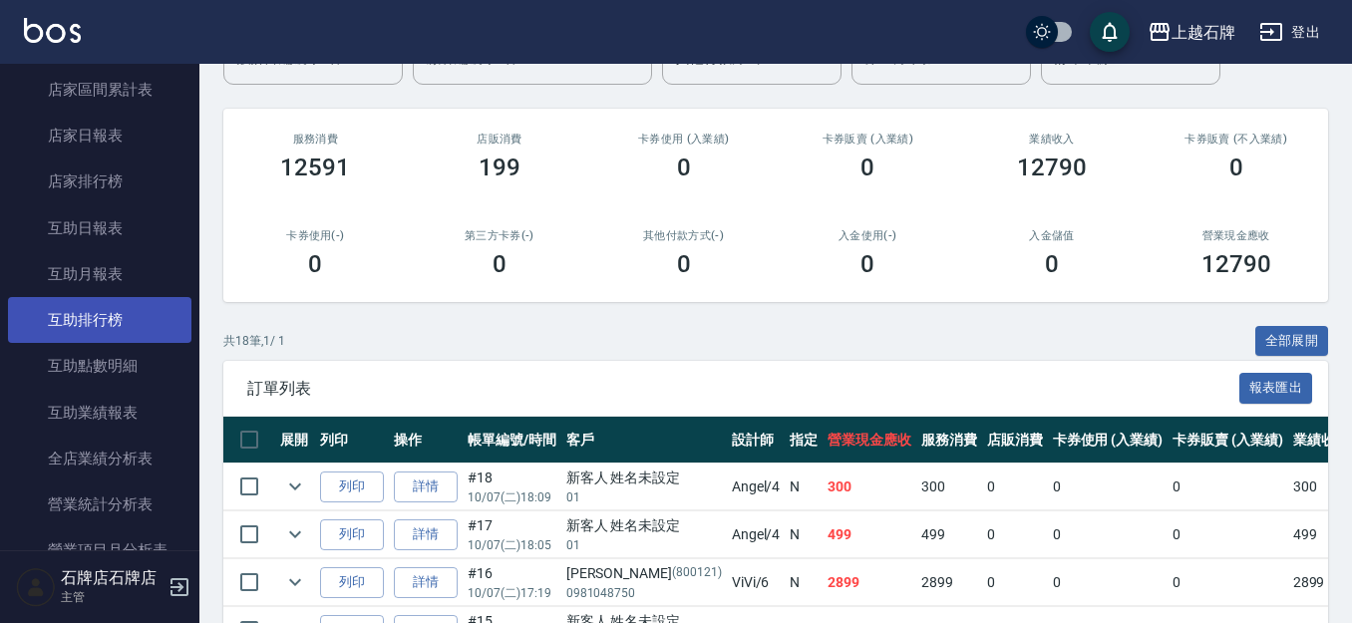
scroll to position [898, 0]
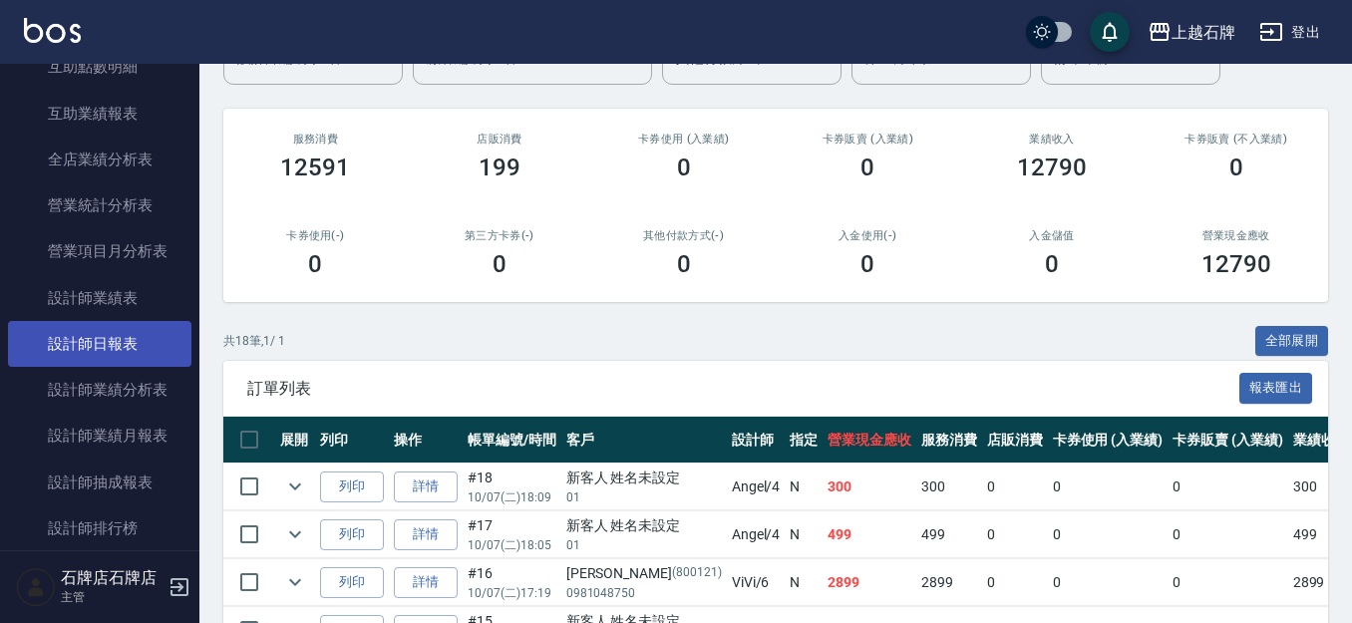
click at [130, 347] on link "設計師日報表" at bounding box center [100, 344] width 184 height 46
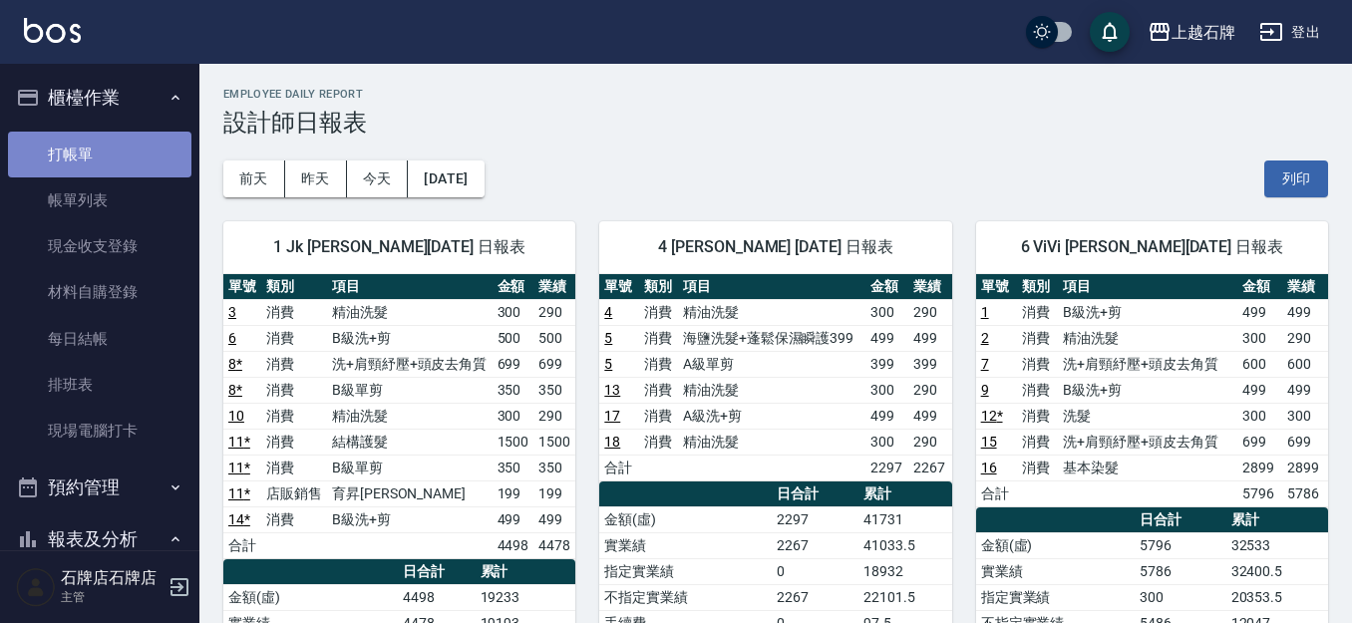
click at [140, 154] on link "打帳單" at bounding box center [100, 155] width 184 height 46
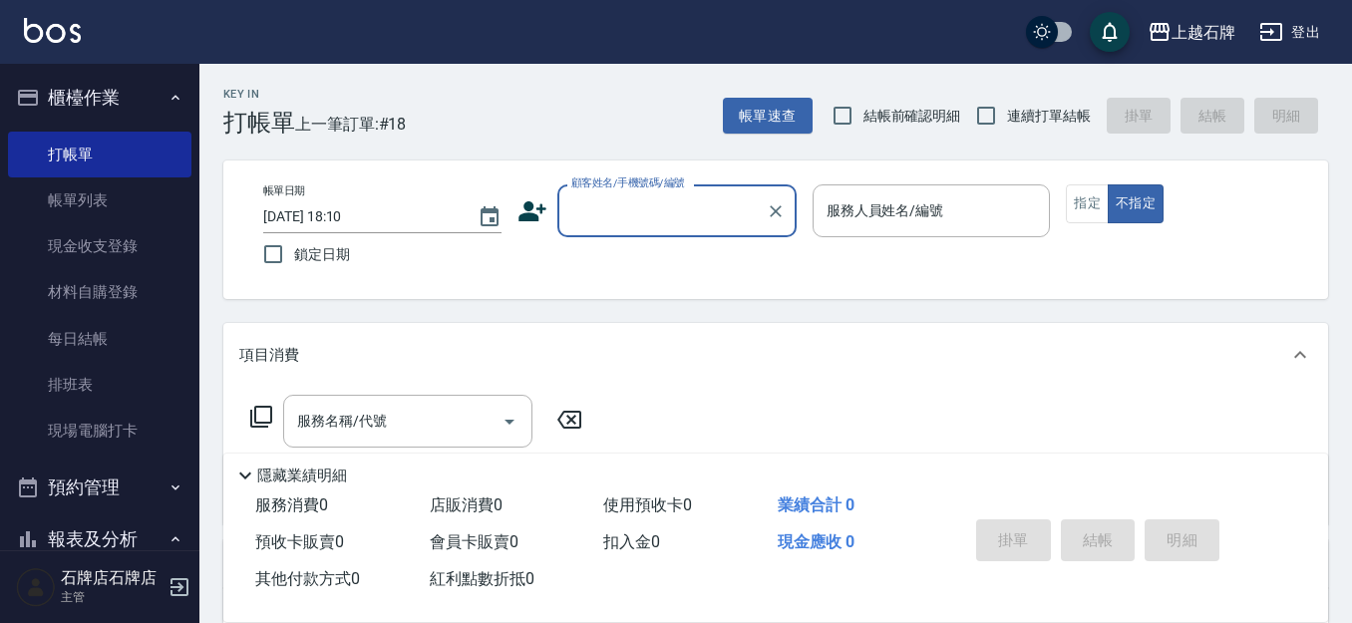
click at [603, 204] on input "顧客姓名/手機號碼/編號" at bounding box center [663, 210] width 192 height 35
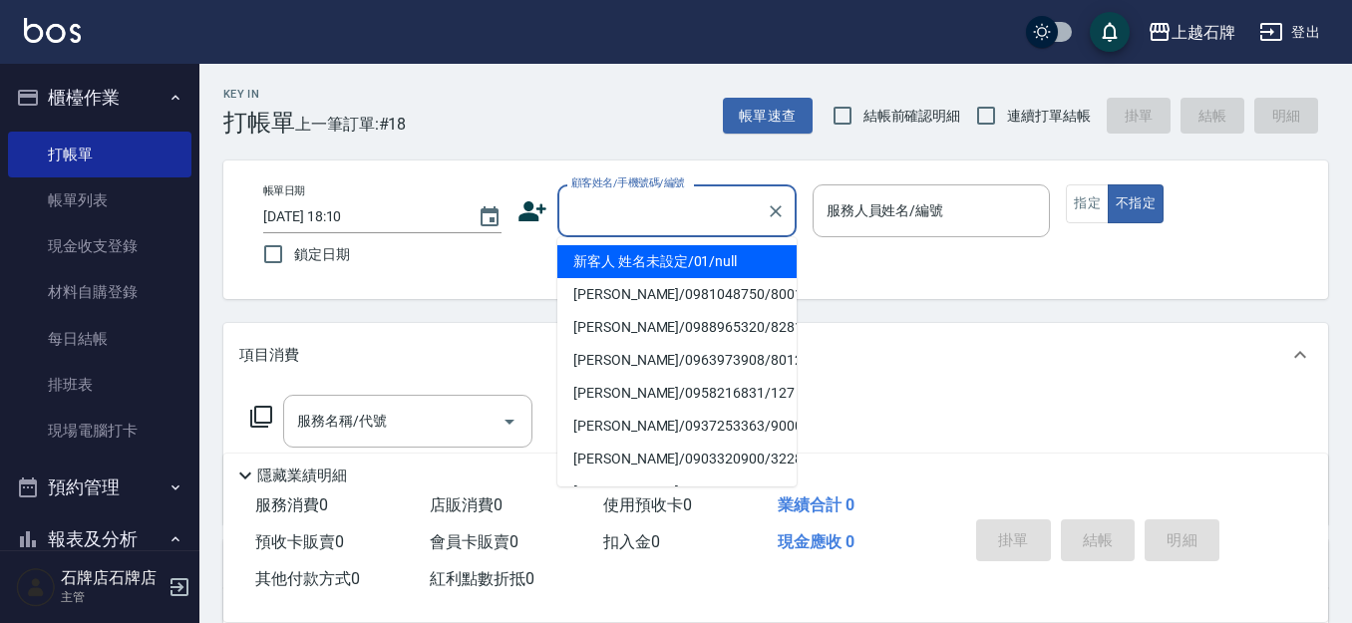
click at [711, 257] on li "新客人 姓名未設定/01/null" at bounding box center [677, 261] width 239 height 33
type input "1"
type input "新客人 姓名未設定/01/null"
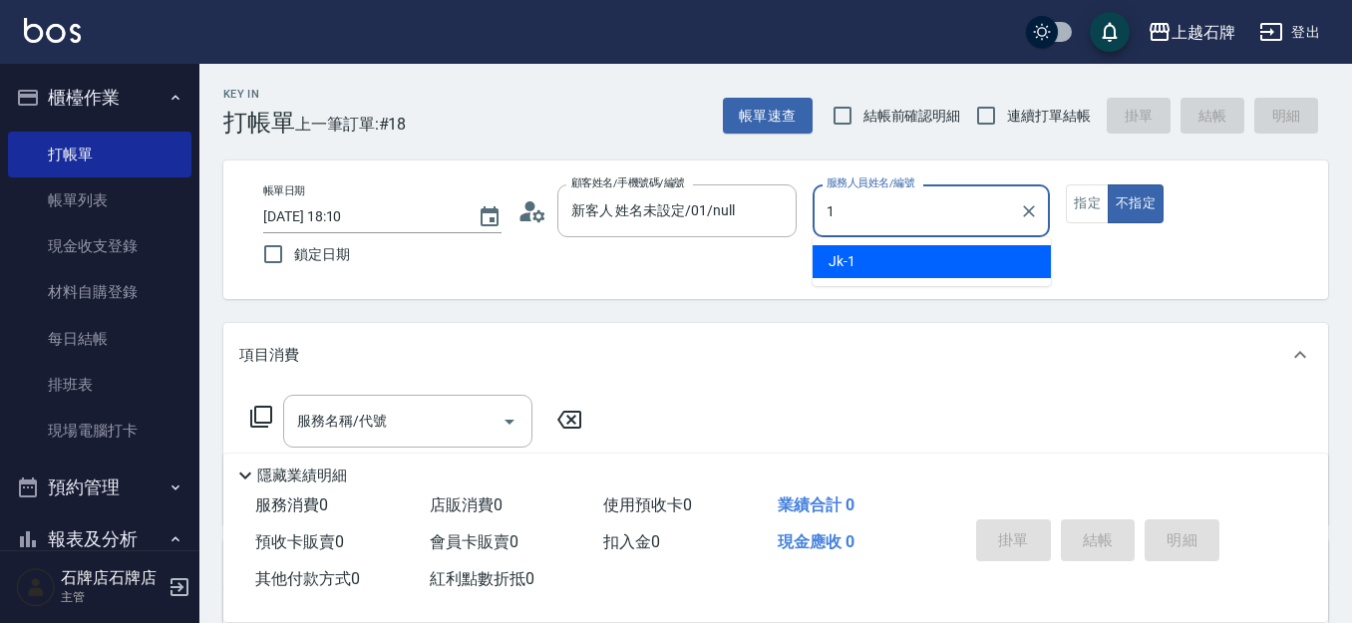
click at [890, 257] on div "Jk -1" at bounding box center [932, 261] width 238 height 33
type input "Jk-1"
click at [456, 405] on input "服務名稱/代號" at bounding box center [392, 421] width 201 height 35
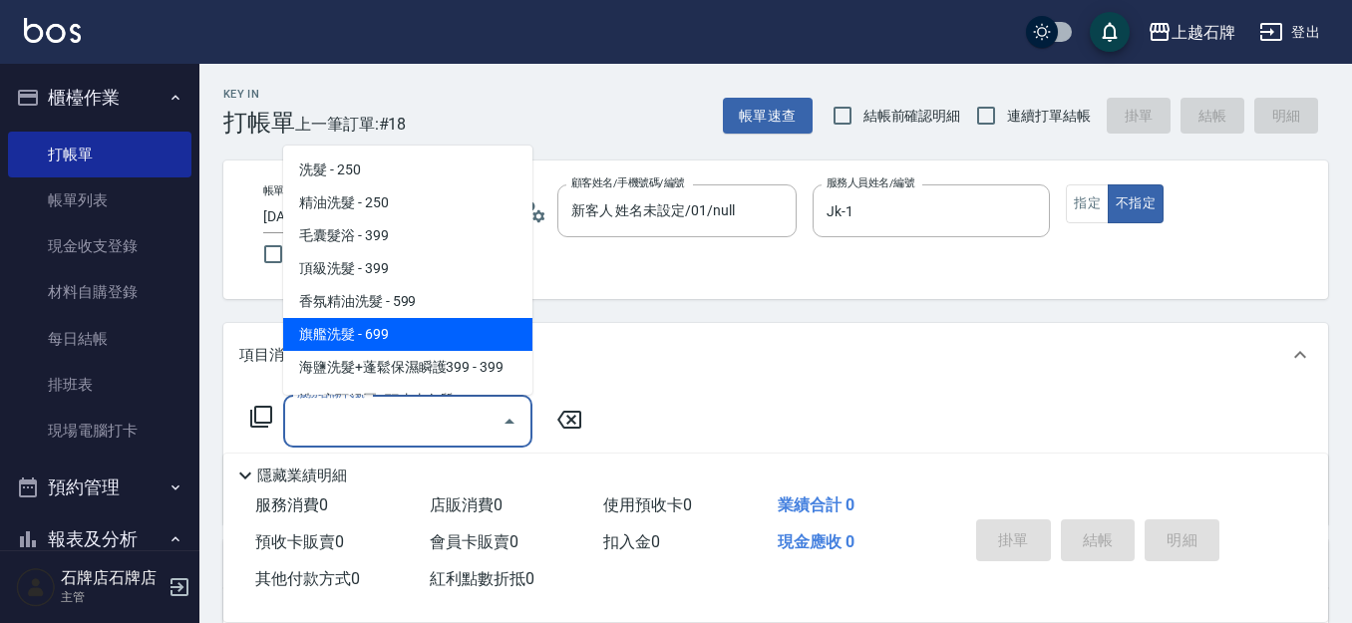
scroll to position [100, 0]
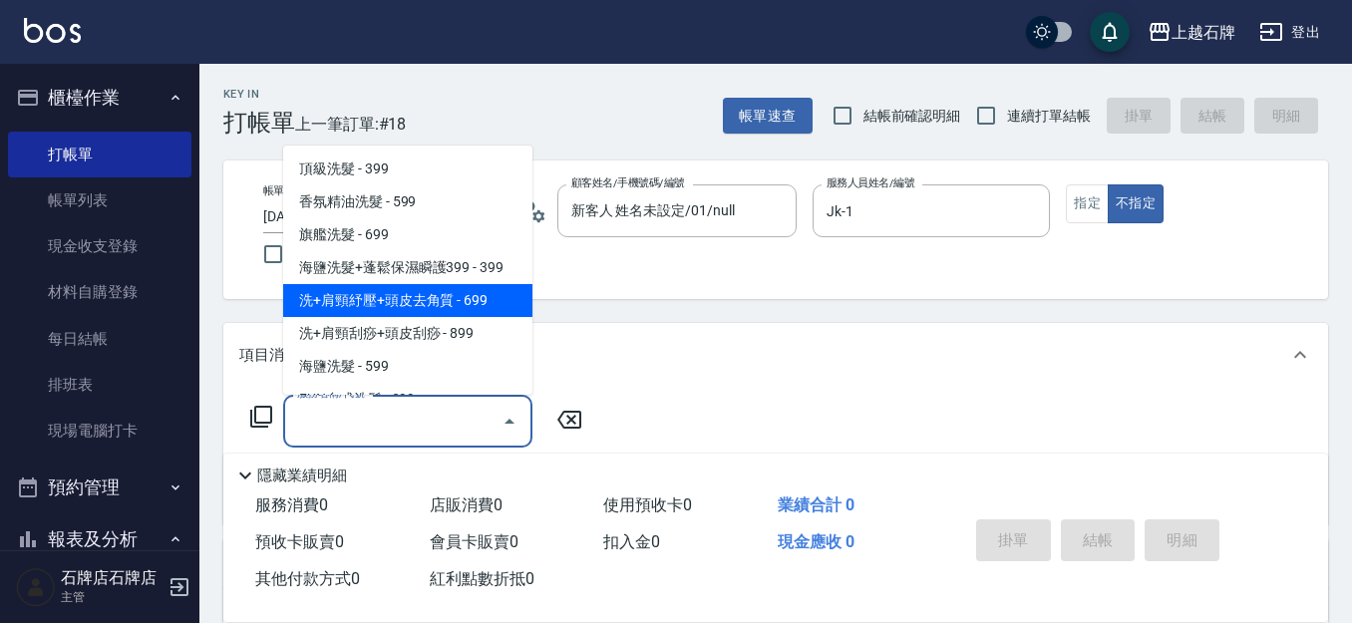
click at [481, 300] on span "洗+肩頸紓壓+頭皮去角質 - 699" at bounding box center [407, 300] width 249 height 33
type input "洗+肩頸紓壓+頭皮去角質(108)"
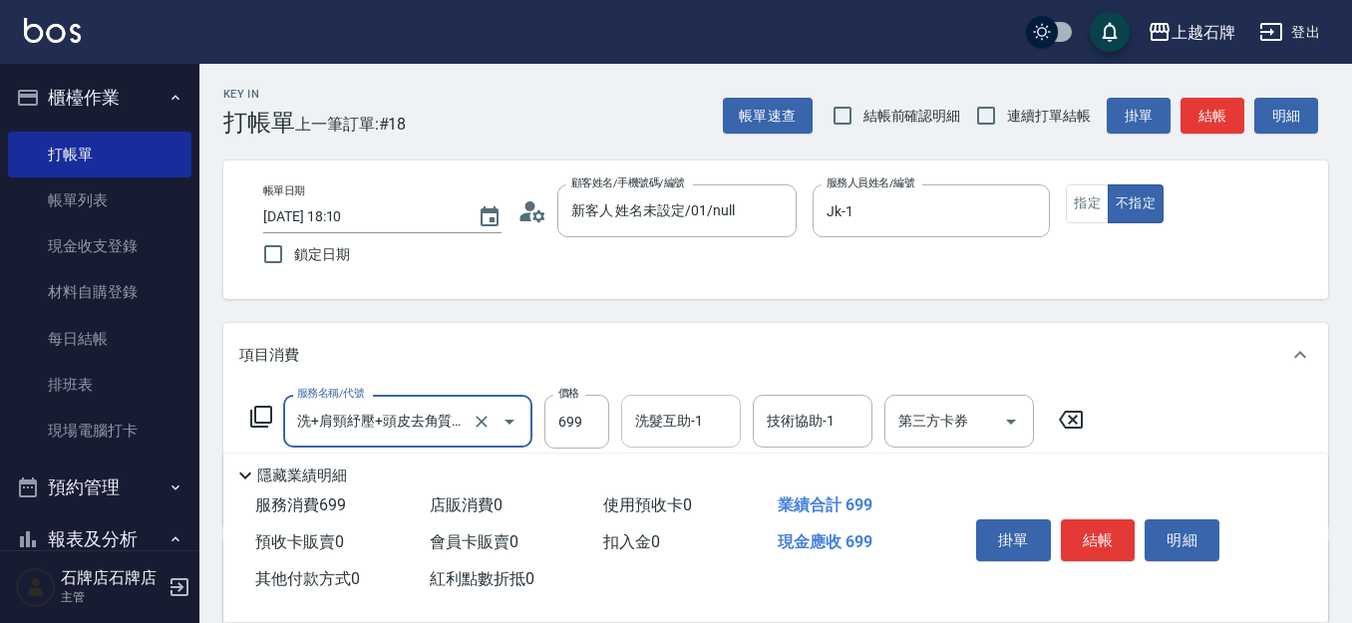
click at [670, 413] on div "洗髮互助-1 洗髮互助-1" at bounding box center [681, 421] width 120 height 53
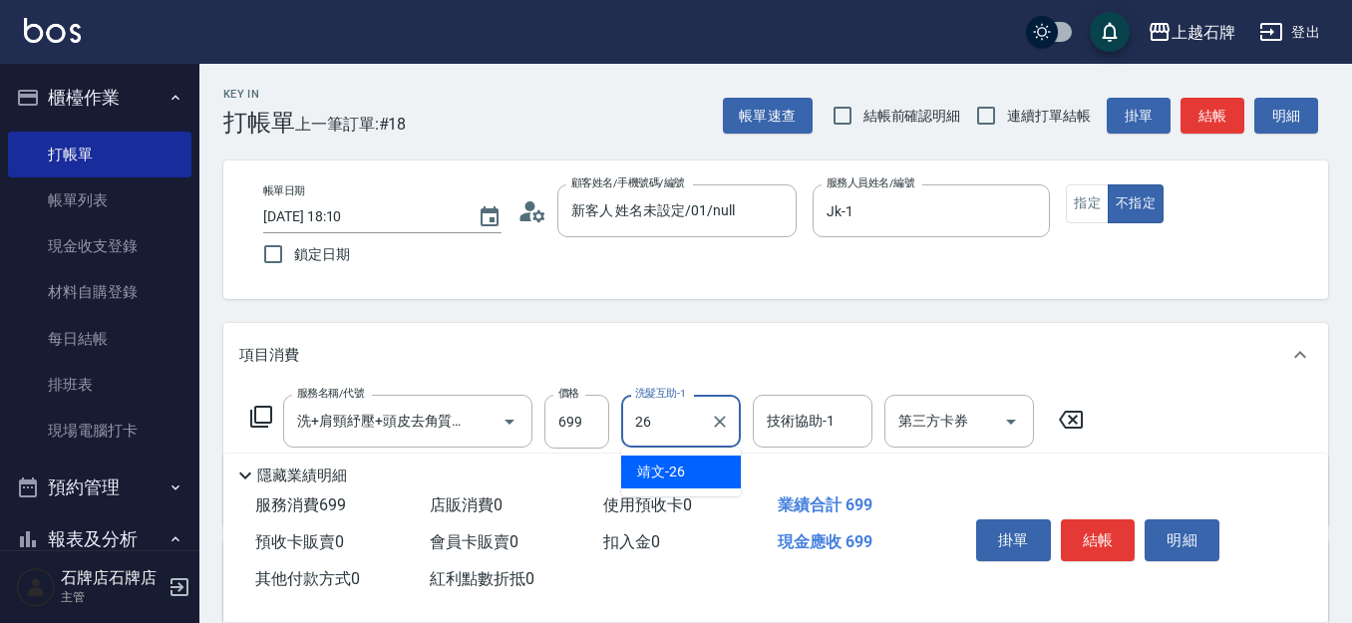
click at [684, 489] on ul "靖文 -26" at bounding box center [681, 472] width 120 height 49
click at [705, 477] on div "靖文 -26" at bounding box center [681, 472] width 120 height 33
type input "靖文-26"
click at [846, 410] on input "技術協助-1" at bounding box center [813, 421] width 102 height 35
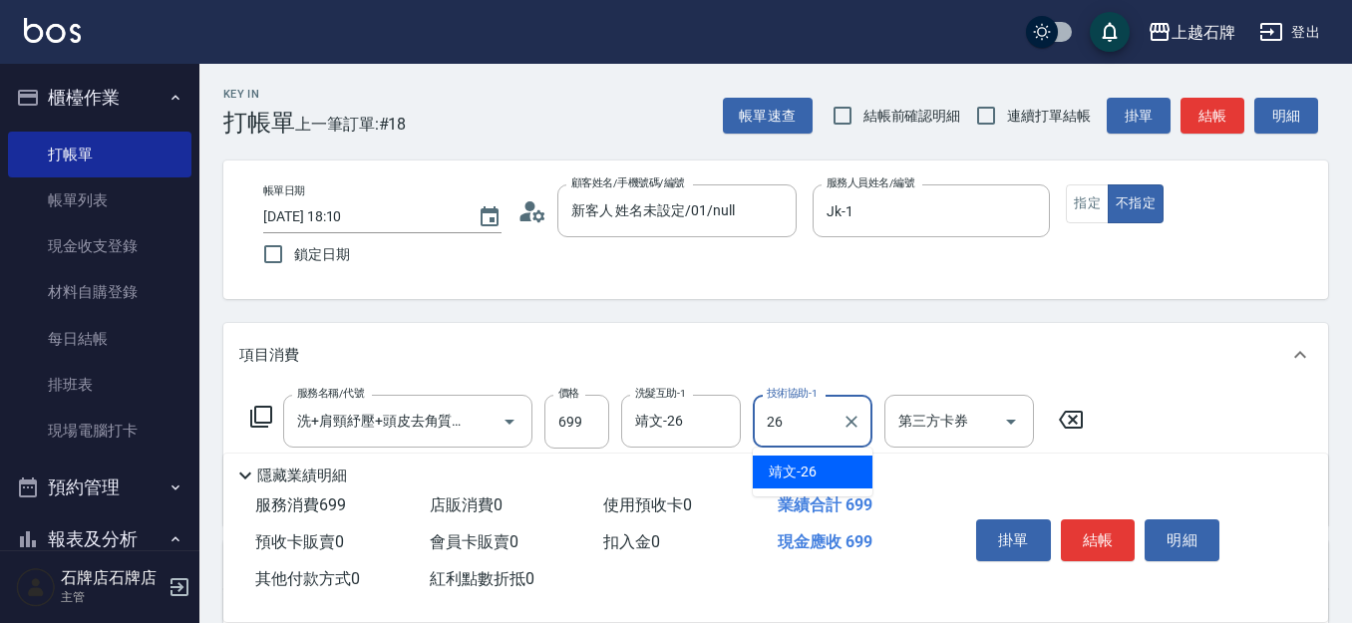
click at [850, 454] on ul "靖文 -26" at bounding box center [813, 472] width 120 height 49
click at [845, 468] on div "靖文 -26" at bounding box center [813, 472] width 120 height 33
type input "靖文-26"
click at [1129, 512] on div "掛單 結帳 明細" at bounding box center [1098, 543] width 260 height 63
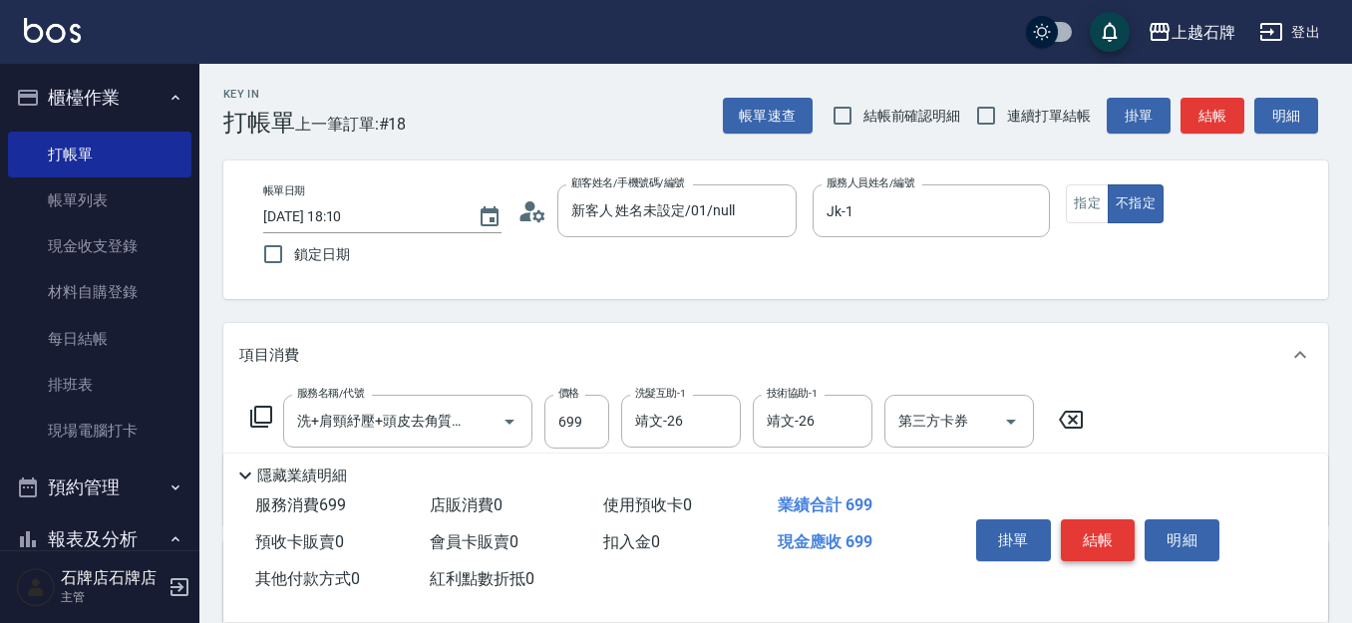
click at [1126, 520] on button "結帳" at bounding box center [1098, 541] width 75 height 42
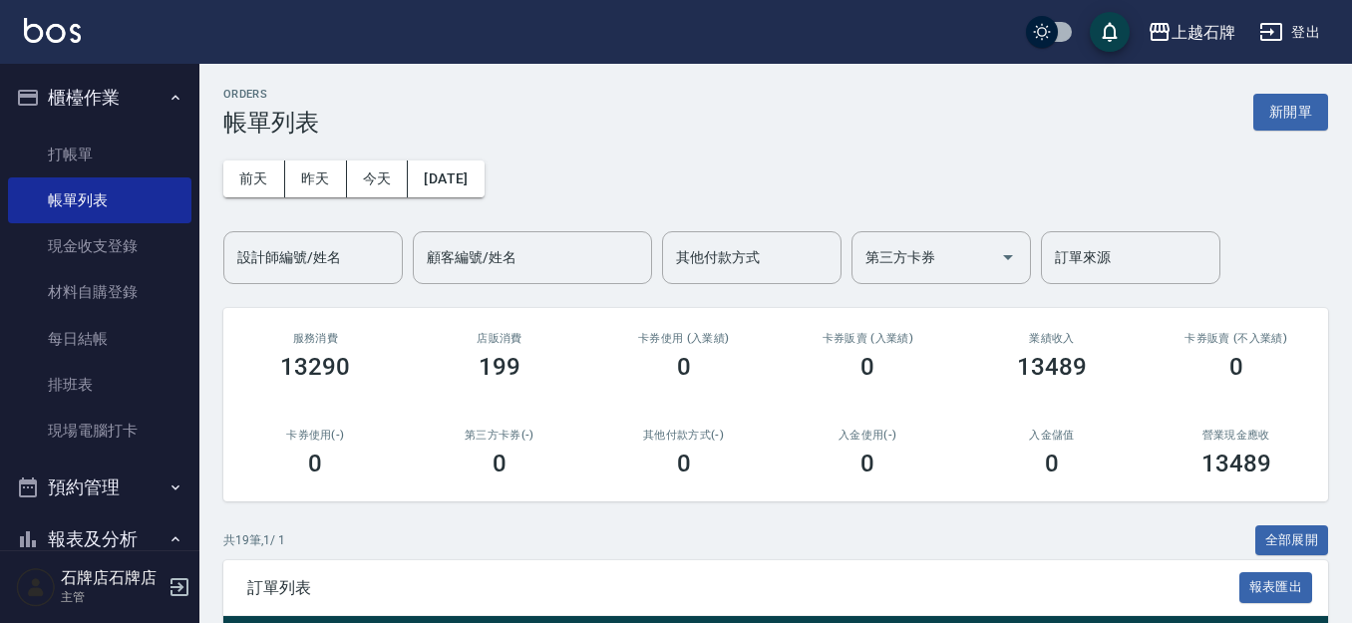
scroll to position [499, 0]
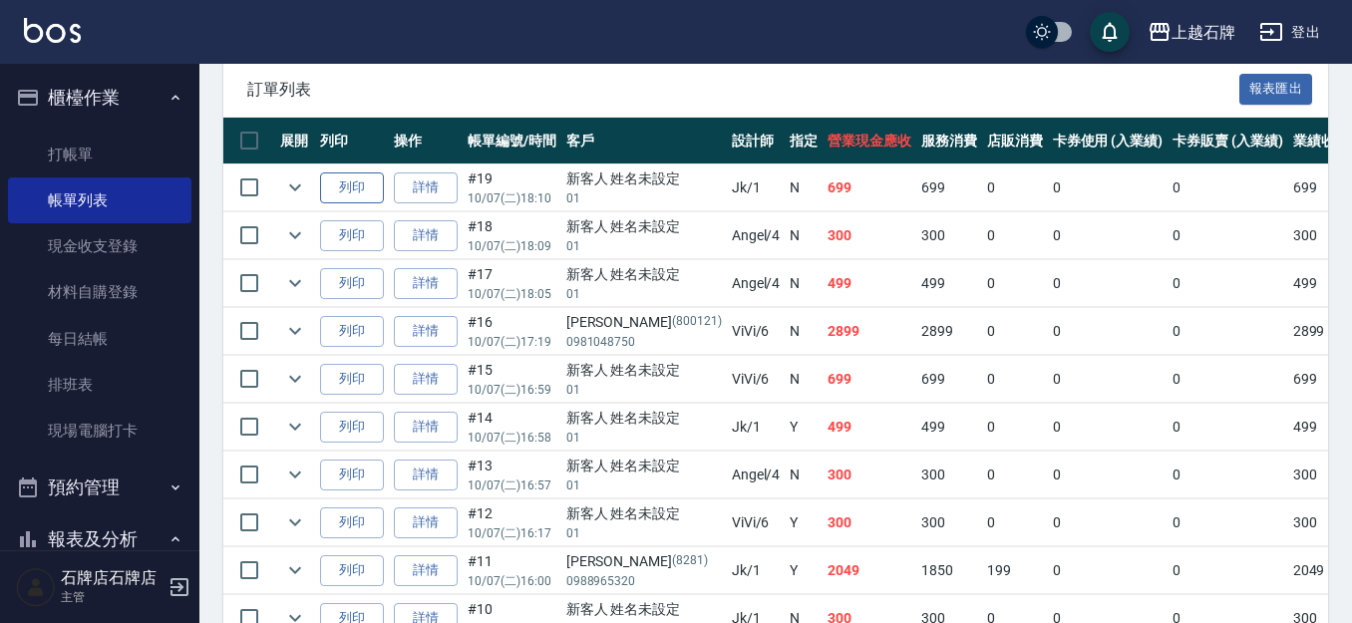
click at [349, 188] on button "列印" at bounding box center [352, 188] width 64 height 31
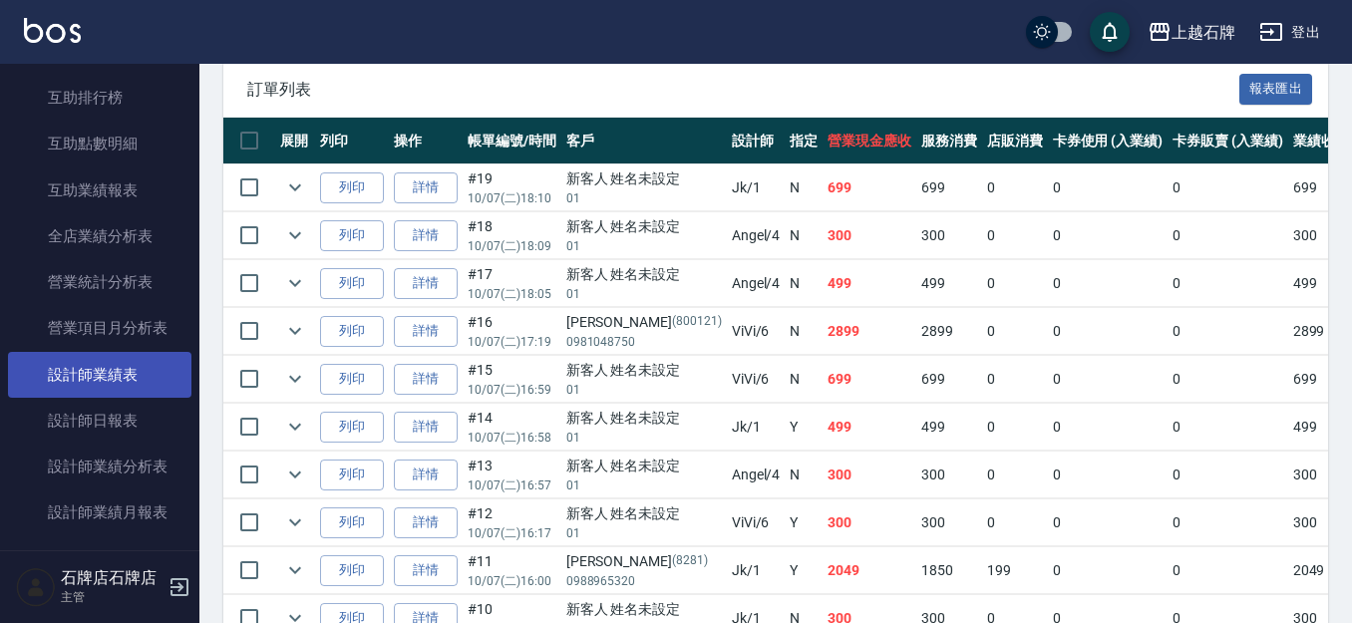
scroll to position [898, 0]
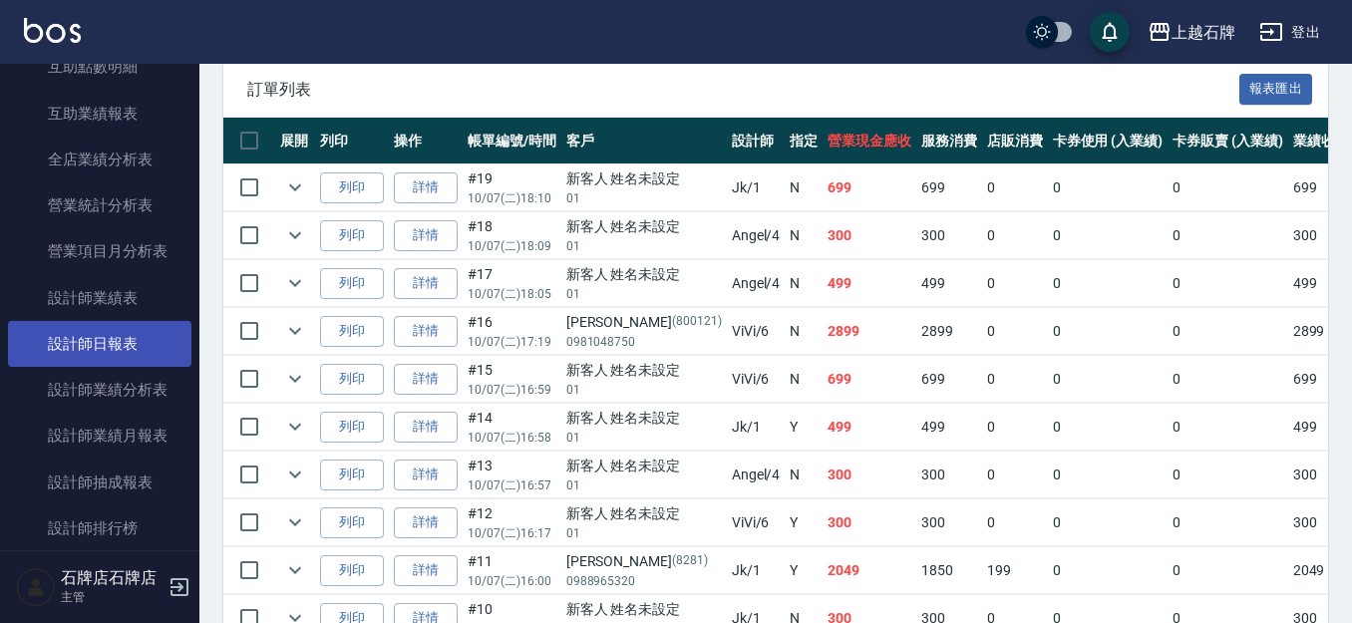
click at [120, 348] on link "設計師日報表" at bounding box center [100, 344] width 184 height 46
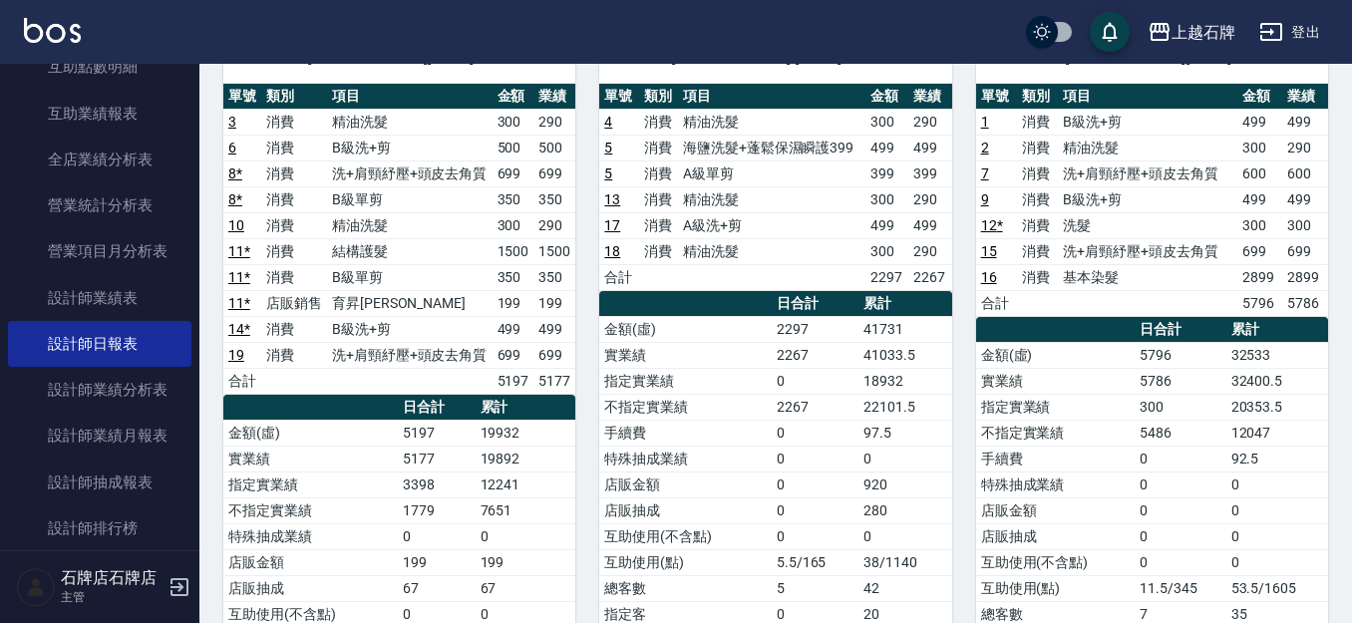
scroll to position [199, 0]
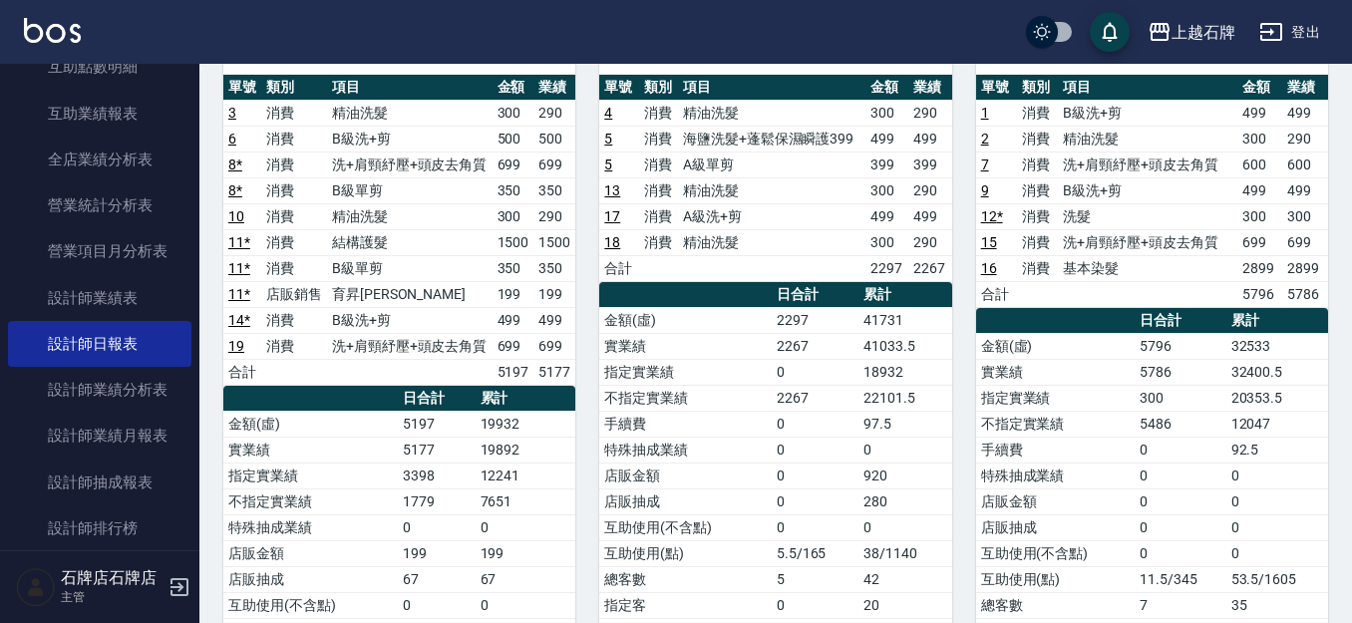
drag, startPoint x: 723, startPoint y: 191, endPoint x: 778, endPoint y: 172, distance: 58.0
click at [778, 172] on td "A級單剪" at bounding box center [772, 165] width 188 height 26
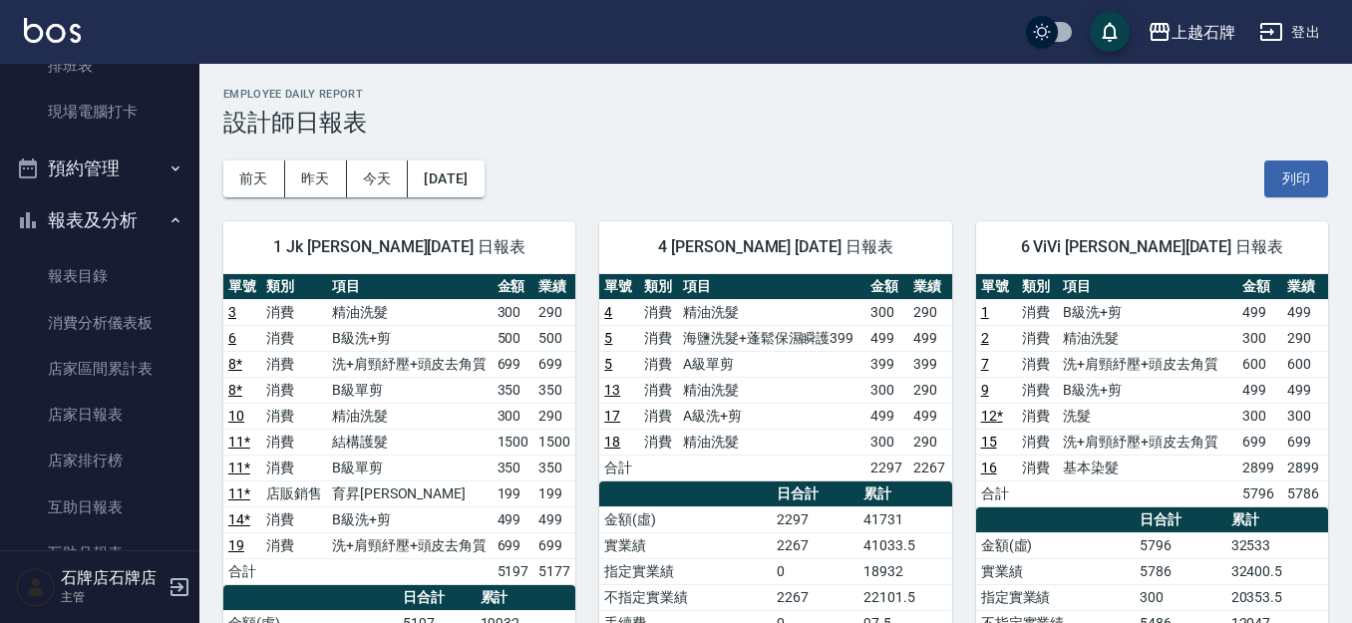
scroll to position [0, 0]
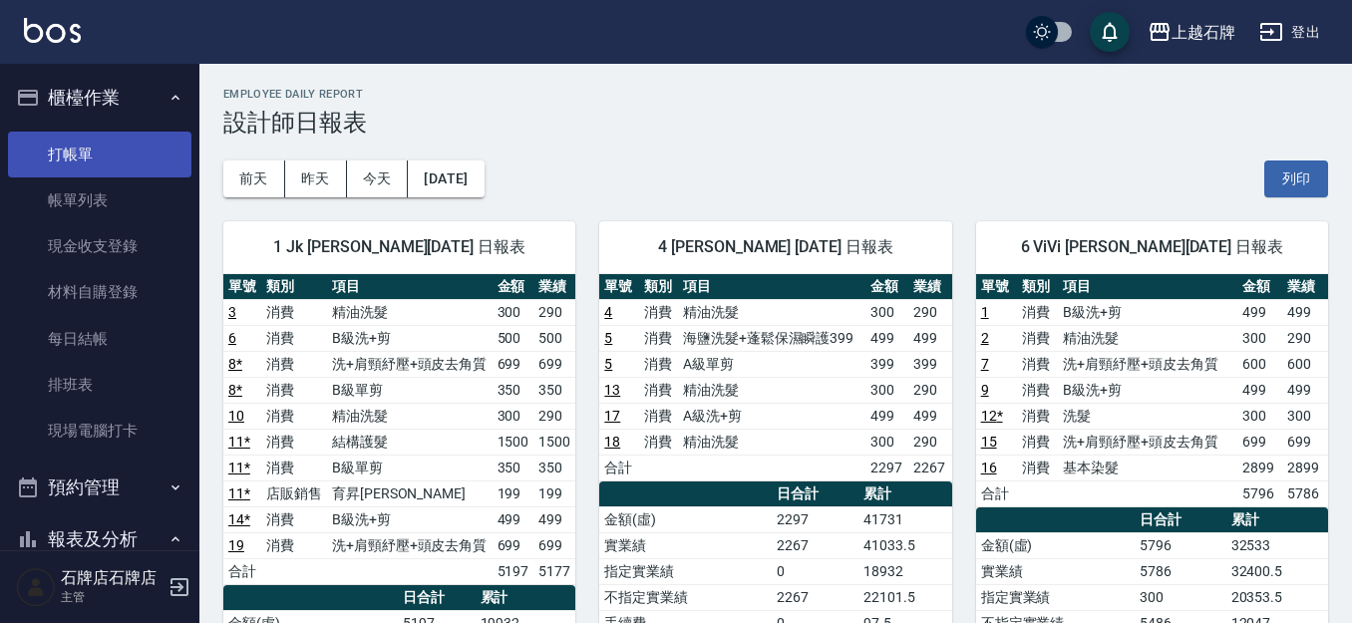
click at [170, 150] on link "打帳單" at bounding box center [100, 155] width 184 height 46
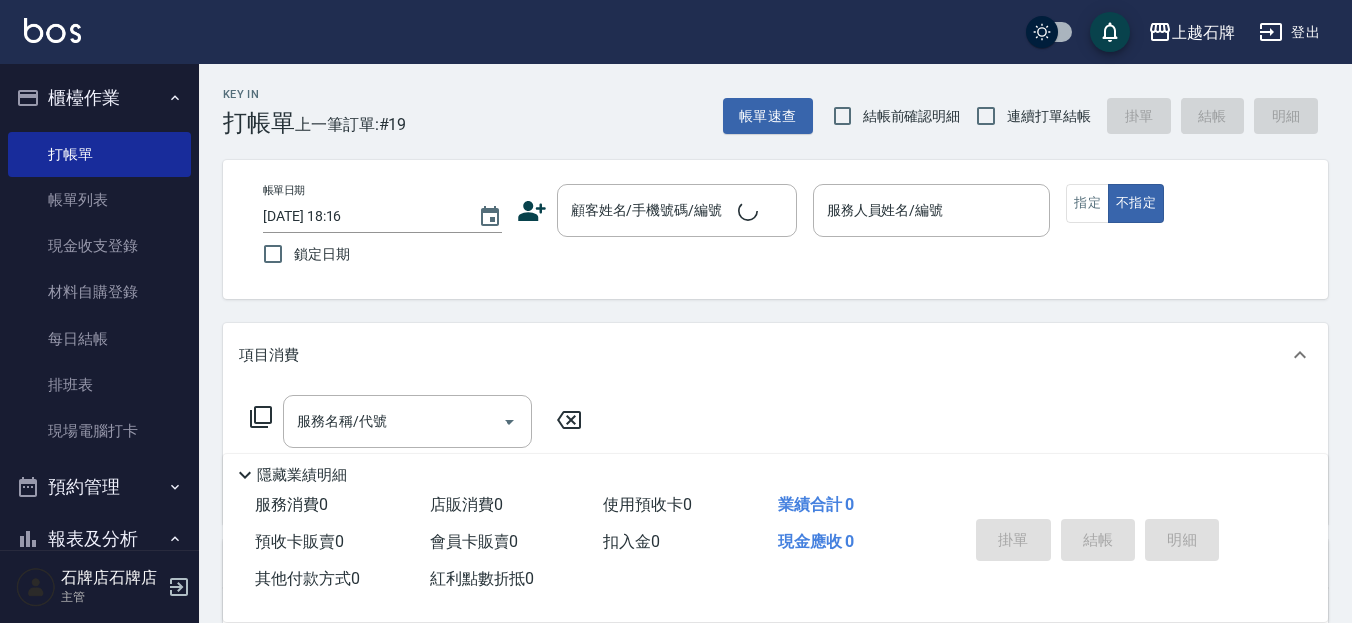
click at [666, 122] on div "Key In 打帳單 上一筆訂單:#19 帳單速查 結帳前確認明細 連續打單結帳 掛單 結帳 明細" at bounding box center [763, 100] width 1129 height 73
